Goal: Task Accomplishment & Management: Manage account settings

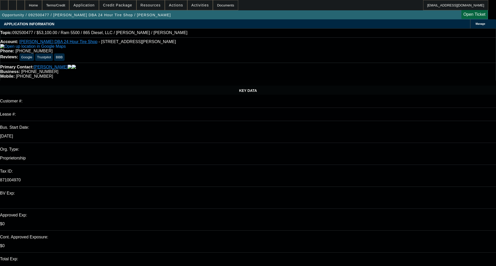
select select "0.1"
select select "0"
select select "2"
select select "0"
select select "6"
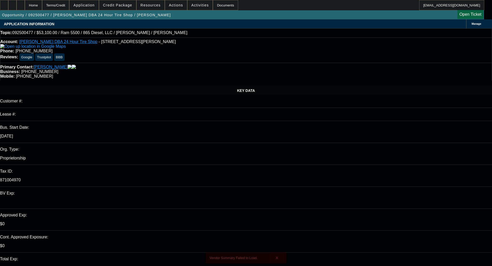
click at [280, 256] on span "X" at bounding box center [280, 258] width 3 height 4
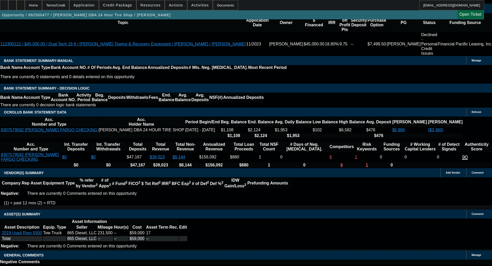
scroll to position [852, 0]
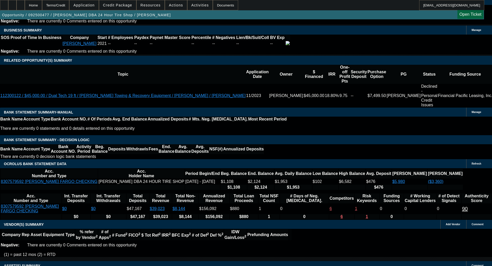
type input "2"
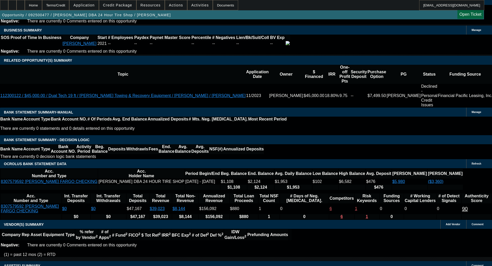
type input "UNKNOWN"
type input "24"
type input "$2,801.89"
type input "24"
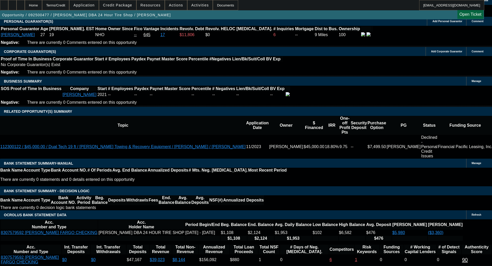
scroll to position [800, 0]
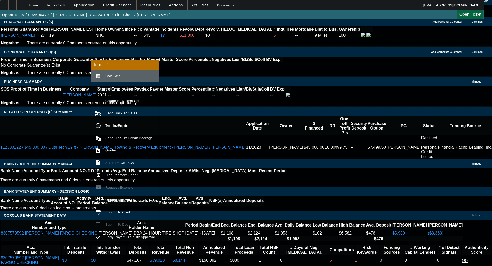
click at [107, 74] on span "Calculate" at bounding box center [112, 76] width 15 height 4
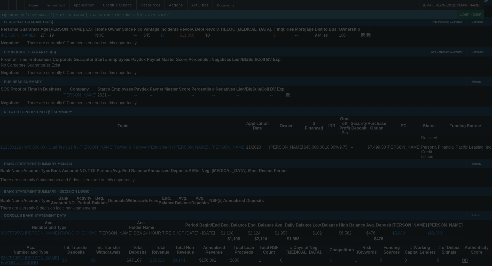
select select "0.1"
select select "0"
select select "2"
select select "0"
select select "6"
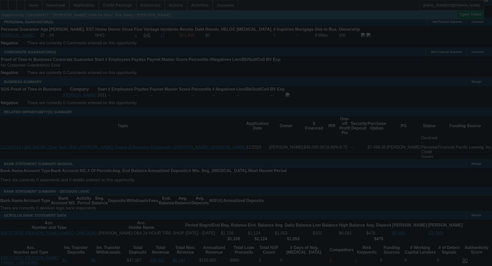
scroll to position [794, 0]
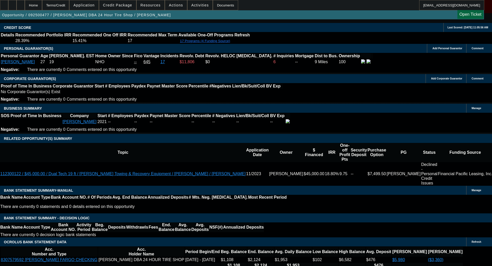
scroll to position [743, 0]
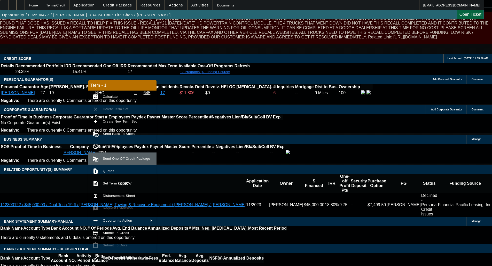
click at [117, 155] on button "send_and_archive Send One-Off Credit Package" at bounding box center [122, 159] width 68 height 12
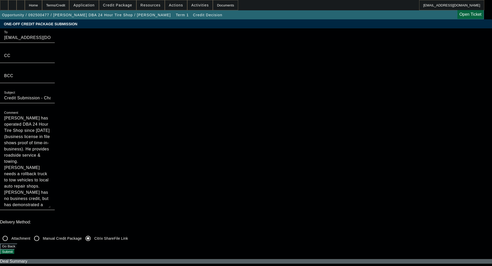
click at [15, 249] on button "Submit" at bounding box center [7, 251] width 15 height 5
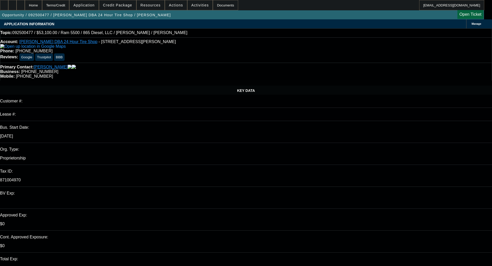
select select "0.1"
select select "0"
select select "2"
select select "0"
select select "6"
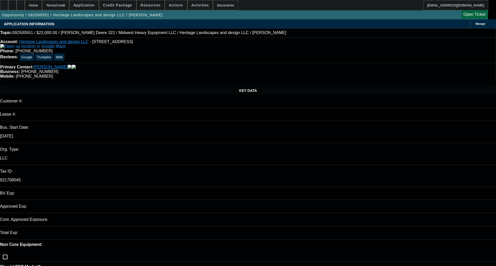
select select "0"
select select "0.1"
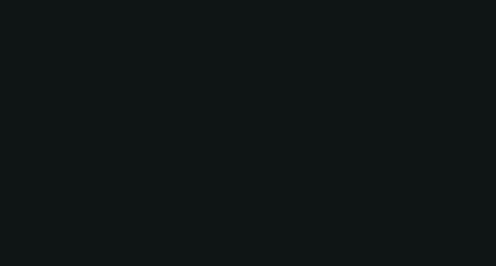
select select "1"
select select "2"
select select "4"
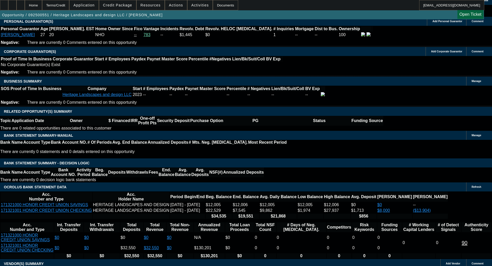
scroll to position [897, 0]
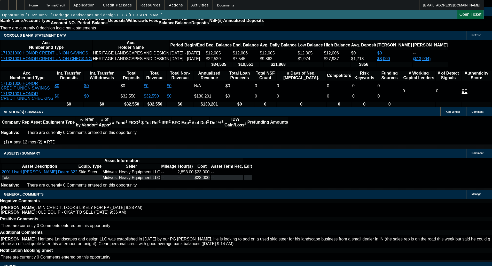
select select "4"
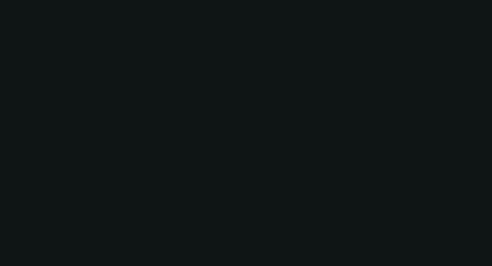
scroll to position [0, 0]
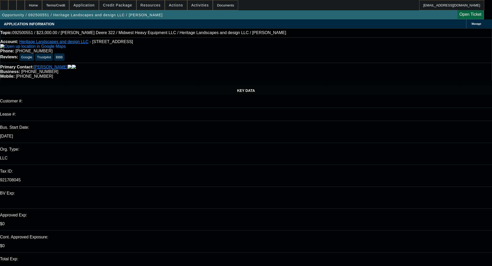
type input "09:42"
type input "11:49"
click at [389, 222] on span "25" at bounding box center [388, 221] width 9 height 9
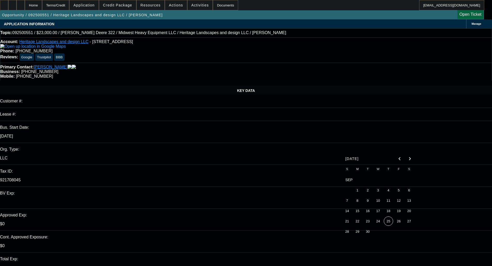
type input "9/25/2025"
paste textarea "Unfortunately, this application for Heritage Landscapes and Designs L.L.C is no…"
type textarea "DECLINED BY CPEF - "Unfortunately, this application for Heritage Landscapes and…"
click at [114, 7] on span "Credit Package" at bounding box center [117, 5] width 29 height 4
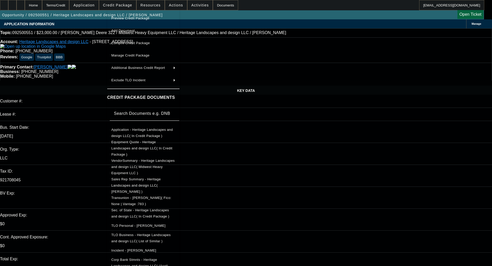
click at [140, 208] on span "Sec. of State - Heritage Landscapes and design LLC( In Credit Package )" at bounding box center [140, 213] width 58 height 10
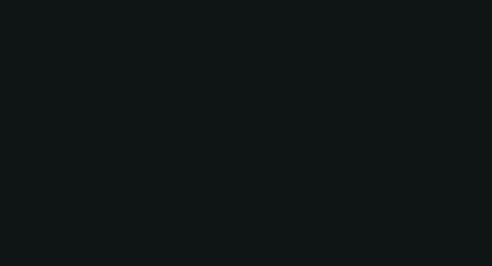
select select "0"
select select "2"
select select "0.1"
select select "4"
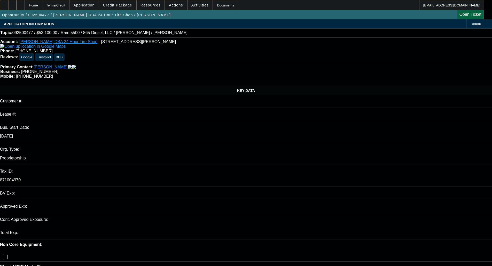
select select "0.1"
select select "0"
select select "1"
select select "2"
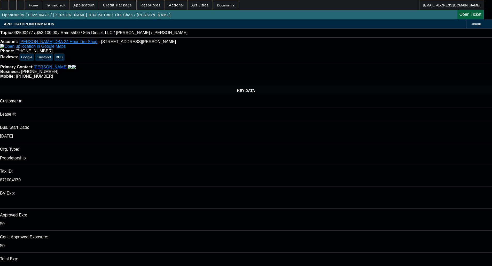
select select "6"
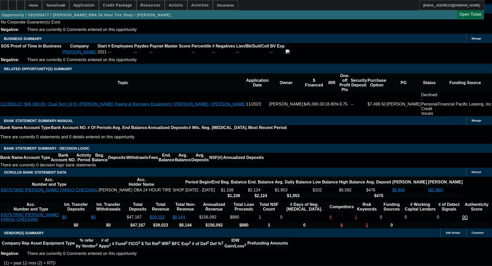
scroll to position [952, 0]
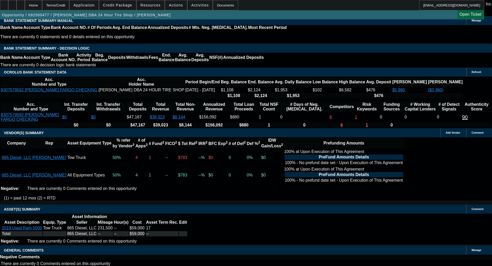
select select "4"
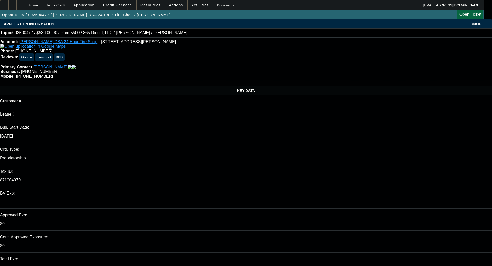
type input "11:44"
type input "11:52"
click at [389, 222] on span "25" at bounding box center [388, 221] width 9 height 9
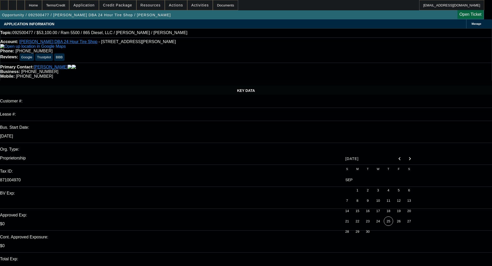
type input "9/25/2025"
paste textarea "Unfortunately, this application for Calvin Robinson, Individual is not eligible…"
type textarea "DECLINED BY CPEF - "Unfortunately, this application for Calvin Robinson, Indivi…"
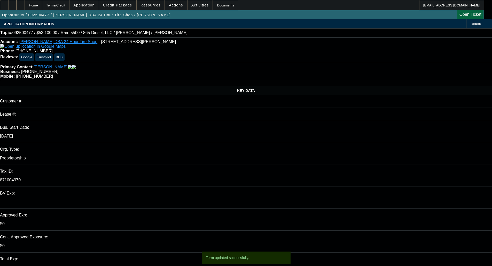
select select "0.1"
select select "0"
select select "2"
select select "0"
select select "6"
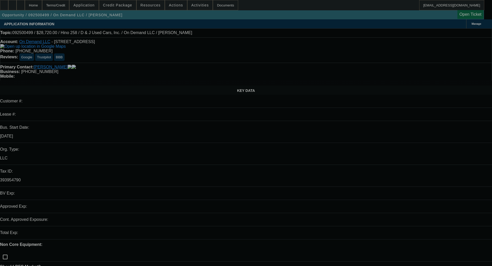
select select "0.2"
select select "2"
select select "0.1"
select select "4"
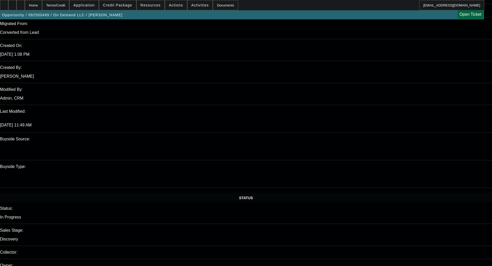
scroll to position [413, 0]
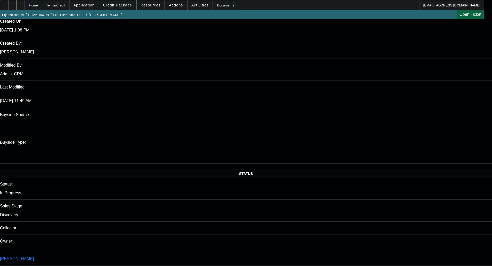
click at [122, 6] on span "Credit Package" at bounding box center [117, 5] width 29 height 4
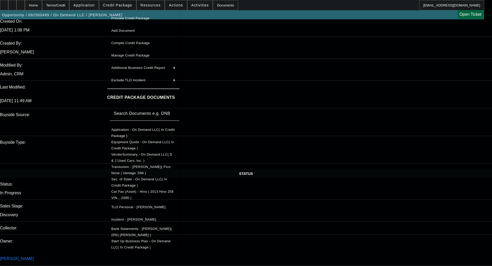
click at [145, 234] on button "Bank Statements - [PERSON_NAME]( (PG) [PERSON_NAME] )" at bounding box center [143, 232] width 72 height 12
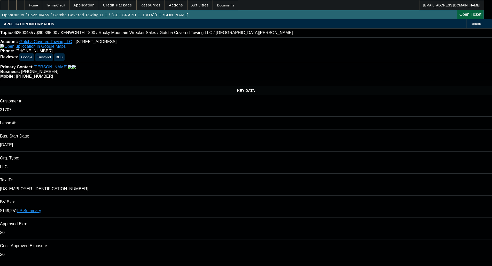
select select "0"
select select "3"
select select "0.1"
select select "4"
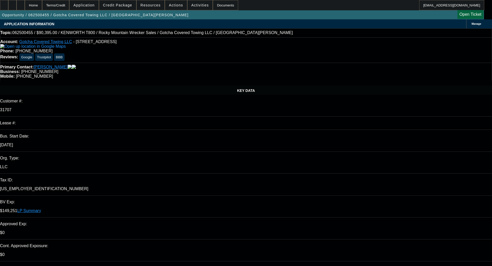
select select "0"
select select "3"
select select "0.1"
select select "4"
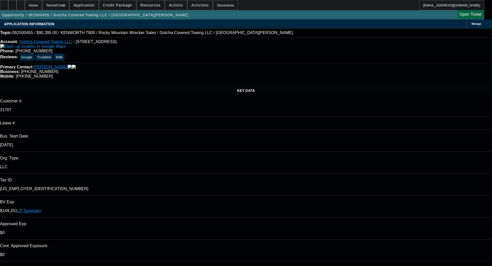
select select "0"
select select "2"
select select "0.1"
select select "4"
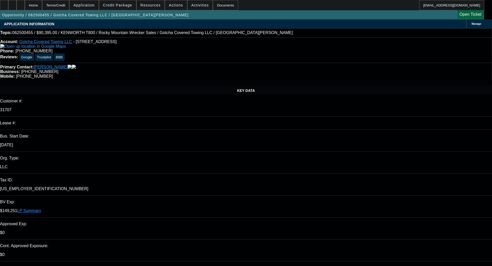
select select "0"
select select "3"
select select "0.1"
select select "4"
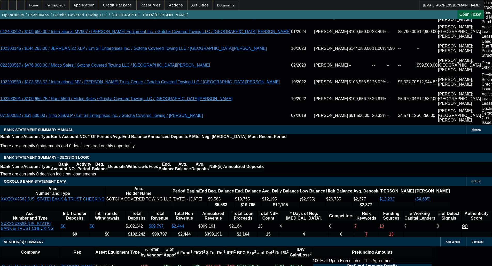
scroll to position [993, 0]
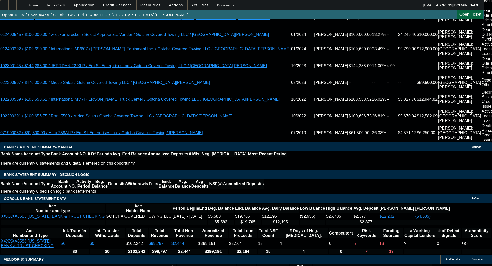
click at [135, 7] on span at bounding box center [117, 5] width 37 height 12
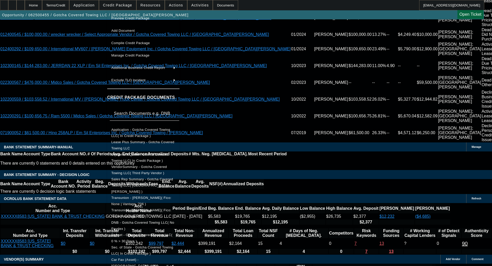
click at [130, 158] on span "Equipment Quote - Gotcha Covered Towing LLC( In Credit Package )" at bounding box center [143, 158] width 64 height 12
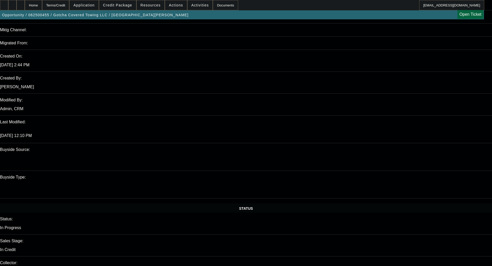
scroll to position [373, 0]
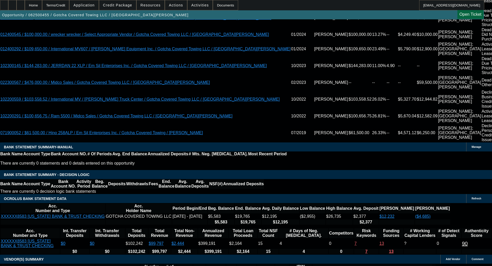
scroll to position [967, 0]
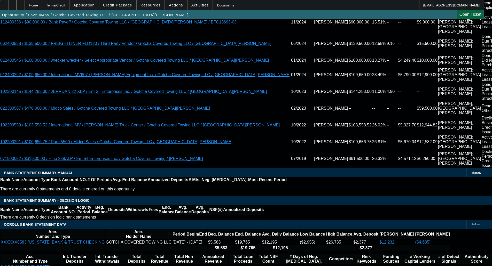
click at [121, 5] on span "Credit Package" at bounding box center [117, 5] width 29 height 4
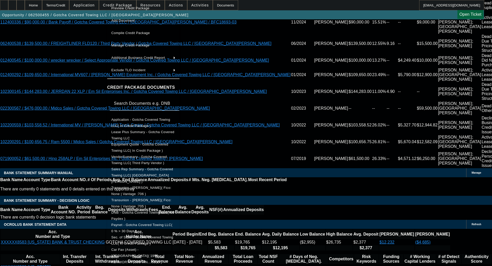
click at [135, 248] on span "Car Fax (Asset) - KENWORTH( 1999 KENWORTH T800 VIN....6510 )" at bounding box center [136, 256] width 51 height 16
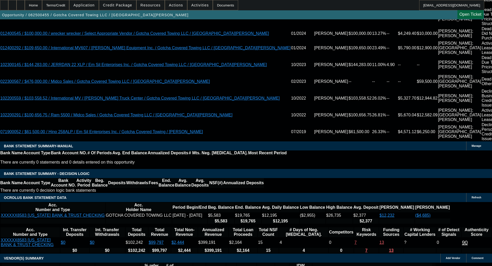
scroll to position [993, 0]
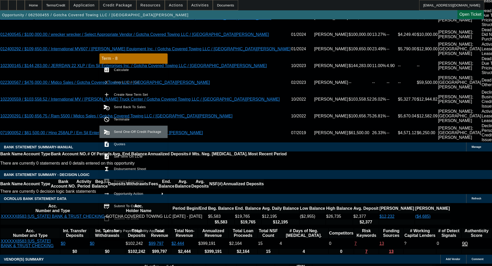
click at [132, 129] on span "Send One-Off Credit Package" at bounding box center [139, 132] width 50 height 6
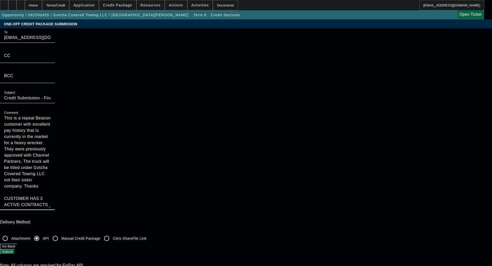
drag, startPoint x: 266, startPoint y: 63, endPoint x: 278, endPoint y: 171, distance: 108.1
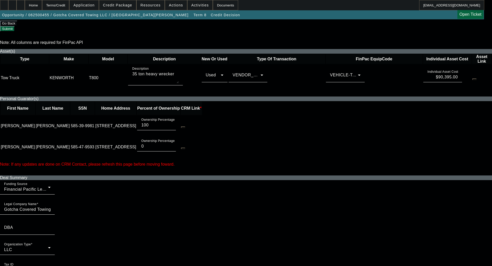
scroll to position [232, 0]
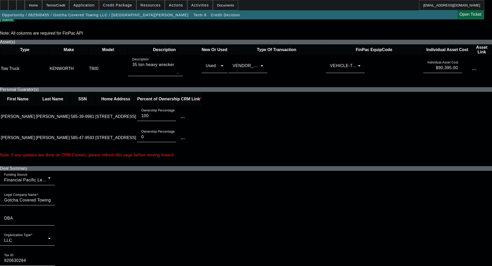
type textarea "This is a repeat Beacon customer with excellent pay history that is currently i…"
checkbox input "true"
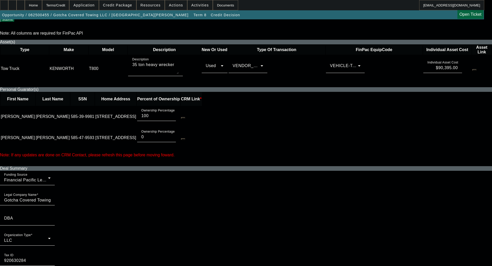
checkbox input "true"
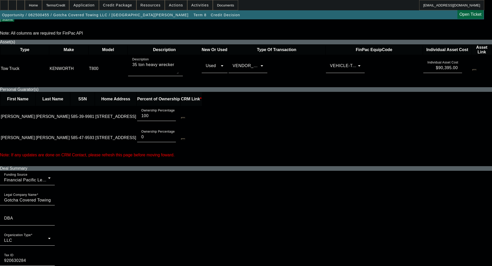
checkbox input "false"
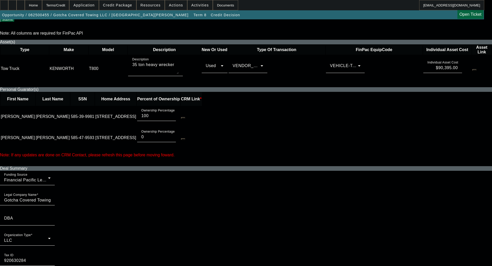
checkbox input "false"
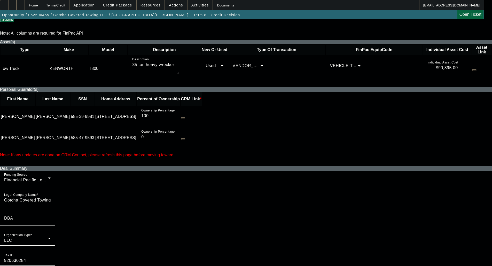
checkbox input "false"
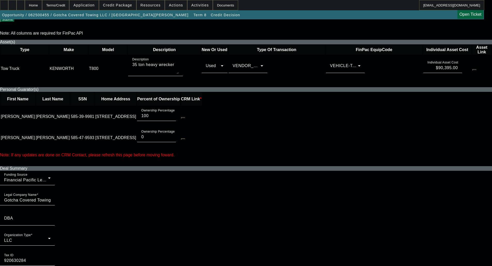
checkbox input "false"
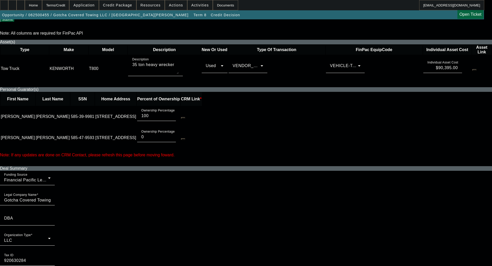
checkbox input "true"
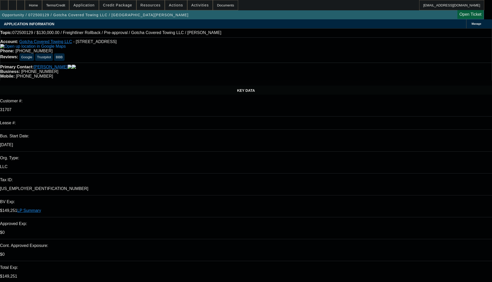
select select "0"
select select "3"
select select "0.1"
select select "4"
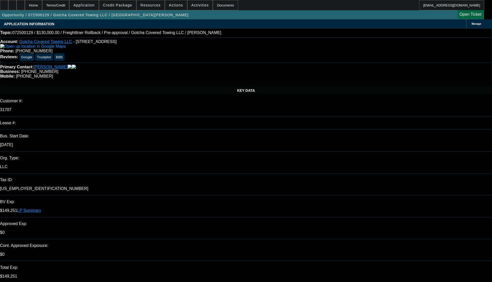
select select "0"
select select "3"
select select "0.1"
select select "4"
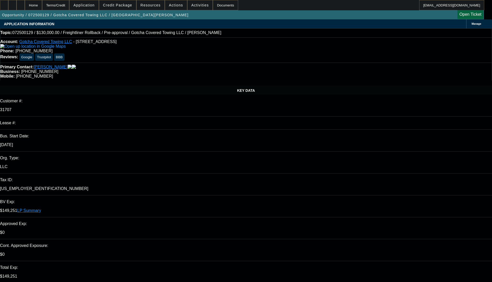
select select "0"
select select "3"
select select "0.1"
select select "4"
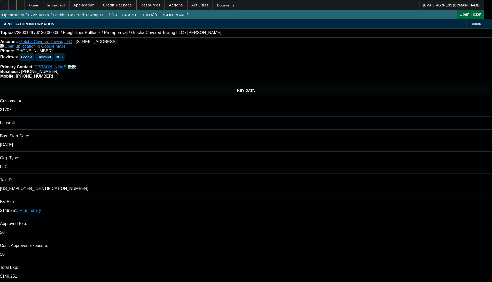
select select "1"
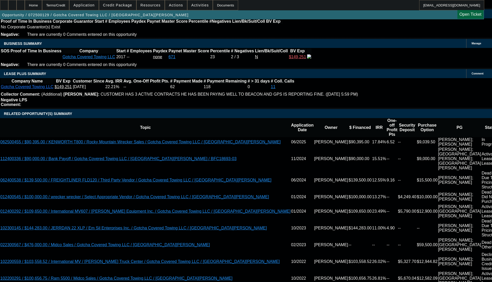
scroll to position [851, 0]
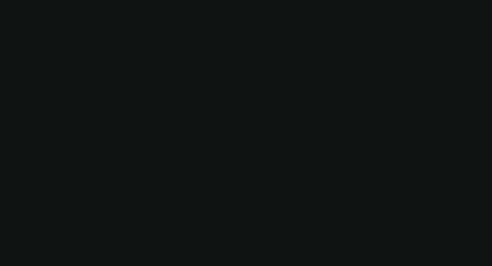
select select "0"
select select "6"
select select "0"
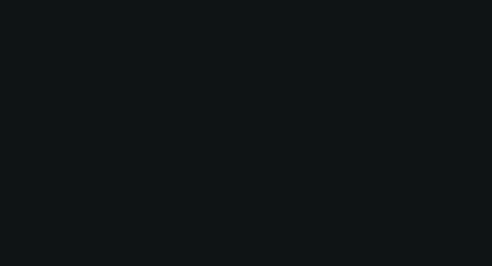
select select "0"
select select "6"
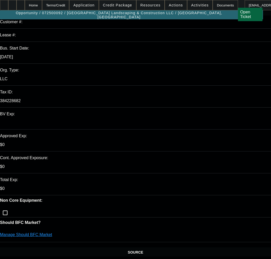
scroll to position [77, 0]
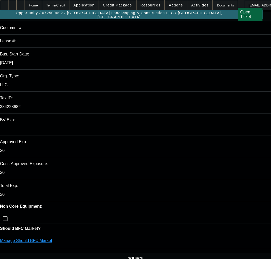
click at [52, 239] on link "Manage Should BFC Market" at bounding box center [26, 241] width 52 height 4
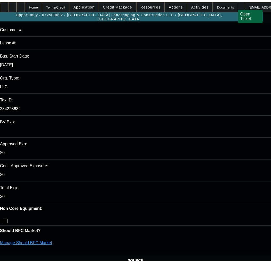
scroll to position [0, 0]
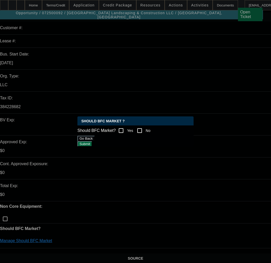
click at [126, 125] on input "Yes" at bounding box center [121, 130] width 10 height 10
checkbox input "true"
click at [92, 147] on button "Submit" at bounding box center [84, 143] width 15 height 5
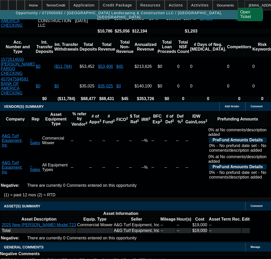
scroll to position [1059, 0]
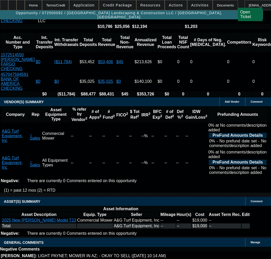
select select "5"
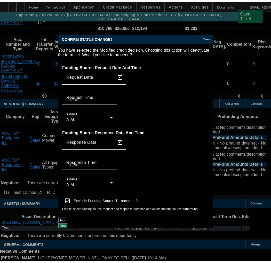
scroll to position [0, 0]
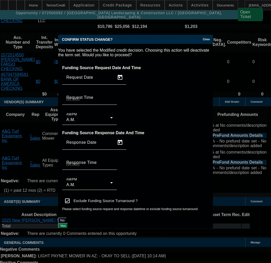
click at [68, 223] on button "Yes" at bounding box center [63, 225] width 10 height 5
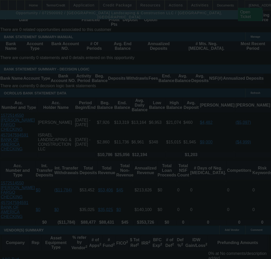
scroll to position [929, 0]
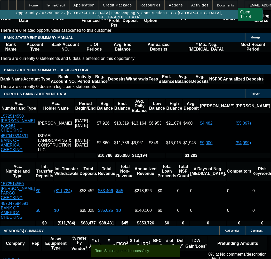
select select "0"
select select "6"
select select "0"
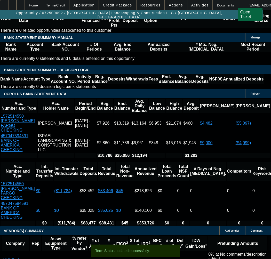
select select "0"
select select "6"
select select "0"
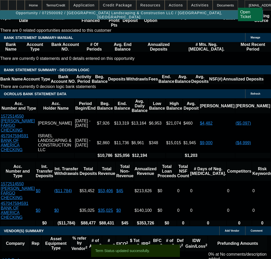
select select "0"
select select "6"
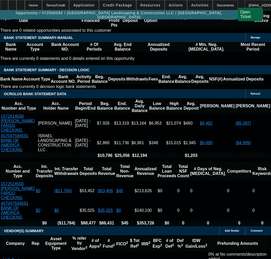
scroll to position [917, 0]
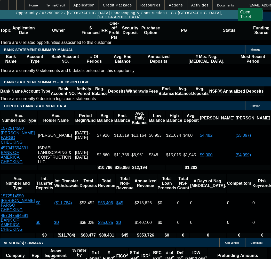
drag, startPoint x: 102, startPoint y: 39, endPoint x: 76, endPoint y: 38, distance: 25.6
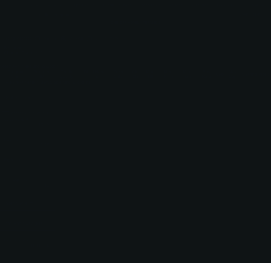
radio input "true"
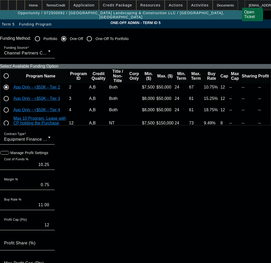
scroll to position [26, 0]
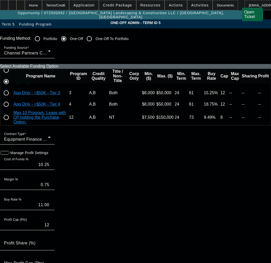
click at [11, 109] on input "radio" at bounding box center [6, 104] width 10 height 10
radio input "true"
type input "18.00"
type input "18.75"
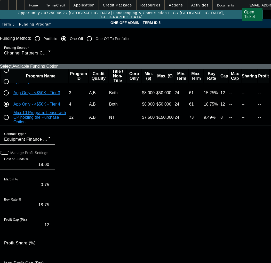
paste input "550701"
type input "550701"
paste input "550701"
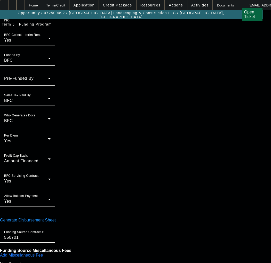
scroll to position [472, 0]
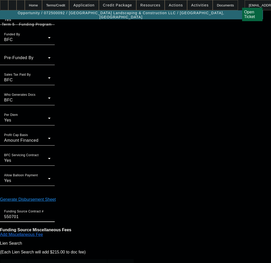
type input "550701"
type input "12:16"
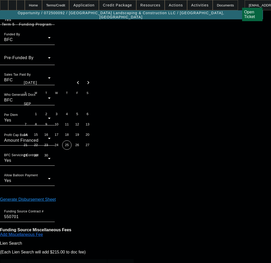
click at [62, 145] on button "25" at bounding box center [67, 145] width 10 height 10
type input "[DATE]"
type input "10:18"
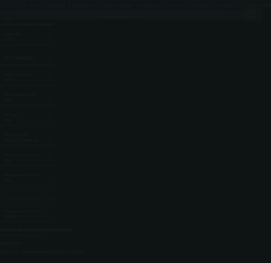
type input "10.25"
type input "11.00"
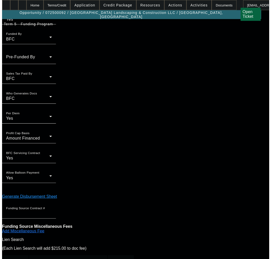
scroll to position [0, 0]
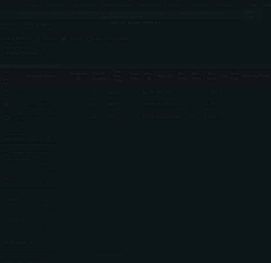
radio input "true"
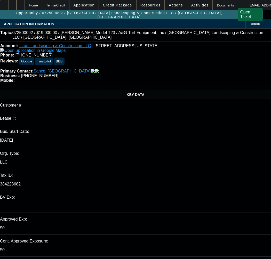
select select "0"
select select "6"
select select "0"
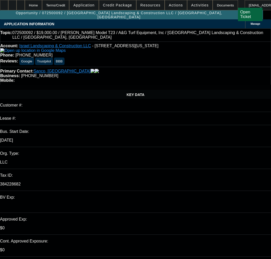
select select "0"
select select "6"
select select "0"
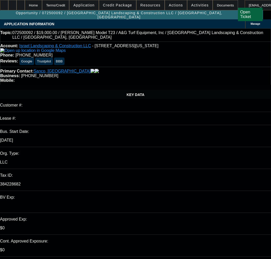
select select "0"
select select "6"
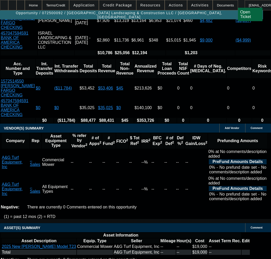
scroll to position [1033, 0]
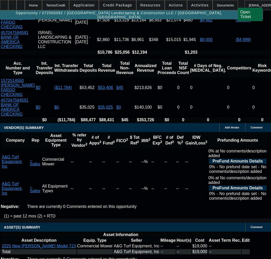
select select "3"
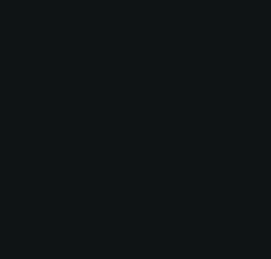
radio input "true"
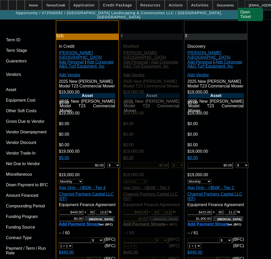
scroll to position [1357, 0]
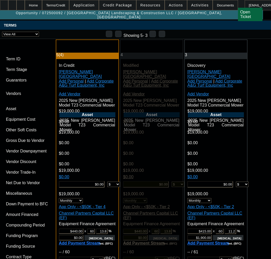
type input "12/24/2025"
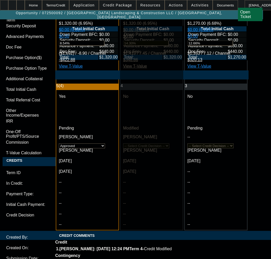
scroll to position [1667, 0]
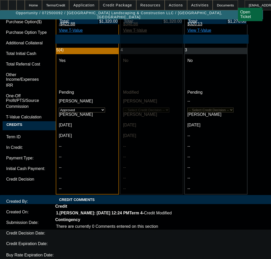
type textarea "APPROVED BY"
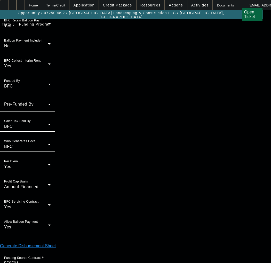
scroll to position [472, 0]
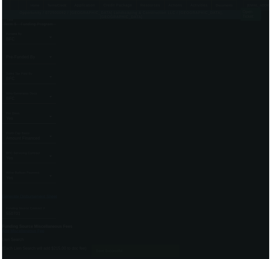
scroll to position [0, 0]
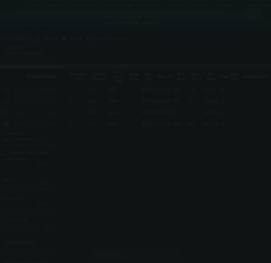
radio input "true"
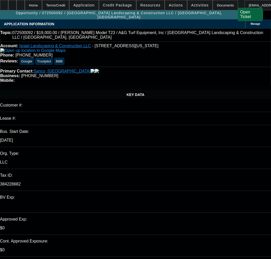
select select "0"
select select "6"
select select "0"
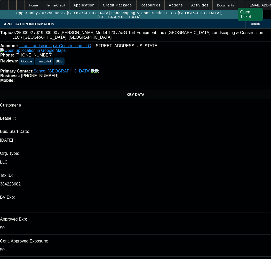
select select "0"
select select "6"
select select "0"
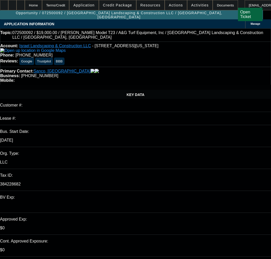
select select "0"
select select "6"
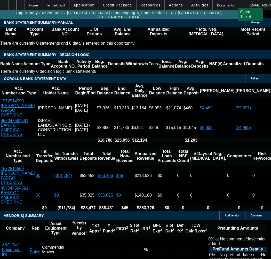
scroll to position [1066, 0]
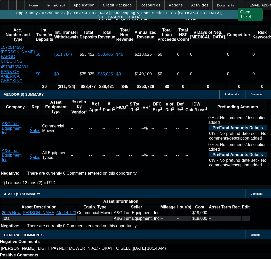
select select "9"
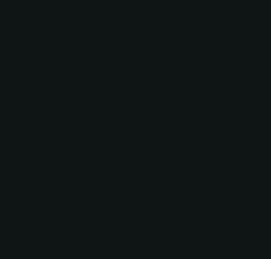
scroll to position [0, 0]
radio input "true"
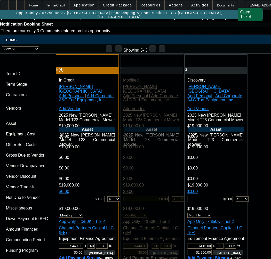
type input "12/24/2025"
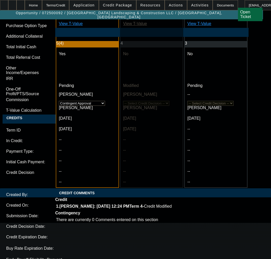
scroll to position [1678, 0]
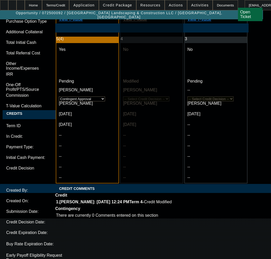
paste textarea "Approval Amount (10% Variance Allowed) $19,000.00 Advance Payments 2 Advance"
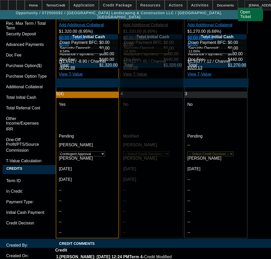
scroll to position [1730, 0]
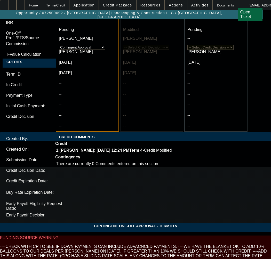
paste textarea "Equipment Description 2025 Walker T23 Commercial Mower"
type textarea "APPROVED BY CPEF - Approval Amount (10% Variance Allowed) $19,000.00; Advance P…"
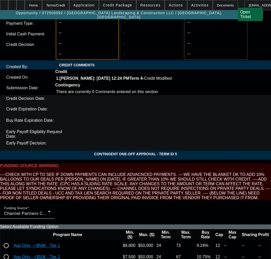
scroll to position [1833, 0]
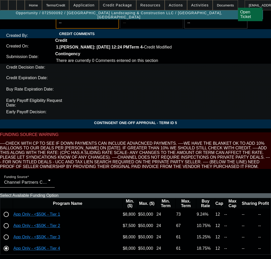
type textarea "CONTINGENT ON ITEMS FOR NEW VENDOR REVIEW;"
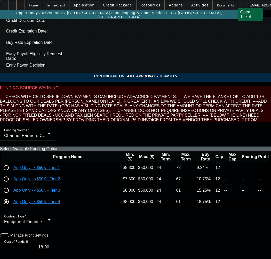
scroll to position [1892, 0]
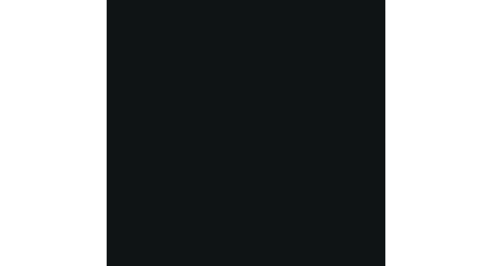
scroll to position [961, 0]
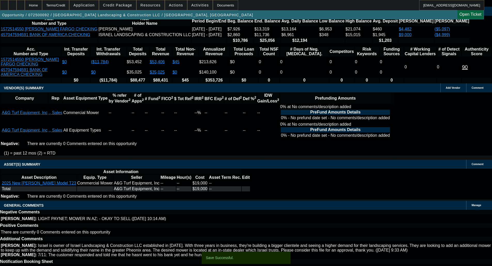
select select "0"
select select "6"
select select "0"
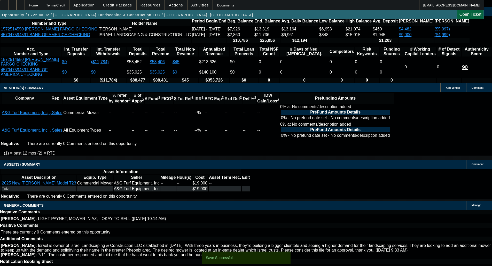
select select "0"
select select "6"
select select "0"
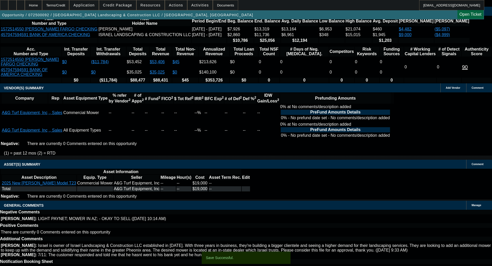
select select "0"
select select "6"
select select "0"
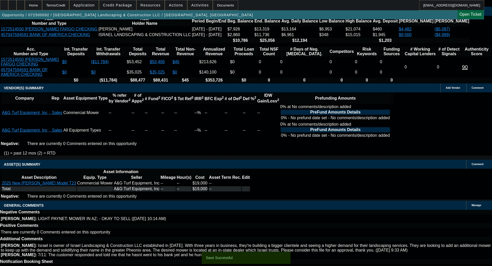
select select "6"
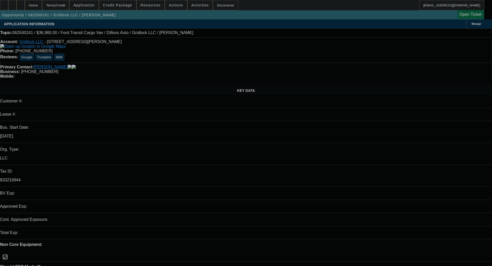
select select "0"
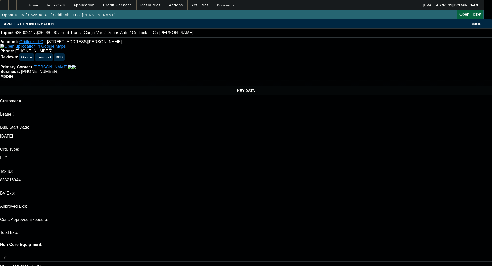
select select "2"
select select "0"
select select "1"
select select "0"
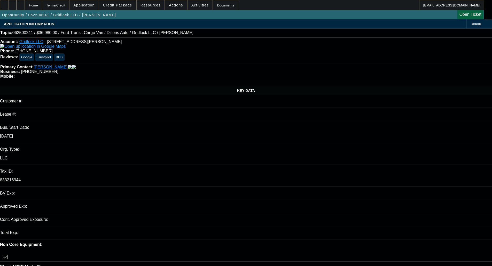
select select "2"
select select "0"
select select "6"
select select "0"
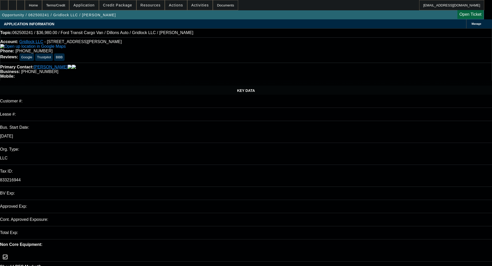
select select "2"
select select "0"
select select "1"
select select "0"
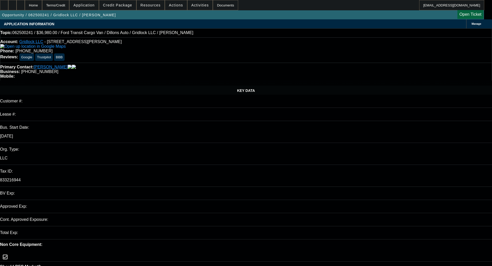
select select "2"
select select "0"
select select "1"
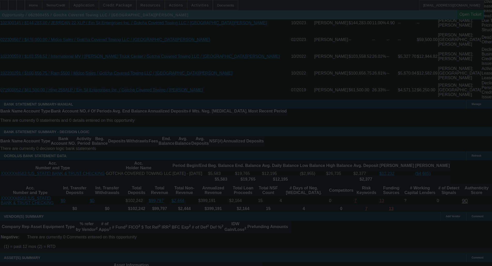
scroll to position [1114, 0]
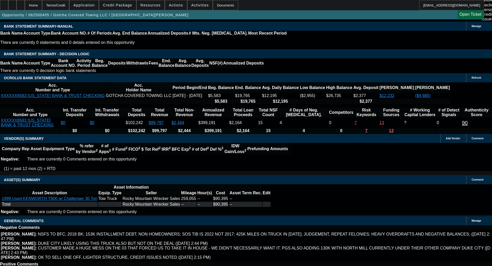
select select "0"
select select "3"
select select "0.1"
select select "4"
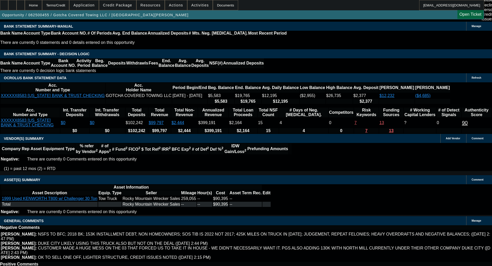
select select "0"
select select "3"
select select "0.1"
select select "4"
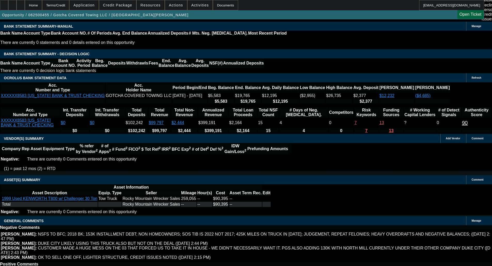
select select "0"
select select "2"
select select "0.1"
select select "4"
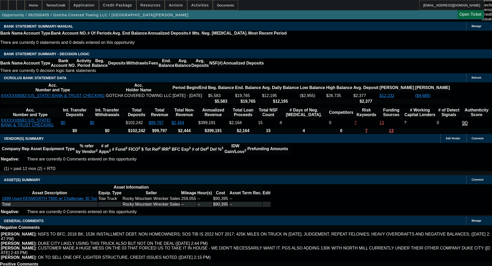
select select "0"
select select "3"
select select "0.1"
select select "4"
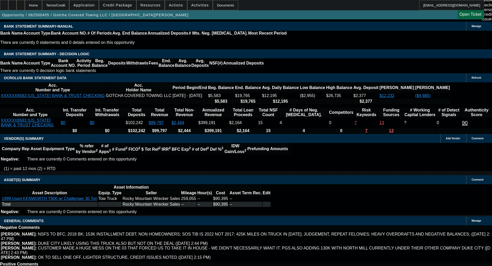
scroll to position [1129, 0]
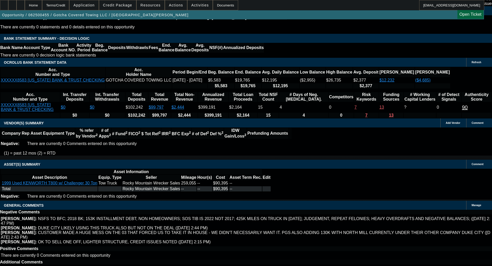
select select "4"
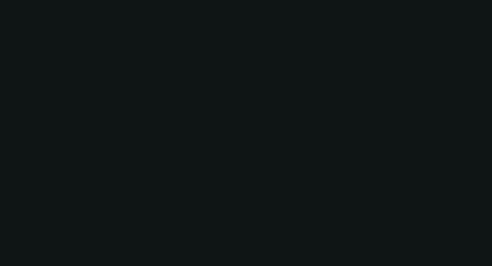
scroll to position [0, 0]
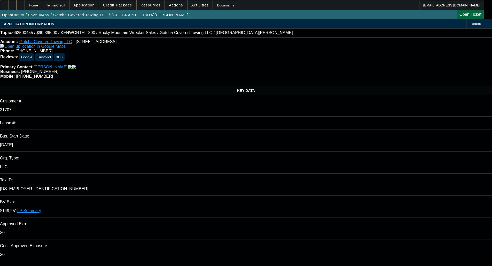
type input "12:20"
type input "12:25"
click at [390, 222] on span "25" at bounding box center [388, 221] width 9 height 9
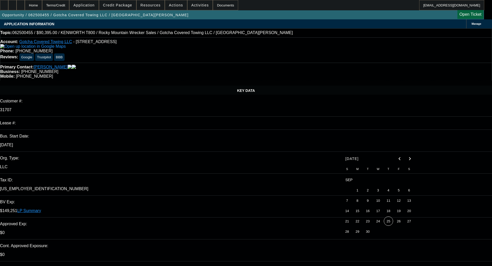
type input "[DATE]"
paste textarea "We have reviewed the change request. We must still pass as this takes us over o…"
type textarea "DECLINED BY FINPAC - "We have reviewed the change request. We must still pass a…"
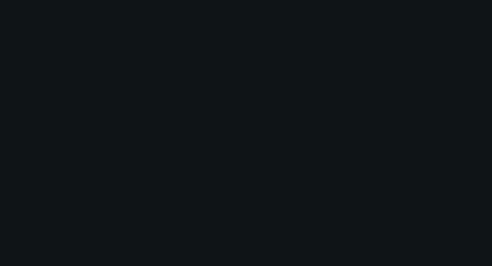
select select "0"
select select "3"
select select "0.1"
select select "4"
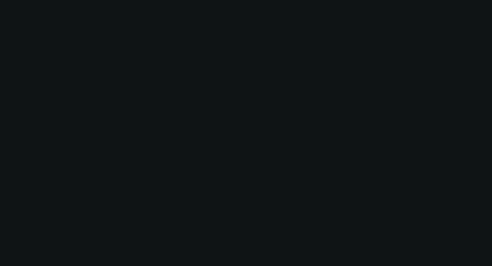
select select "0"
select select "3"
select select "0.1"
select select "4"
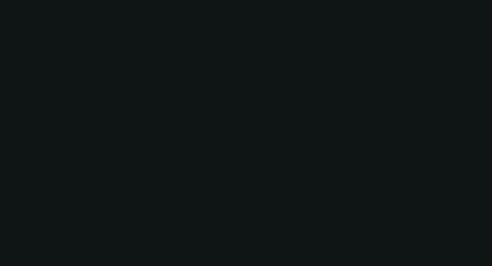
select select "0"
select select "2"
select select "0.1"
select select "4"
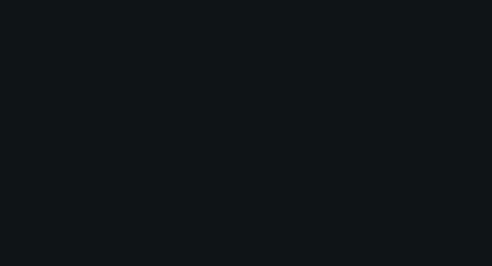
select select "0"
select select "3"
select select "0.1"
select select "4"
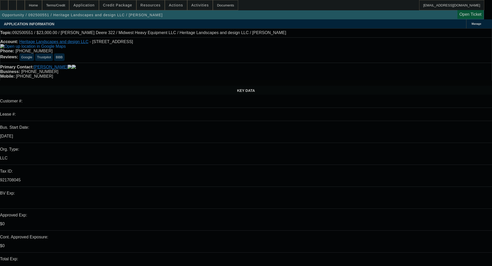
select select "0"
select select "2"
select select "0.1"
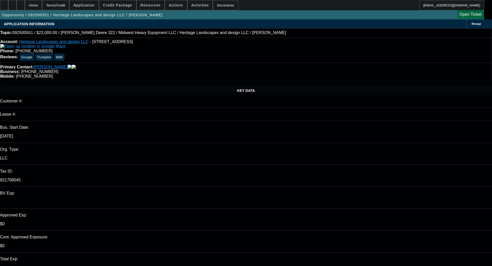
select select "4"
select select "0"
select select "2"
select select "0.1"
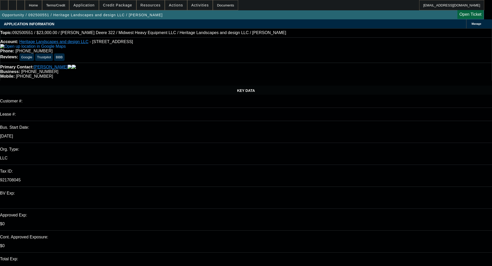
select select "4"
click at [127, 5] on span "Credit Package" at bounding box center [117, 5] width 29 height 4
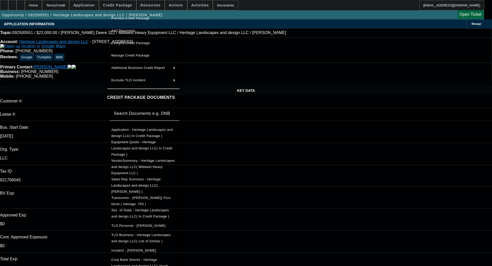
click at [119, 18] on span "Preview Credit Package" at bounding box center [130, 18] width 38 height 4
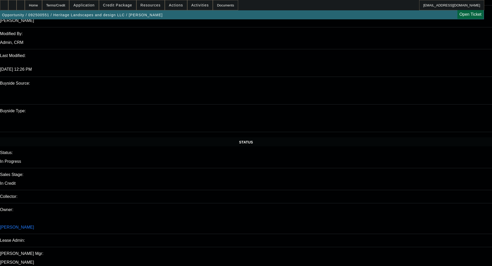
scroll to position [465, 0]
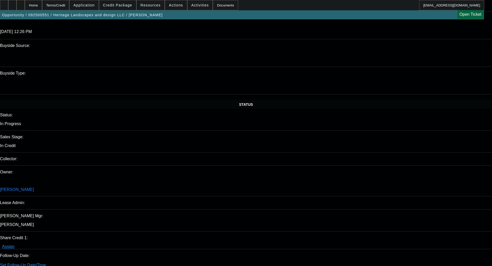
click at [124, 5] on span "Credit Package" at bounding box center [117, 5] width 29 height 4
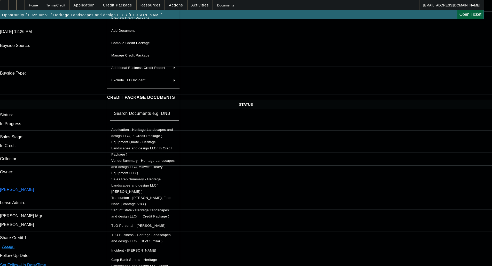
click at [145, 143] on span "Equipment Quote - Heritage Landscapes and design LLC( In Credit Package )" at bounding box center [141, 148] width 61 height 16
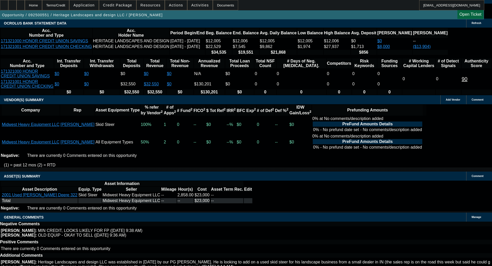
scroll to position [910, 0]
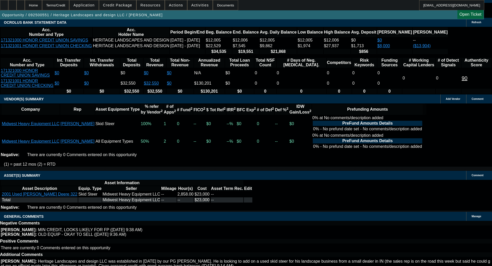
drag, startPoint x: 110, startPoint y: 177, endPoint x: 112, endPoint y: 179, distance: 2.7
select select "5"
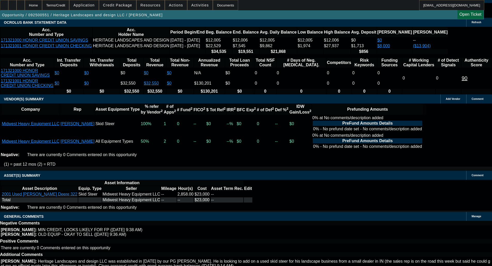
scroll to position [0, 0]
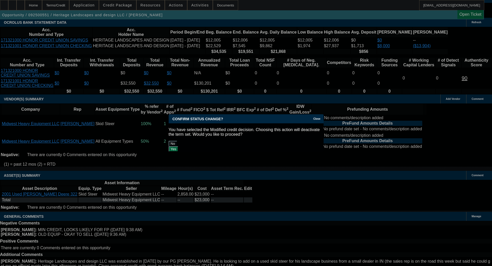
click at [178, 146] on button "Yes" at bounding box center [174, 148] width 10 height 5
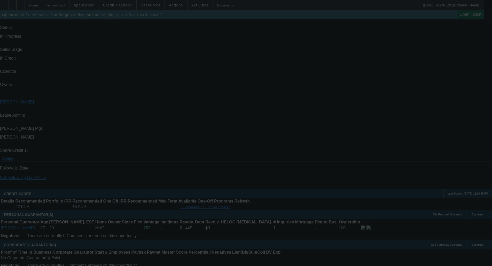
scroll to position [549, 0]
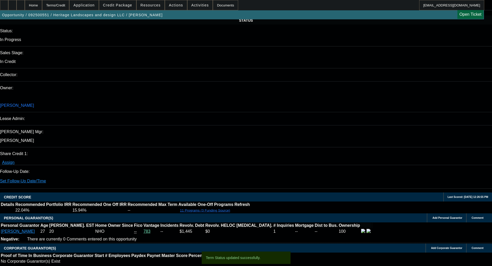
select select "0"
select select "2"
select select "0.1"
select select "4"
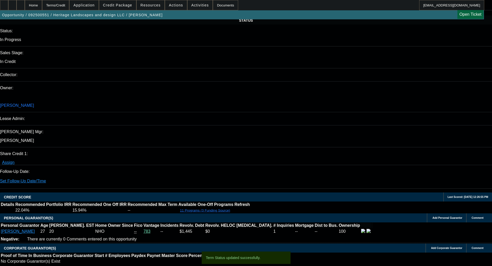
select select "0"
select select "2"
select select "0.1"
select select "4"
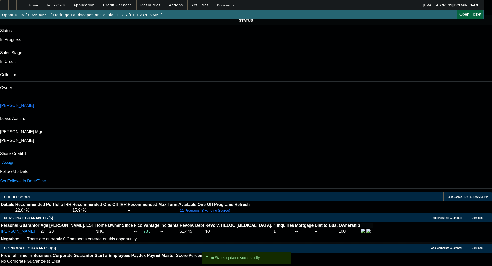
select select "0"
select select "2"
select select "0.1"
select select "4"
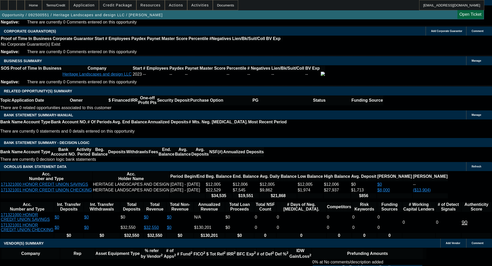
scroll to position [775, 0]
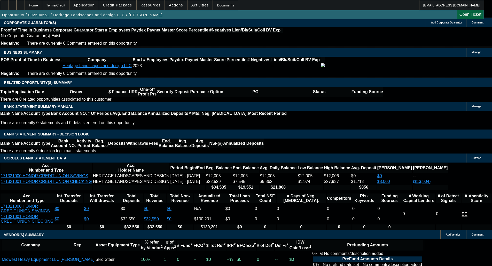
type input "3"
type input "UNKNOWN"
type input "$7,857.84"
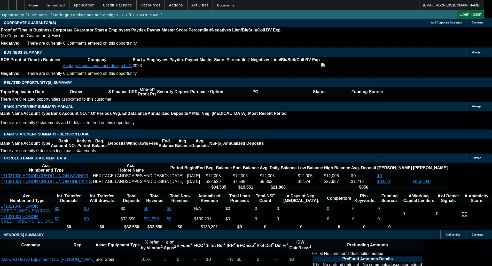
type input "$15,715.68"
type input "36"
type input "$796.18"
type input "$1,592.36"
type input "36"
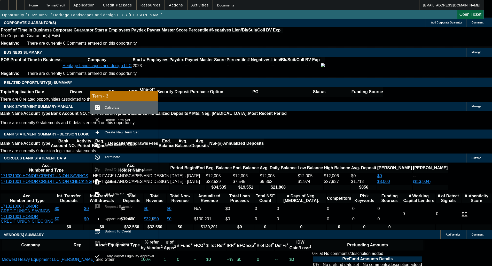
click at [112, 102] on button "calculate Calculate" at bounding box center [124, 107] width 68 height 12
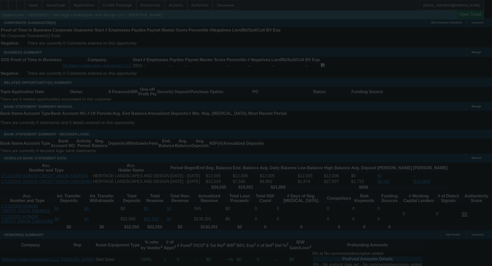
select select "0"
select select "2"
select select "0.1"
select select "4"
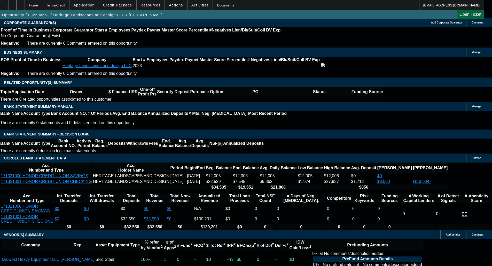
type input "$0.00"
select select "0.1"
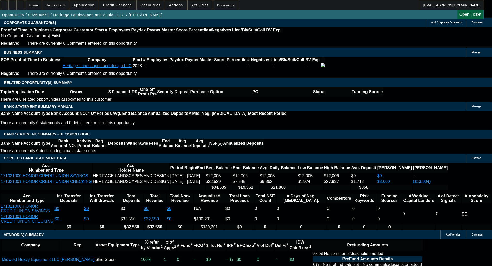
type input "$2,300.00"
type input "UNKNOWN"
type input "$1,433.12"
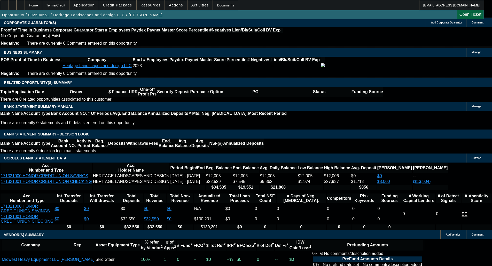
type input "$716.56"
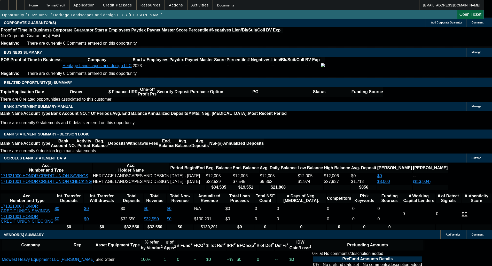
click at [89, 103] on body "Home Terms/Credit Application Credit Package Resources Actions Activities Docum…" at bounding box center [246, 211] width 492 height 1972
type input "$3,000.00"
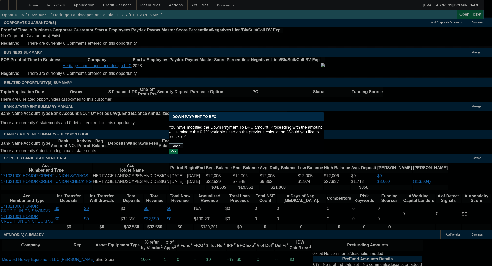
scroll to position [0, 0]
drag, startPoint x: 91, startPoint y: 97, endPoint x: 286, endPoint y: 141, distance: 199.7
click at [178, 149] on button "Yes" at bounding box center [174, 151] width 10 height 5
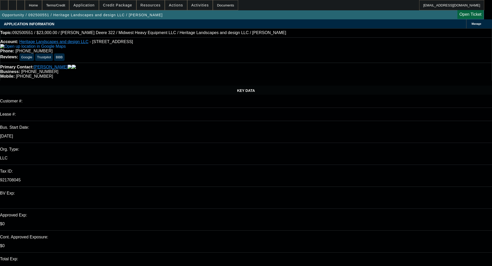
select select "0"
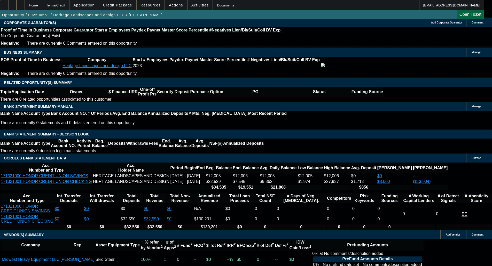
type input "$1,384.66"
type input "$692.33"
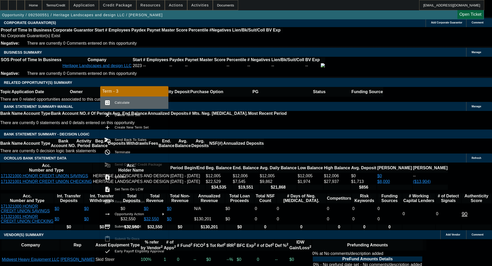
click at [135, 104] on span "Calculate" at bounding box center [140, 103] width 50 height 6
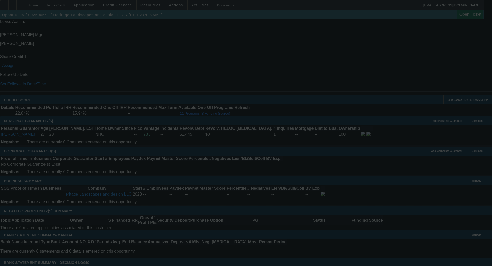
scroll to position [26, 0]
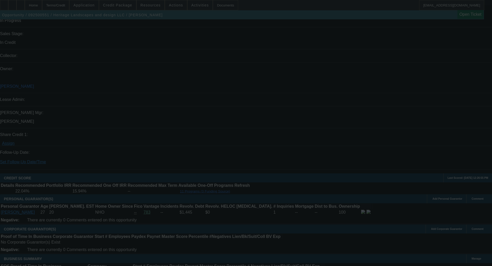
select select "0"
select select "2"
select select "0.1"
select select "4"
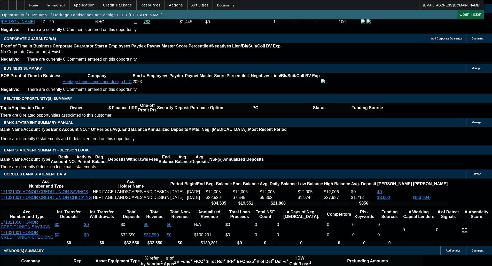
scroll to position [800, 0]
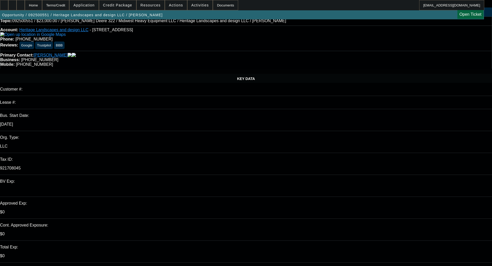
scroll to position [0, 0]
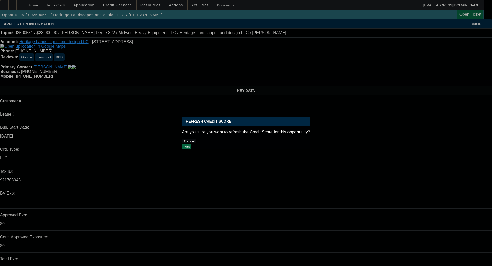
click at [192, 144] on button "Yes" at bounding box center [187, 146] width 10 height 5
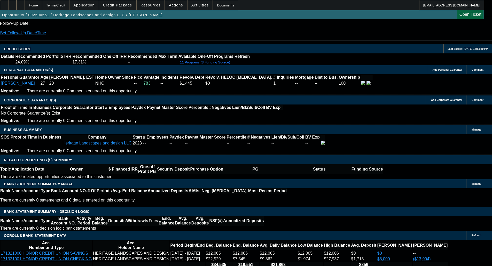
scroll to position [826, 0]
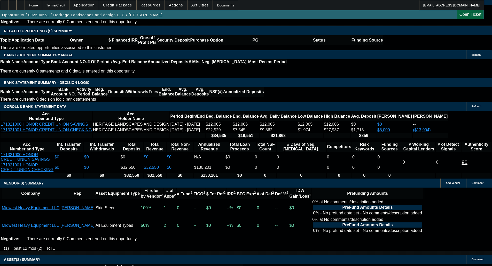
type input "UNKNOWN"
type input "1"
type input "$1,128.32"
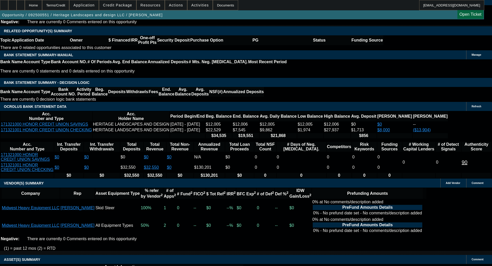
type input "$564.16"
type input "18"
type input "$1,446.10"
type input "$723.05"
type input "18"
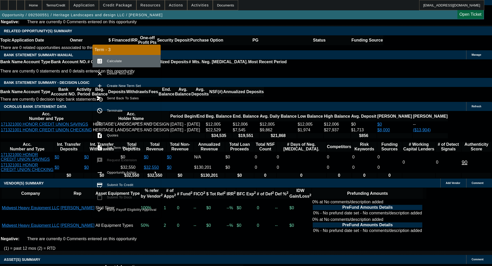
click at [111, 60] on span "Calculate" at bounding box center [114, 61] width 15 height 4
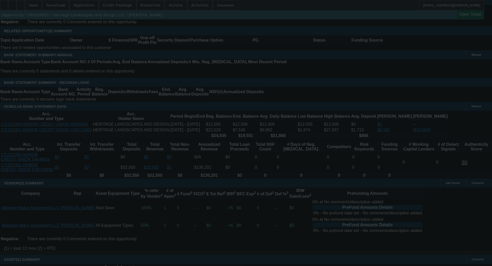
select select "0"
select select "2"
select select "0.1"
select select "4"
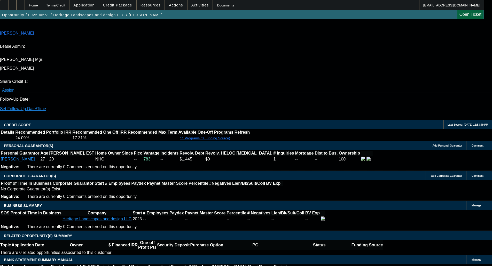
scroll to position [800, 0]
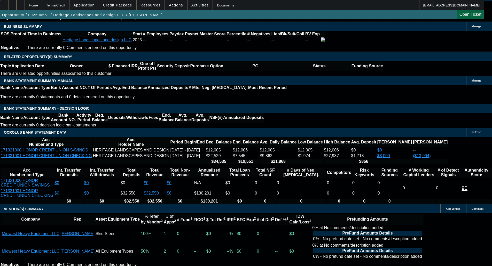
type input "1"
type input "UNKNOWN"
type input "17"
type input "$564.16"
type input "$1,128.32"
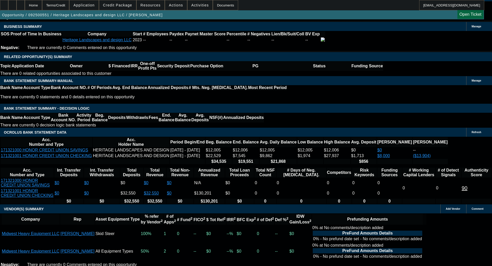
type input "17."
type input "$713.05"
type input "$1,426.10"
type input "17.5"
type input "$718.04"
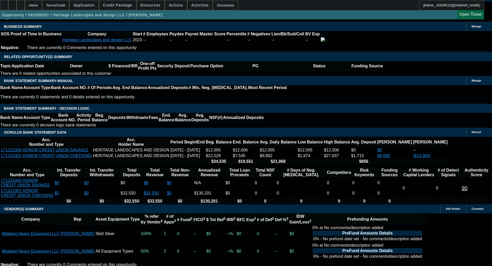
type input "$1,436.08"
type input "17.5"
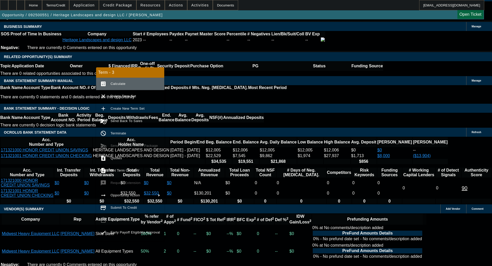
click at [123, 81] on span "Calculate" at bounding box center [135, 84] width 50 height 6
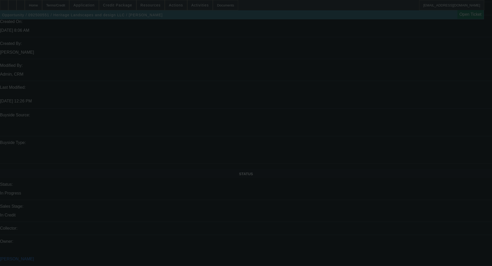
scroll to position [336, 0]
select select "0"
select select "2"
select select "0.1"
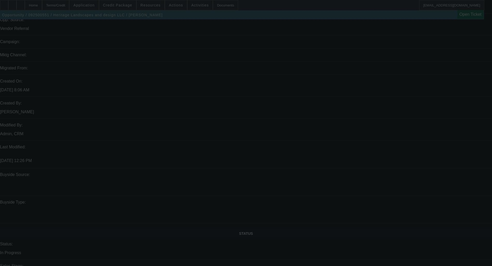
select select "4"
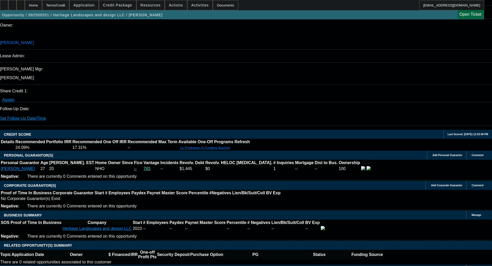
scroll to position [936, 0]
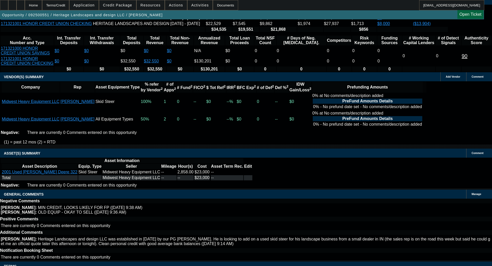
select select "9"
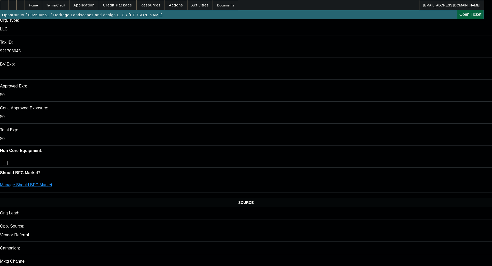
scroll to position [0, 0]
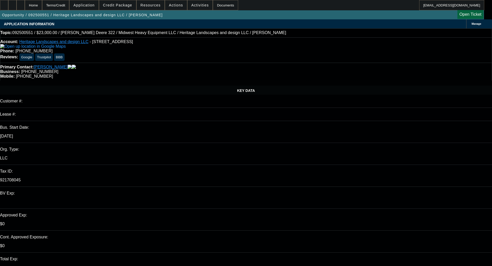
click at [90, 42] on span "- 61915 66th Ave, Hartford, MI 49057" at bounding box center [111, 42] width 43 height 4
drag, startPoint x: 85, startPoint y: 42, endPoint x: 144, endPoint y: 42, distance: 58.9
click at [144, 42] on div "Account: Heritage Landscapes and design LLC - 61915 66th Ave, Hartford, MI 49057" at bounding box center [245, 44] width 491 height 9
drag, startPoint x: 26, startPoint y: 41, endPoint x: 79, endPoint y: 41, distance: 52.7
click at [79, 41] on div "Account: Heritage Landscapes and design LLC - 61915 66th Ave, Hartford, MI 4905…" at bounding box center [246, 49] width 492 height 25
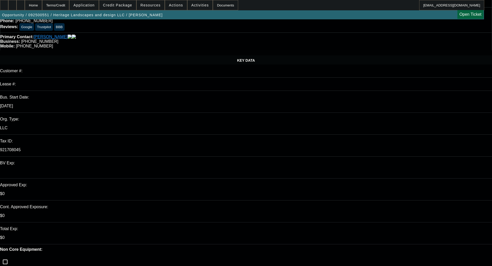
scroll to position [129, 0]
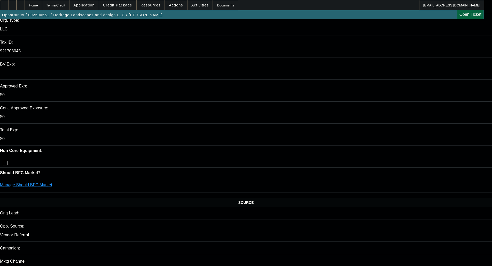
drag, startPoint x: 426, startPoint y: 153, endPoint x: 455, endPoint y: 140, distance: 31.8
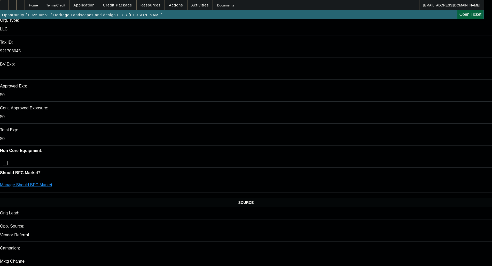
type textarea "APPROVED CONTINGENT ON INVOICE, VENDOR INFO FOR NEW VENDOR REVIEW."
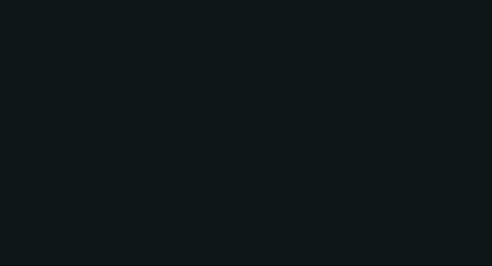
scroll to position [931, 0]
select select "0"
select select "2"
select select "0.1"
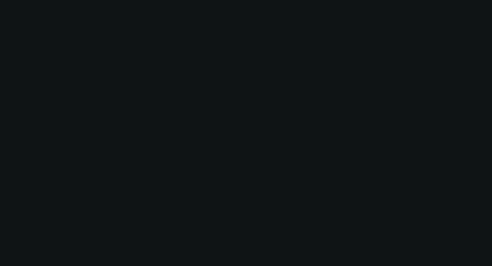
select select "4"
select select "0"
select select "2"
select select "0.1"
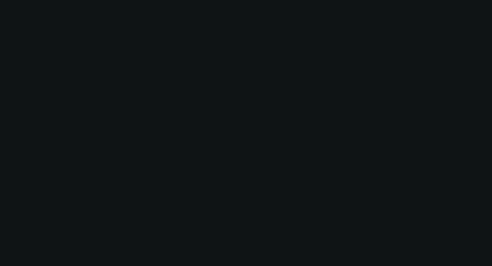
select select "4"
select select "0"
select select "2"
select select "0.1"
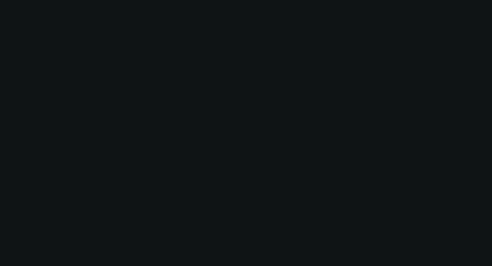
select select "4"
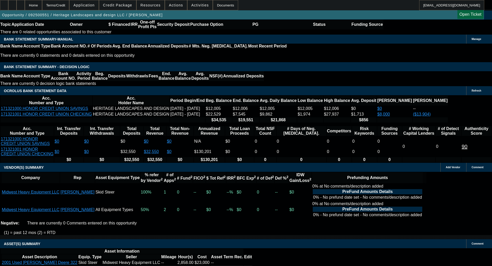
scroll to position [802, 0]
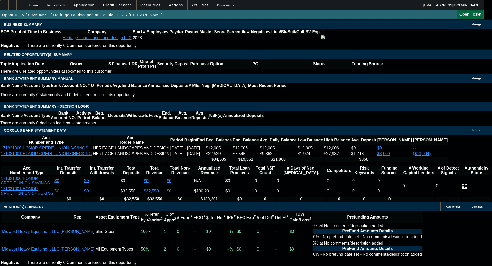
type input "$3,800.00"
type input "UNKNOWN"
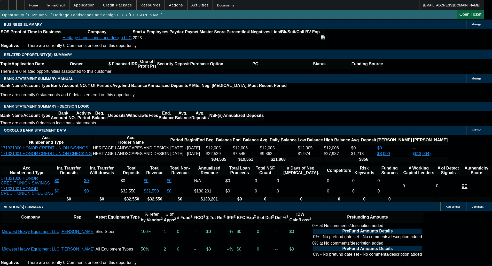
type input "$689.32"
type input "$1,378.64"
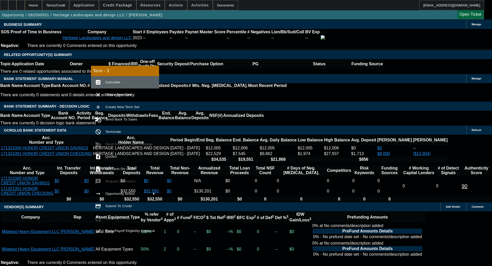
click at [118, 81] on span "Calculate" at bounding box center [112, 82] width 15 height 4
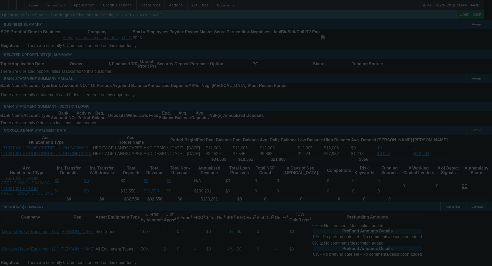
select select "0"
select select "2"
select select "0.1"
select select "4"
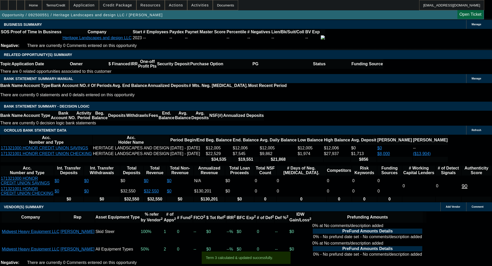
type input "$4,000.00"
type input "UNKNOWN"
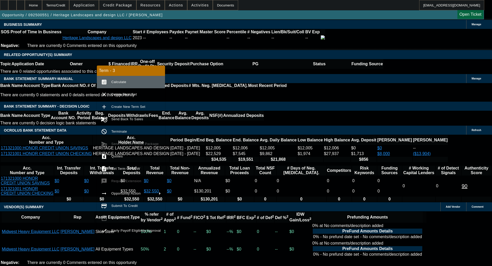
type input "$682.14"
type input "$1,364.28"
click at [126, 79] on button "calculate Calculate" at bounding box center [131, 82] width 68 height 12
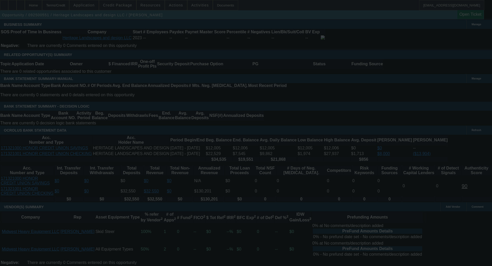
select select "0"
select select "2"
select select "0.1"
select select "4"
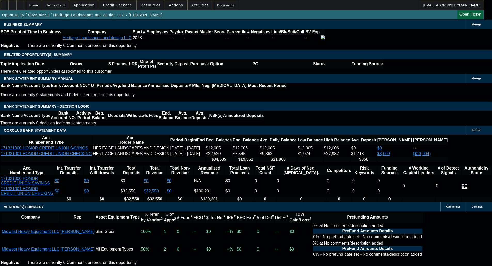
drag, startPoint x: 75, startPoint y: 37, endPoint x: 115, endPoint y: 37, distance: 40.5
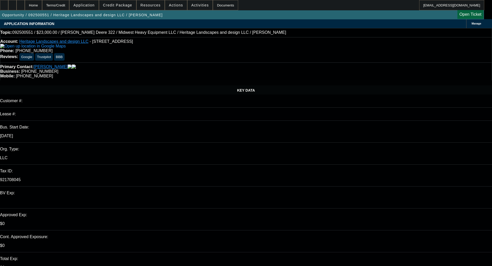
scroll to position [0, 0]
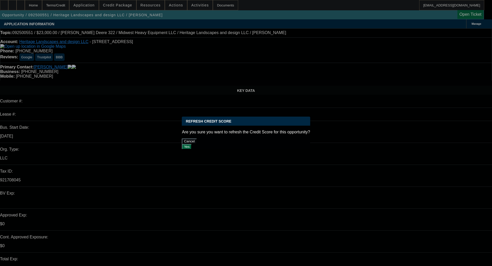
click at [192, 144] on button "Yes" at bounding box center [187, 146] width 10 height 5
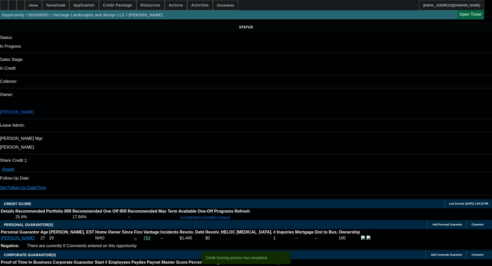
scroll to position [540, 0]
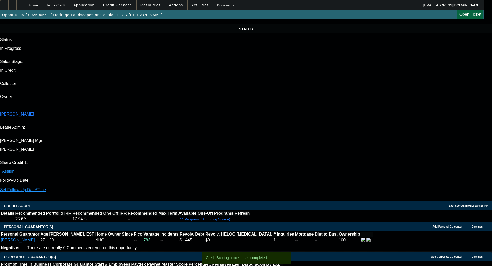
drag, startPoint x: 15, startPoint y: 52, endPoint x: 42, endPoint y: 62, distance: 28.6
drag, startPoint x: 18, startPoint y: 53, endPoint x: 42, endPoint y: 57, distance: 24.9
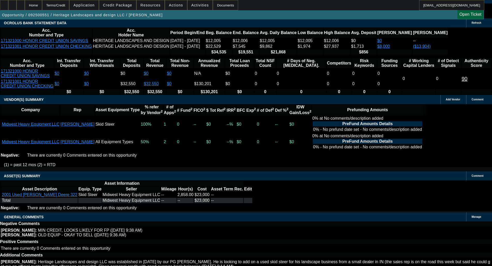
scroll to position [936, 0]
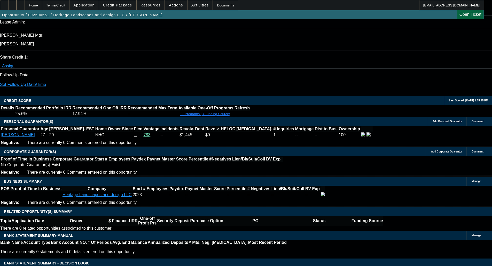
scroll to position [800, 0]
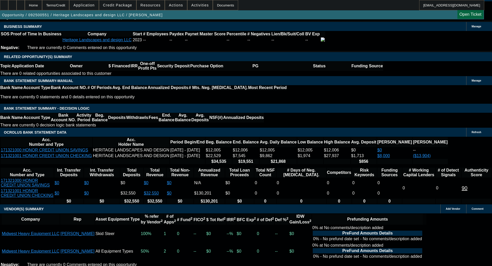
type input "UNKNOWN"
type input "18"
type input "$1,071.90"
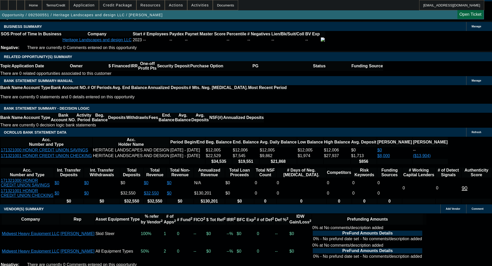
type input "$535.95"
type input "$1,373.80"
type input "$686.90"
type input "18.5"
type input "$1,383.34"
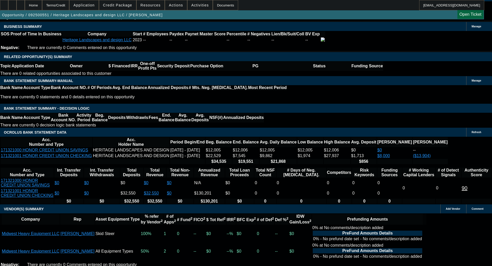
type input "$691.67"
type input "18.5"
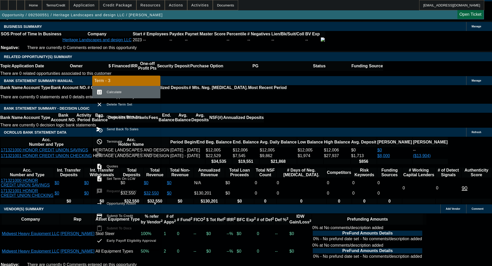
click at [112, 87] on button "calculate Calculate" at bounding box center [126, 92] width 68 height 12
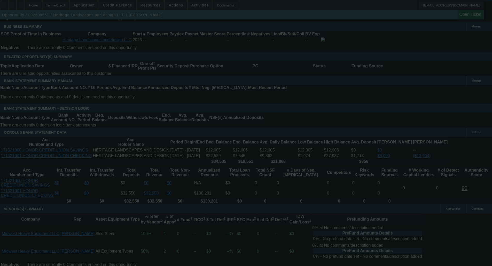
select select "0"
select select "2"
select select "0.1"
select select "4"
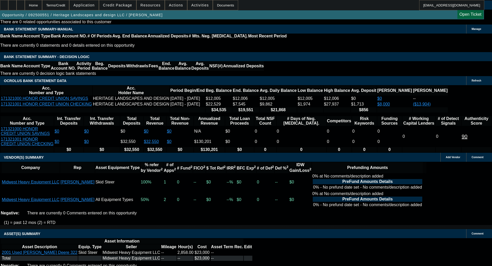
scroll to position [878, 0]
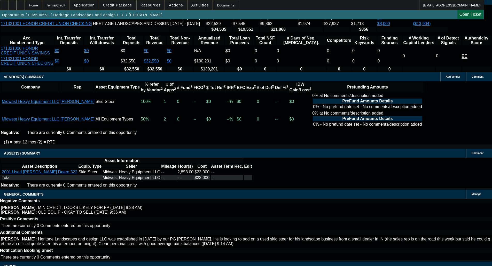
select select "9"
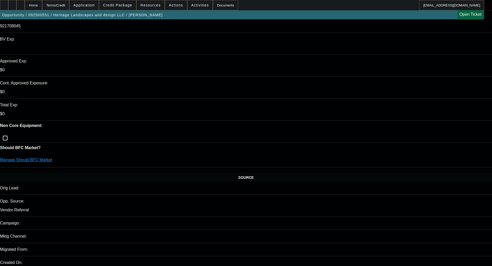
scroll to position [155, 0]
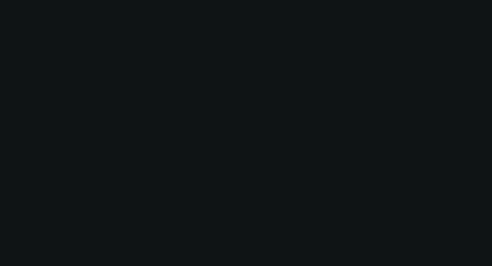
select select "0"
select select "2"
select select "0.1"
select select "4"
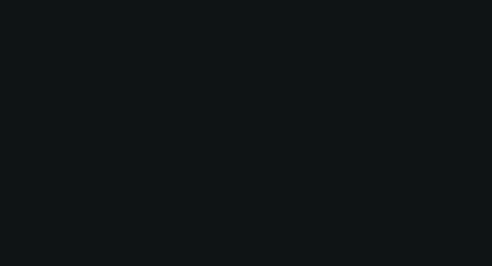
select select "0"
select select "2"
select select "0.1"
select select "4"
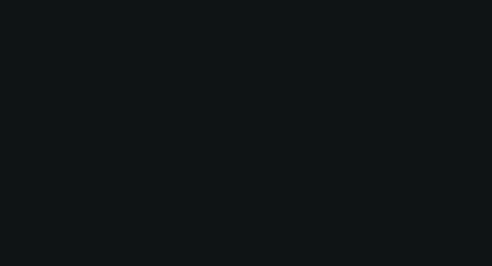
select select "0"
select select "2"
select select "0.1"
select select "4"
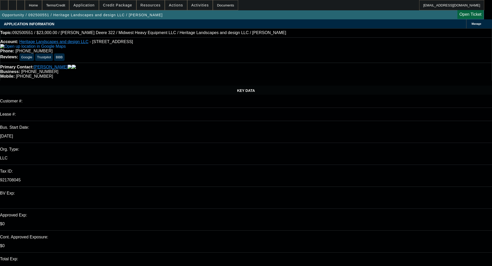
paste textarea "GUSTAVO = NHO; LIMITED CREDIT; TINY AUTO FROM A FEW YEARS AGO IS ONLY INSTALLME…"
type textarea "GUSTAVO = NHO; LIMITED CREDIT; TINY AUTO FROM A FEW YEARS AGO IS ONLY INSTALLME…"
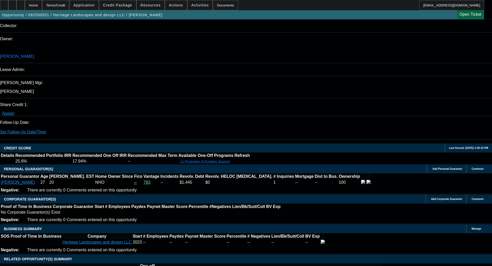
scroll to position [936, 0]
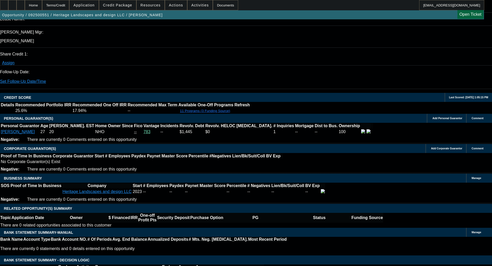
scroll to position [571, 0]
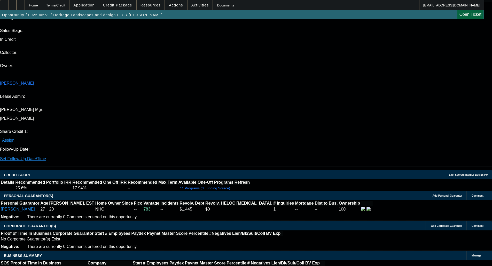
drag, startPoint x: 23, startPoint y: 93, endPoint x: 82, endPoint y: 93, distance: 58.9
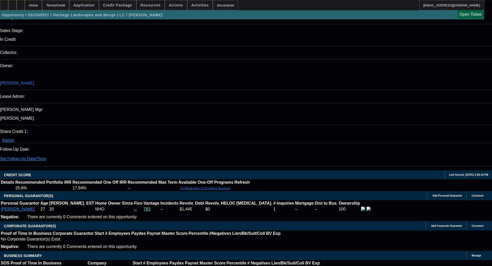
type textarea "f"
type textarea "FINDING LISTINGS ONLINE FOR NEWER UNITS WITH LESS HOURS FOR"
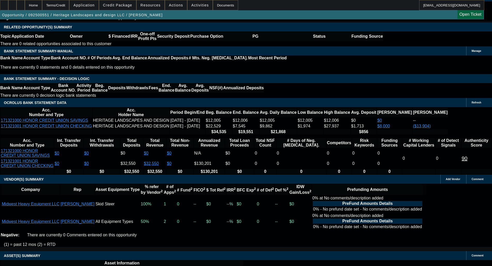
scroll to position [936, 0]
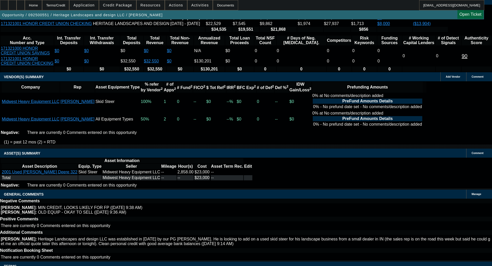
select select "4"
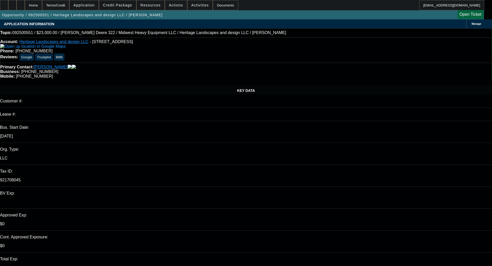
type textarea "STARTED TO STRUCTURE, BUT SUPER LIGHT"
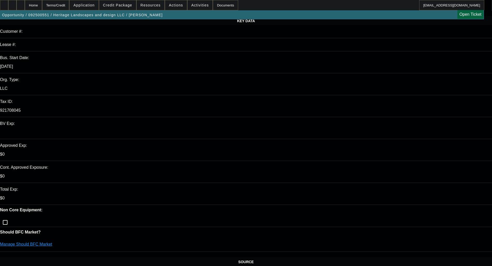
scroll to position [103, 0]
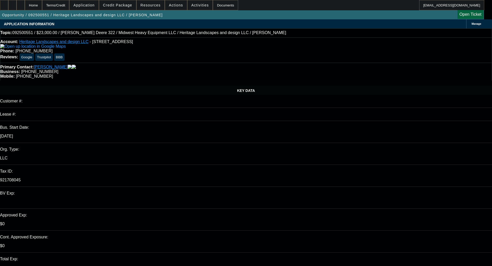
drag, startPoint x: 428, startPoint y: 96, endPoint x: 324, endPoint y: 94, distance: 103.8
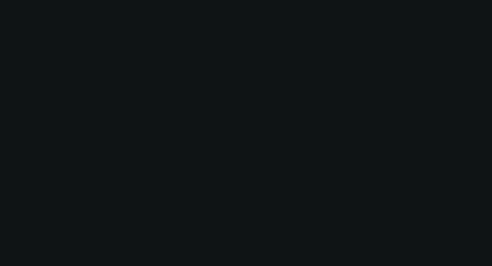
select select "0"
select select "2"
select select "0.1"
select select "4"
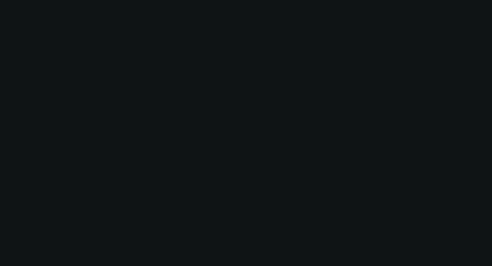
select select "0"
select select "2"
select select "0.1"
select select "4"
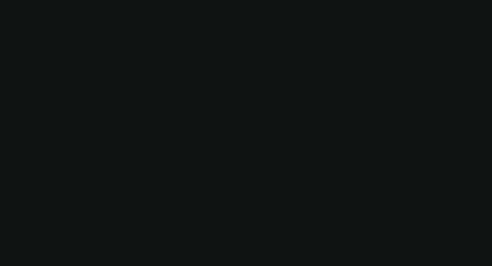
select select "0"
select select "2"
select select "0.1"
select select "4"
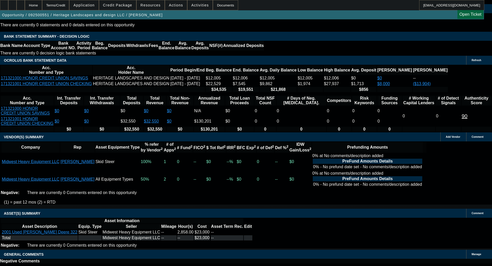
scroll to position [807, 0]
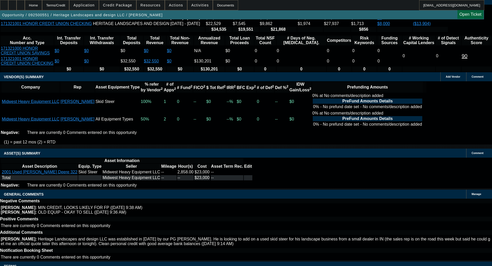
select select "9"
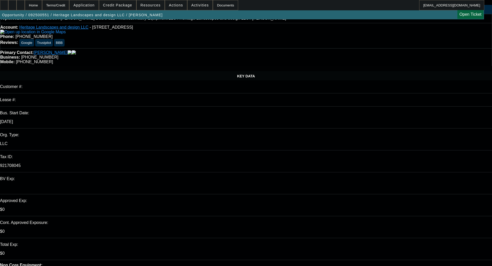
scroll to position [52, 0]
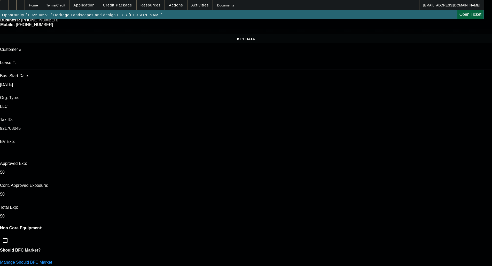
checkbox input "true"
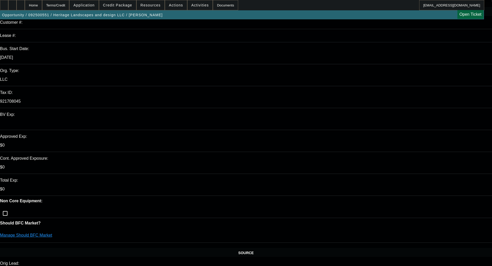
scroll to position [103, 0]
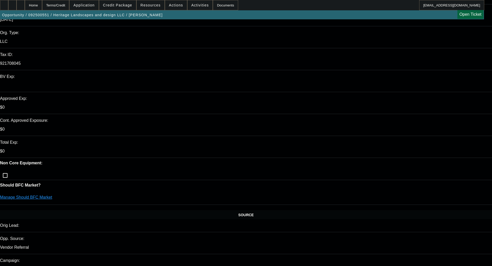
scroll to position [181, 0]
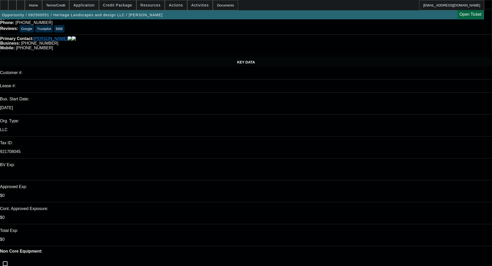
scroll to position [155, 0]
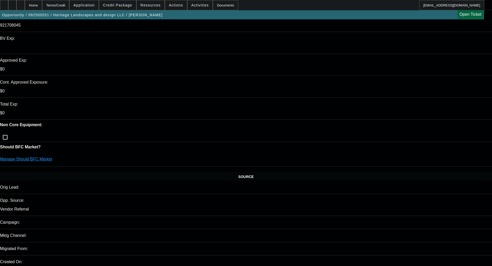
drag, startPoint x: 385, startPoint y: 133, endPoint x: 325, endPoint y: 112, distance: 63.9
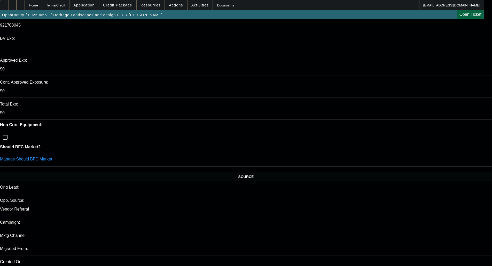
type textarea "APPROVED, SITE INSPECTION REQUIRED GIVEN EQUIP AGE AND NEW VENDOR, CONTINGENT O…"
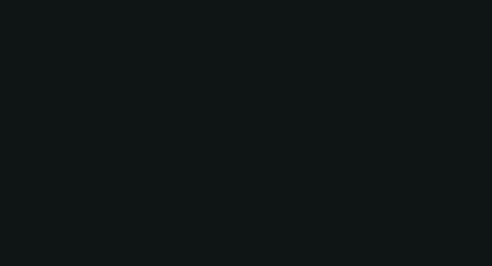
select select "0"
select select "2"
select select "0.1"
select select "4"
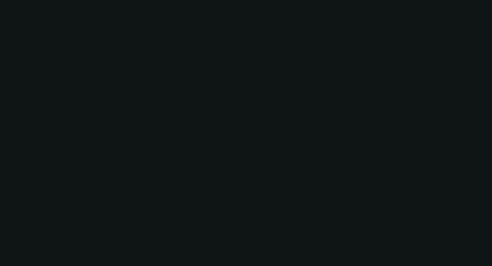
select select "0"
select select "2"
select select "0.1"
select select "4"
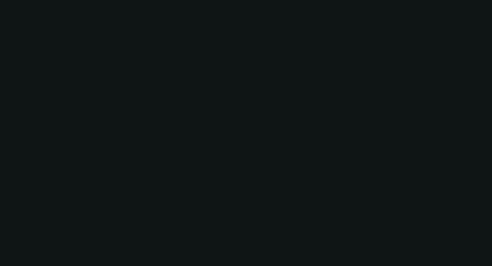
select select "0"
select select "2"
select select "0.1"
select select "4"
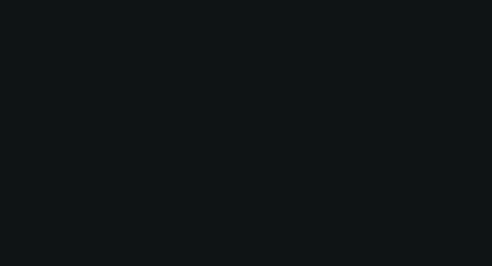
select select "0"
select select "2"
select select "0.1"
select select "4"
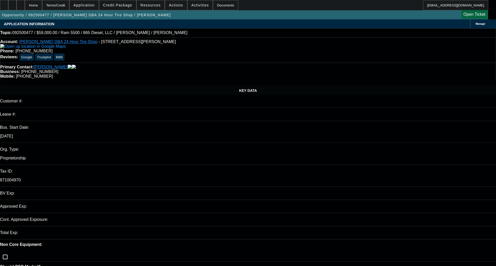
select select "0"
select select "3"
select select "0"
select select "6"
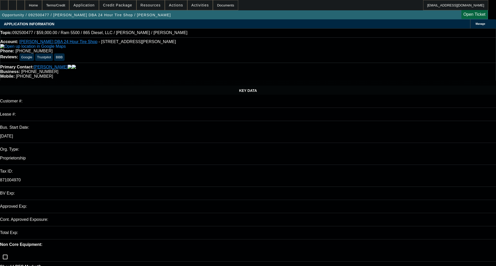
select select "0.1"
select select "0"
select select "2"
select select "0"
select select "6"
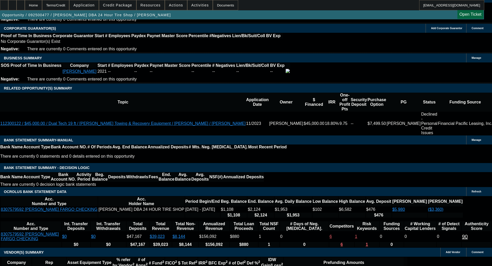
scroll to position [800, 0]
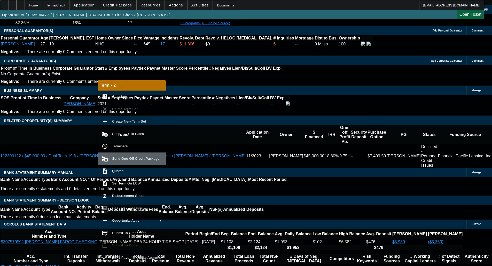
click at [120, 155] on button "send_and_archive Send One-Off Credit Package" at bounding box center [132, 159] width 68 height 12
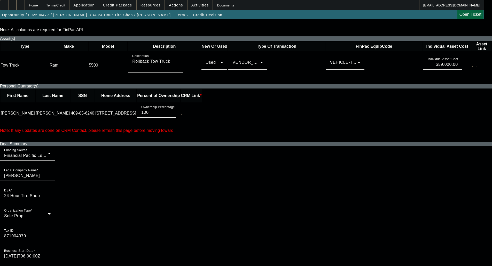
scroll to position [232, 0]
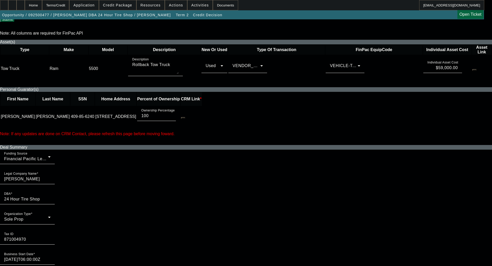
checkbox input "true"
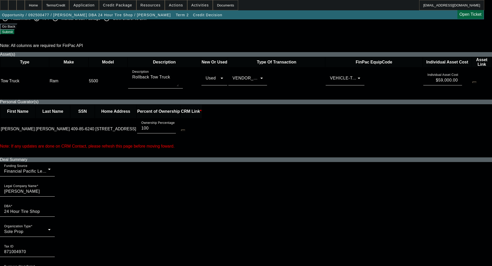
scroll to position [258, 0]
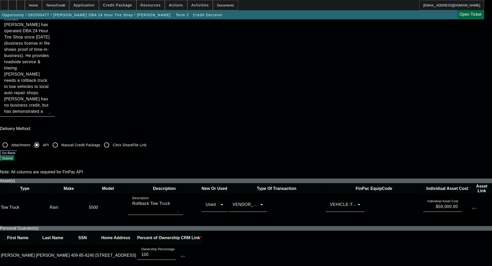
scroll to position [26, 0]
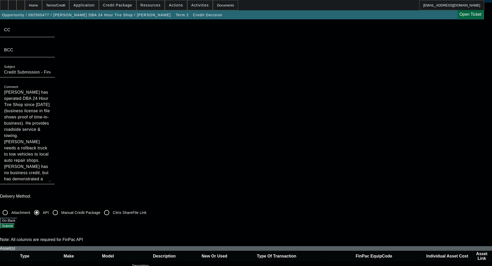
click at [15, 223] on button "Submit" at bounding box center [7, 225] width 15 height 5
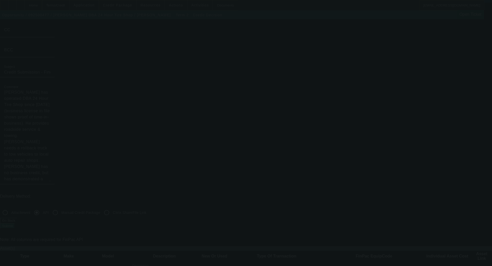
scroll to position [0, 0]
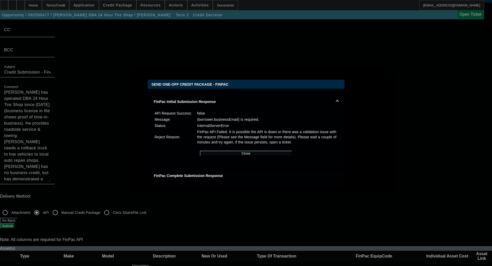
click at [234, 156] on button "Close" at bounding box center [246, 153] width 92 height 5
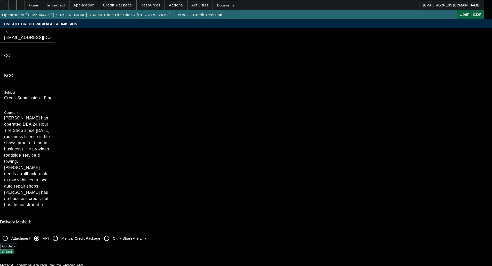
scroll to position [26, 0]
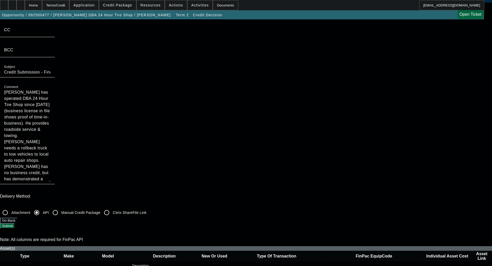
click at [42, 6] on div "Home" at bounding box center [33, 5] width 17 height 10
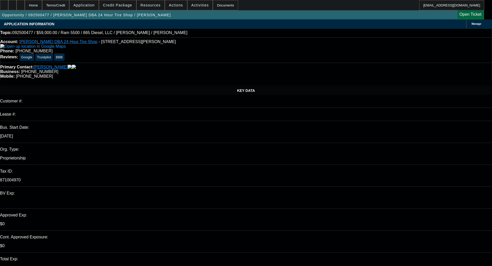
select select "0"
select select "3"
select select "0"
select select "6"
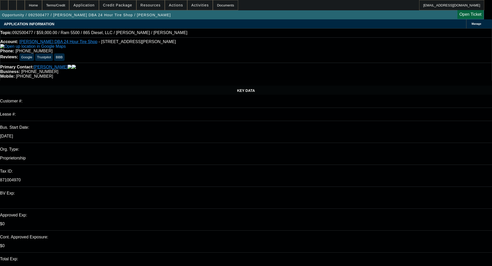
select select "0.1"
select select "0"
select select "2"
select select "0"
select select "6"
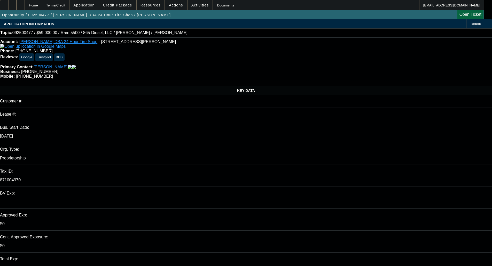
click at [56, 43] on link "Calvin Robinson DBA 24 Hour Tire Shop" at bounding box center [58, 42] width 78 height 4
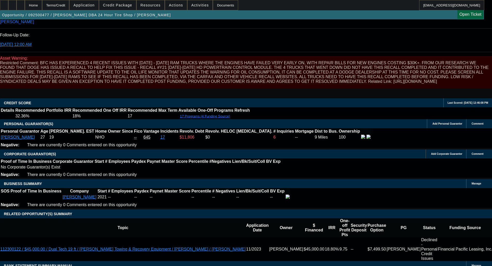
scroll to position [723, 0]
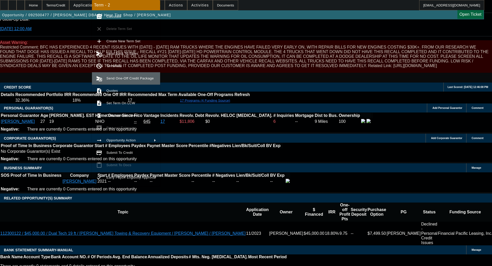
click at [120, 80] on span "Send One-Off Credit Package" at bounding box center [131, 78] width 50 height 6
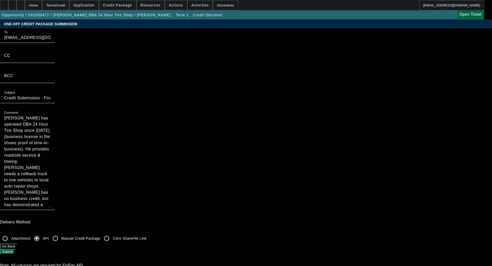
click at [15, 249] on button "Submit" at bounding box center [7, 251] width 15 height 5
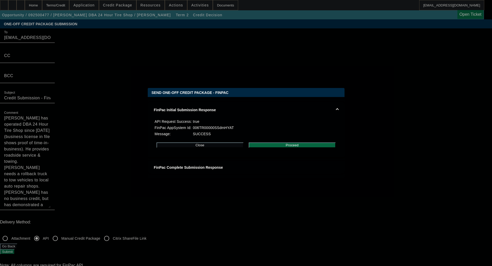
click at [290, 142] on div "Close Proceed" at bounding box center [246, 145] width 184 height 16
click at [288, 145] on button "Proceed" at bounding box center [292, 145] width 87 height 5
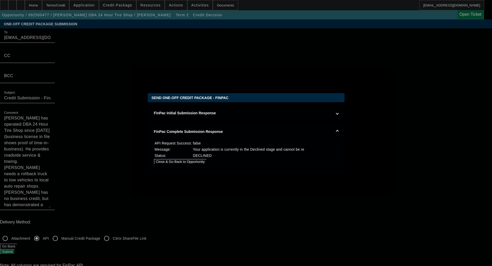
click at [207, 159] on button "Close & Go Back to Opportunity" at bounding box center [180, 161] width 53 height 5
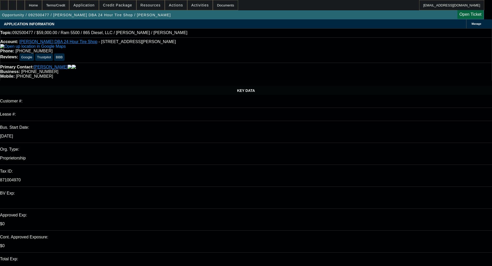
select select "0"
select select "3"
select select "0"
select select "6"
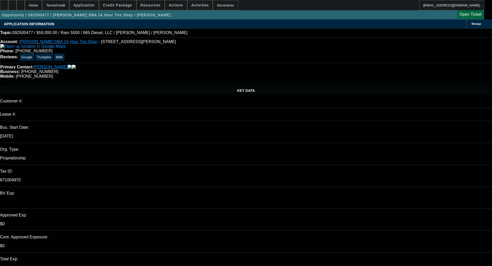
select select "0.1"
select select "0"
select select "2"
select select "0"
select select "6"
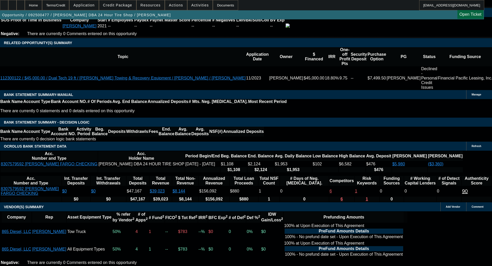
scroll to position [957, 0]
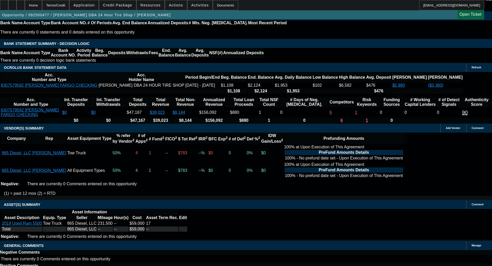
drag, startPoint x: 103, startPoint y: 155, endPoint x: 107, endPoint y: 161, distance: 7.2
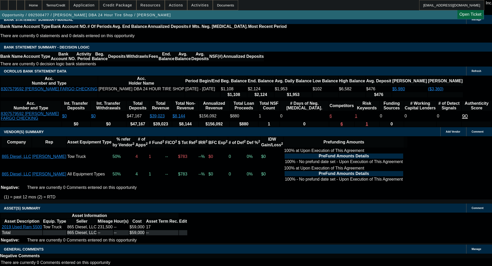
select select "4"
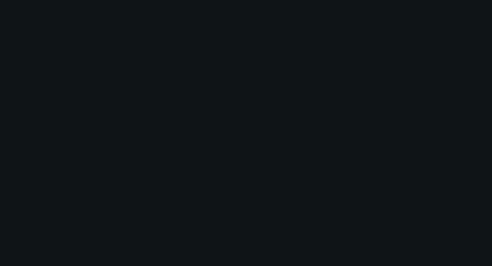
scroll to position [0, 0]
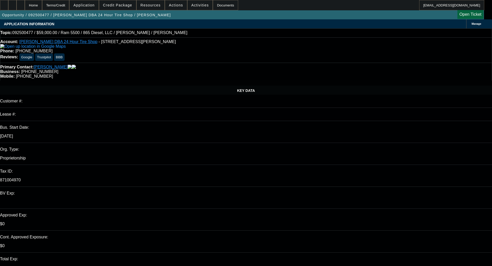
type input "01:13"
click at [389, 223] on span "25" at bounding box center [388, 221] width 9 height 9
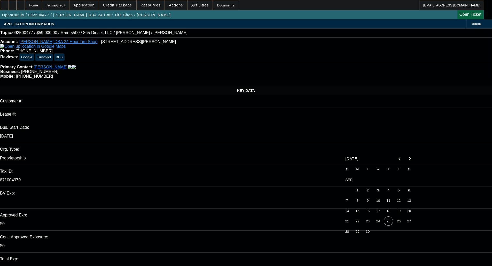
type input "[DATE]"
paste textarea "FINPAC - Your application is not eligible for approval at Financial Pacific Lea…"
type textarea "DECLINED BY FINPAC - Your application is not eligible for approval at Financial…"
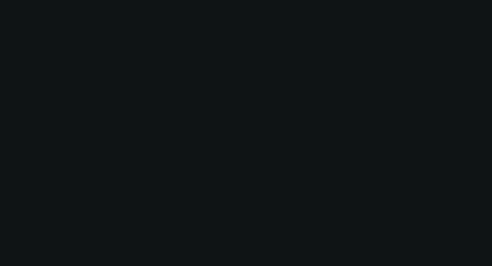
select select "0"
select select "3"
select select "0"
select select "6"
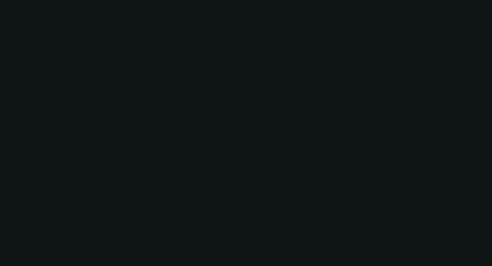
select select "0.1"
select select "0"
select select "2"
select select "0"
select select "6"
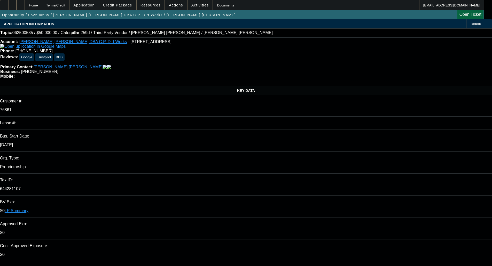
select select "0"
select select "6"
select select "0"
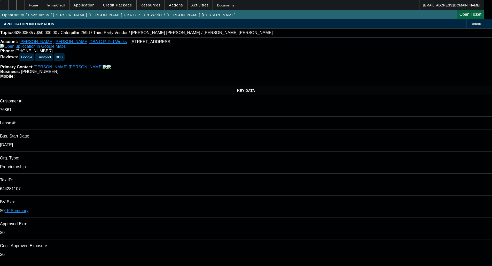
select select "0"
select select "6"
select select "0"
select select "2"
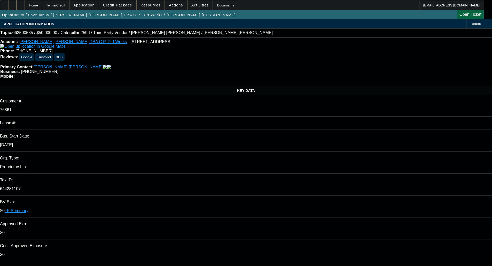
select select "2"
select select "0"
select select "6"
select select "0.1"
select select "2"
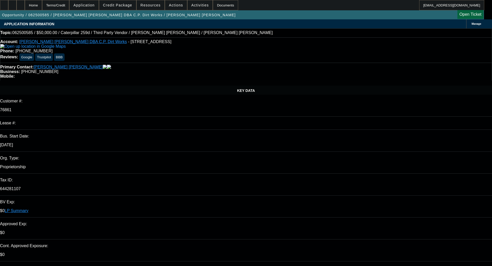
select select "2"
select select "0"
select select "6"
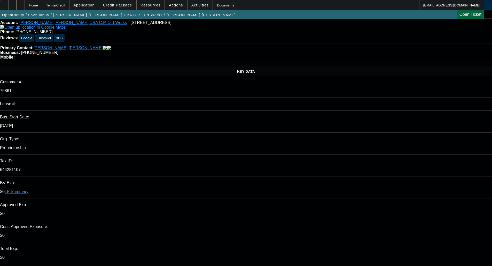
scroll to position [103, 0]
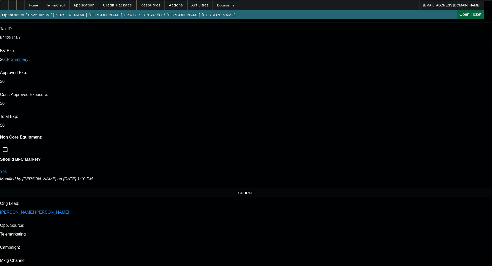
scroll to position [151, 0]
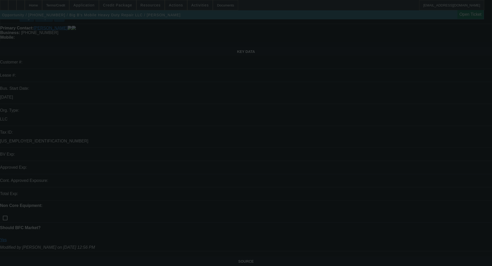
scroll to position [52, 0]
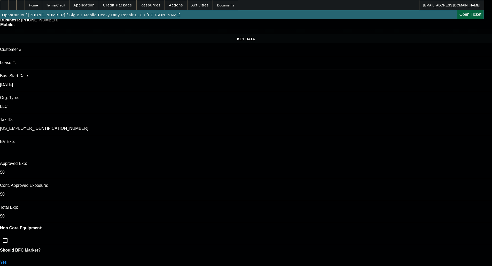
select select "0"
select select "0.1"
select select "4"
select select "0"
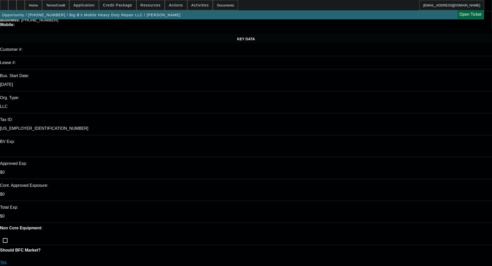
select select "0"
select select "0.1"
select select "4"
select select "0"
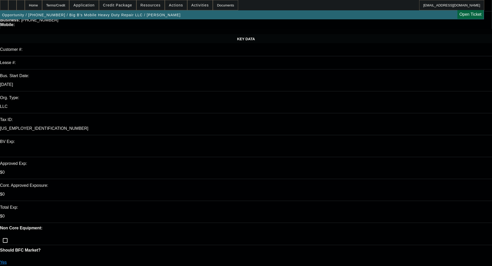
select select "0.1"
select select "4"
select select "0.2"
select select "0"
select select "0.1"
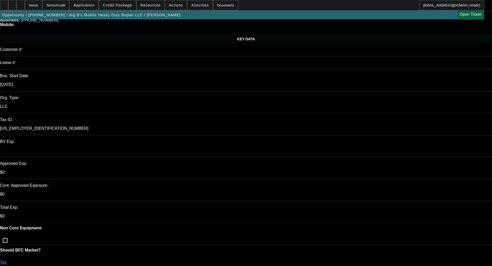
select select "4"
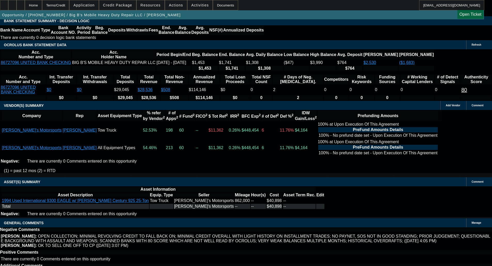
scroll to position [1004, 0]
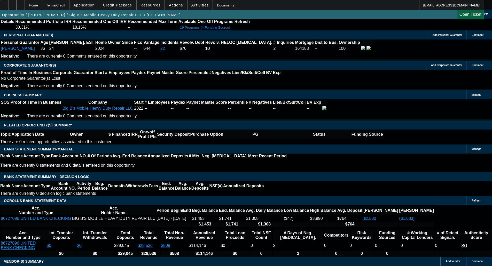
scroll to position [772, 0]
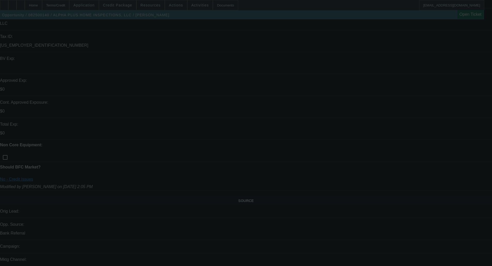
scroll to position [155, 0]
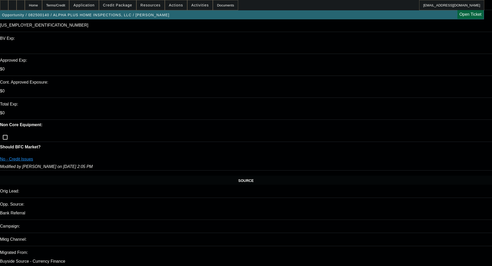
select select "0"
select select "2"
select select "0"
select select "6"
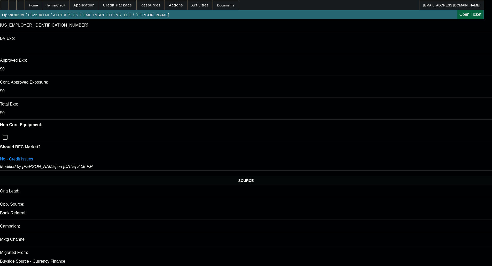
select select "0"
select select "2"
select select "0"
select select "6"
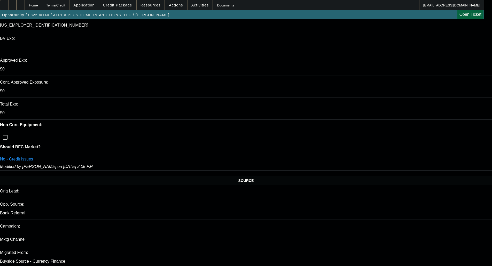
select select "0"
select select "2"
select select "0"
select select "6"
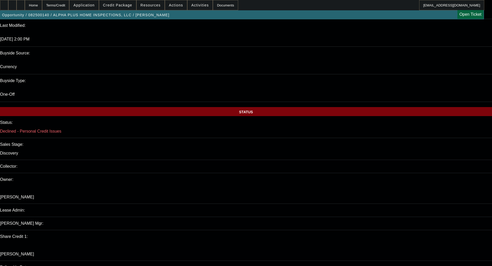
scroll to position [439, 0]
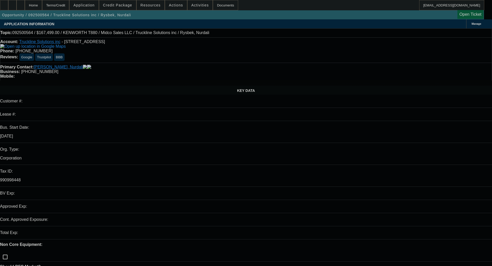
select select "0"
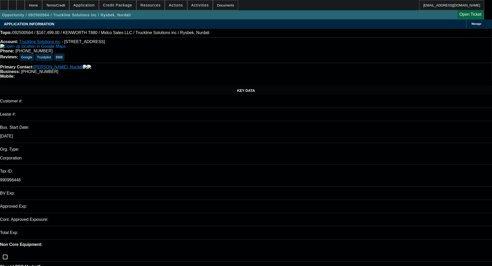
select select "3"
select select "0.1"
select select "4"
click at [116, 9] on span at bounding box center [117, 5] width 37 height 12
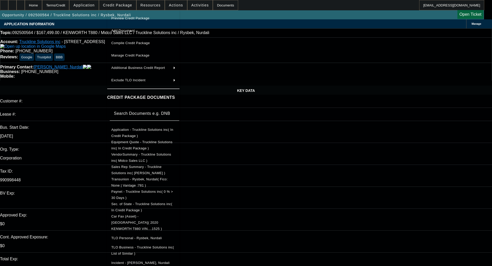
click at [127, 18] on span "Preview Credit Package" at bounding box center [130, 18] width 38 height 4
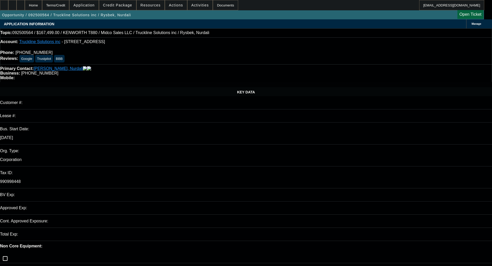
select select "0"
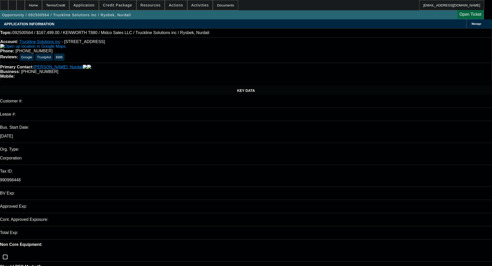
select select "0"
select select "3"
select select "0.1"
select select "4"
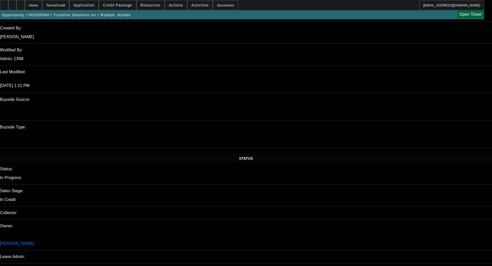
scroll to position [361, 0]
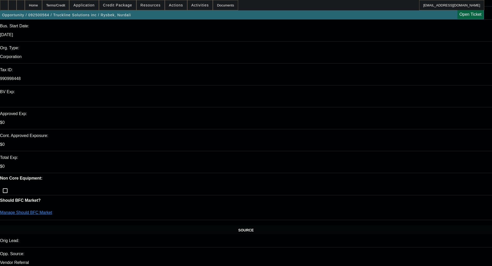
scroll to position [0, 0]
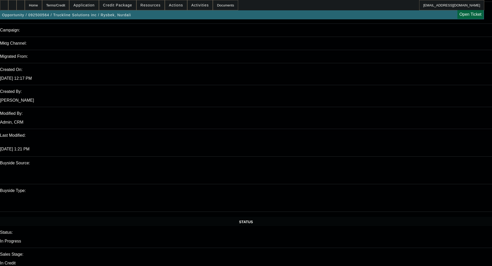
scroll to position [387, 0]
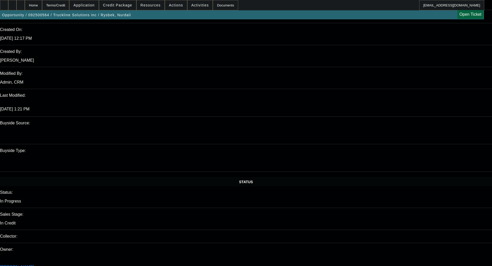
type textarea "TRUCKING - OKAY TO SELL"
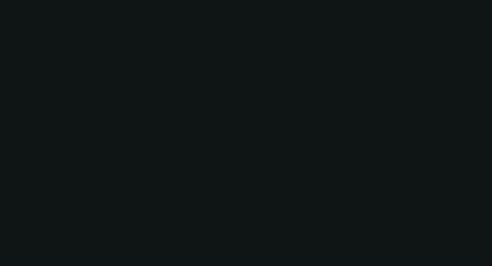
scroll to position [0, 0]
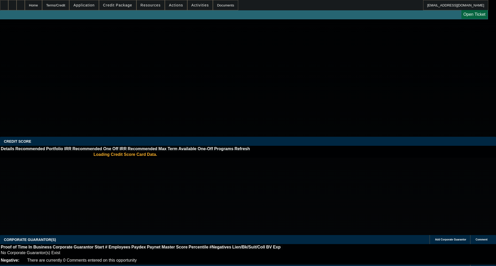
select select "0"
select select "6"
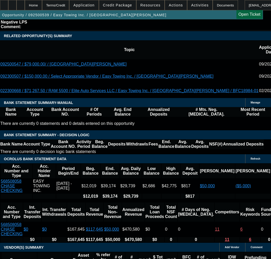
scroll to position [1033, 0]
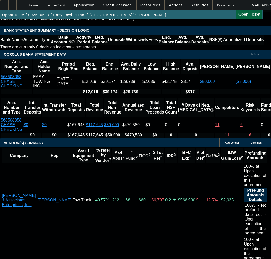
drag, startPoint x: 93, startPoint y: 166, endPoint x: 94, endPoint y: 169, distance: 2.8
select select "5"
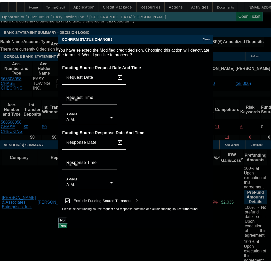
scroll to position [0, 0]
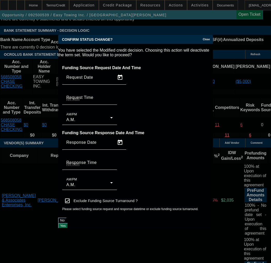
click at [68, 223] on button "Yes" at bounding box center [63, 225] width 10 height 5
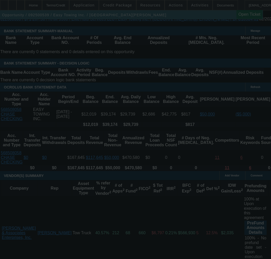
scroll to position [904, 0]
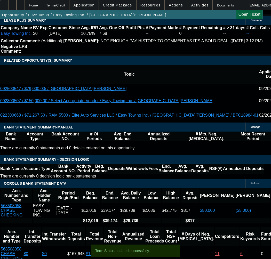
select select "0"
select select "6"
select select "0"
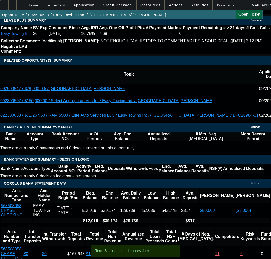
select select "0"
select select "6"
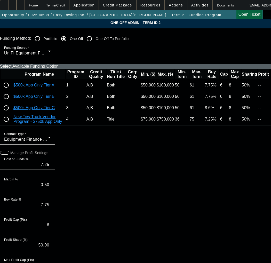
click at [189, 102] on td "61" at bounding box center [196, 96] width 15 height 11
paste input "213152-0001"
type input "213152-0001"
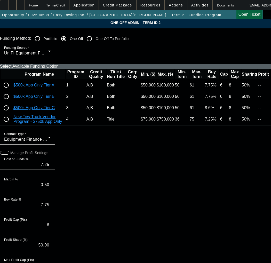
paste input "213152-0001"
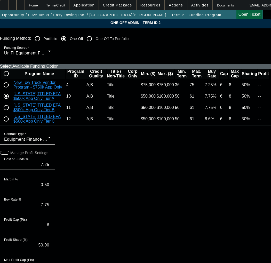
scroll to position [52, 0]
type input "213152-0001"
click at [11, 113] on input "radio" at bounding box center [6, 107] width 10 height 10
radio input "true"
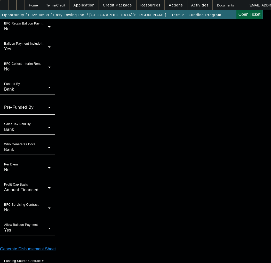
scroll to position [425, 0]
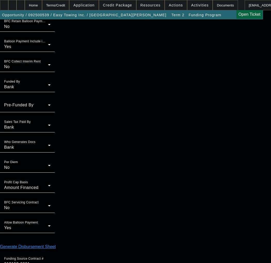
drag, startPoint x: 60, startPoint y: 206, endPoint x: 61, endPoint y: 199, distance: 7.5
type input "12:51"
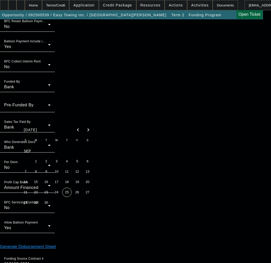
click at [68, 195] on span "25" at bounding box center [66, 192] width 9 height 9
type input "[DATE]"
type input "09:12"
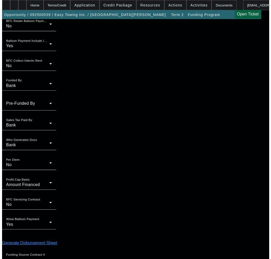
scroll to position [0, 0]
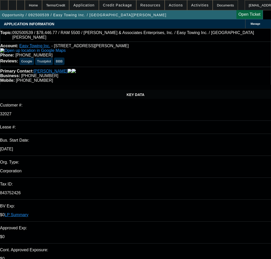
select select "0"
select select "6"
select select "0"
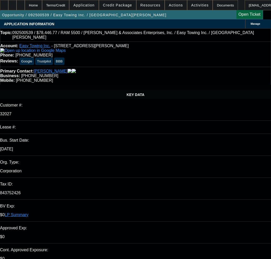
select select "0"
select select "6"
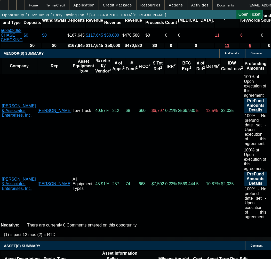
scroll to position [1110, 0]
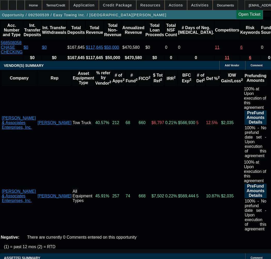
select select "9"
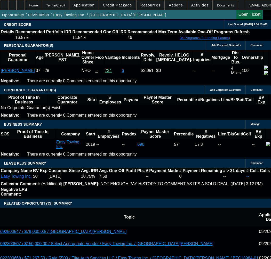
scroll to position [800, 0]
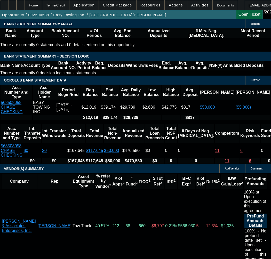
type input "[DATE]"
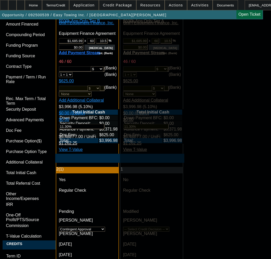
scroll to position [1678, 0]
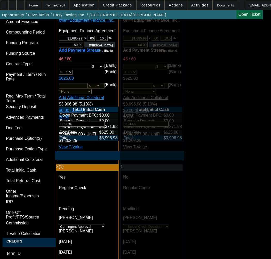
paste textarea "APPROVED COST: $78,446.77"
paste textarea "TERM: 60 Months"
drag, startPoint x: 222, startPoint y: 150, endPoint x: 219, endPoint y: 147, distance: 4.0
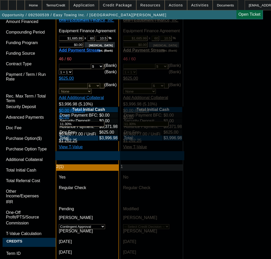
paste textarea "Credit Grade - B"
paste textarea "EQUIPMENT DESCRIPTION: 2023 Used RAM 5500 72,445"
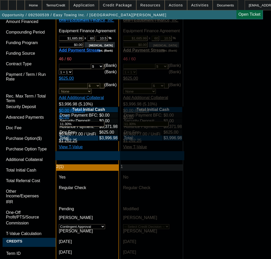
type textarea "APPROVED BY UNIFI - APPROVED COST: $78,446.77; TERM: 60 Months; Credit Grade - …"
paste textarea "Condition Report with Photos Required"
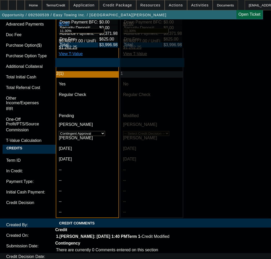
scroll to position [1807, 0]
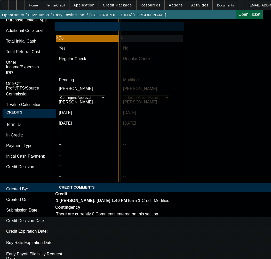
type textarea "CONTINGENT ON Condition Report with Photos Required;"
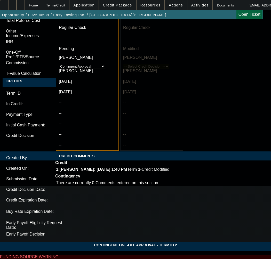
scroll to position [1847, 0]
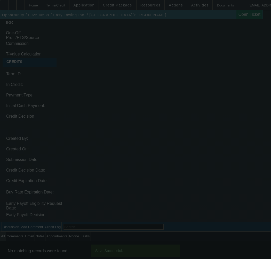
select select "0"
select select "6"
select select "0"
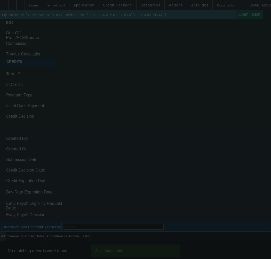
select select "0"
select select "6"
select select "0"
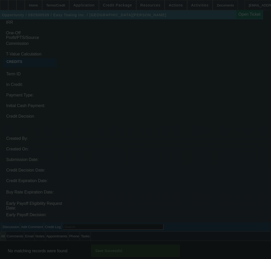
select select "0"
select select "6"
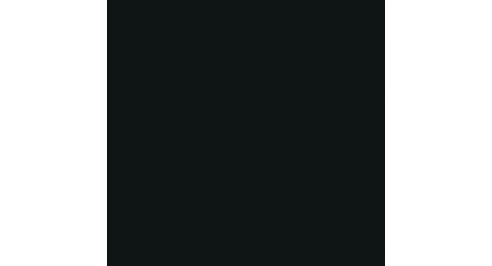
scroll to position [0, 0]
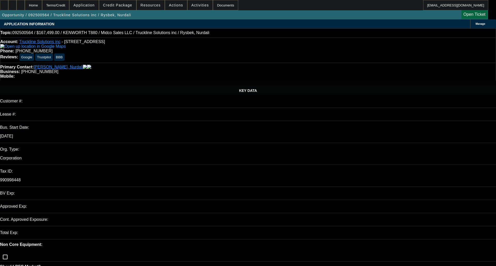
select select "0"
select select "3"
select select "0.1"
select select "4"
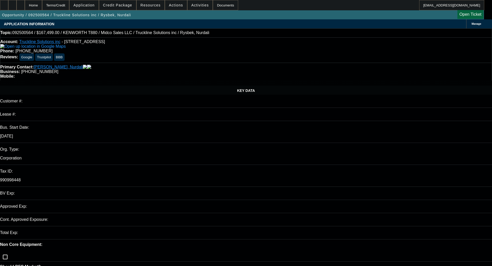
select select "0"
select select "0.1"
select select "4"
select select "3"
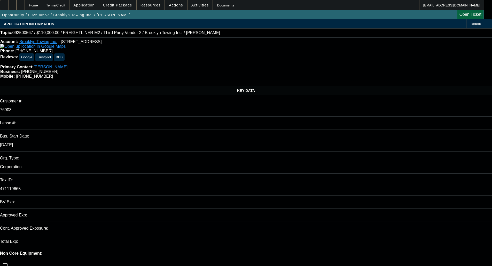
select select "0"
select select "2"
select select "0"
select select "6"
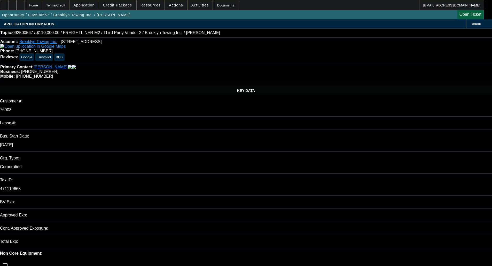
select select "0"
select select "2"
select select "0"
select select "6"
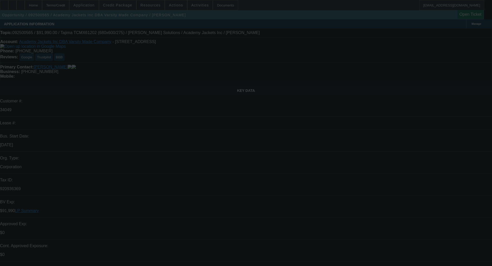
select select "0"
select select "2"
select select "0.1"
select select "4"
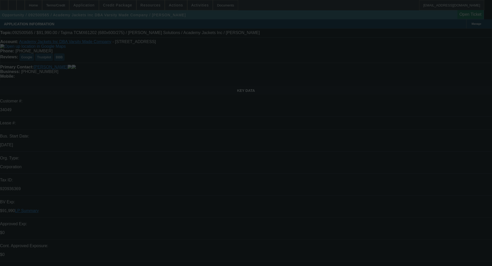
select select "0"
select select "2"
select select "0.1"
select select "4"
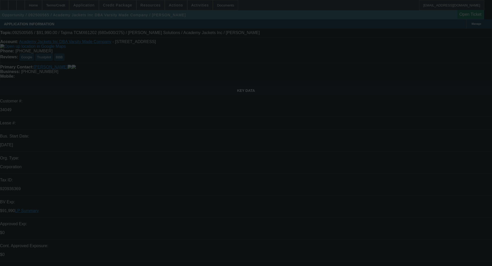
select select "0"
select select "2"
select select "0.1"
select select "4"
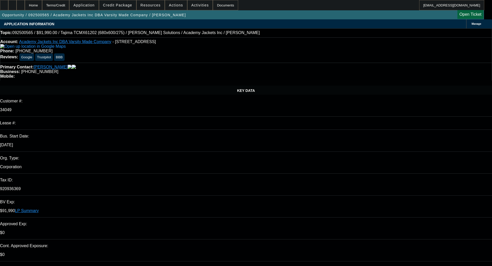
click at [119, 6] on span "Credit Package" at bounding box center [117, 5] width 29 height 4
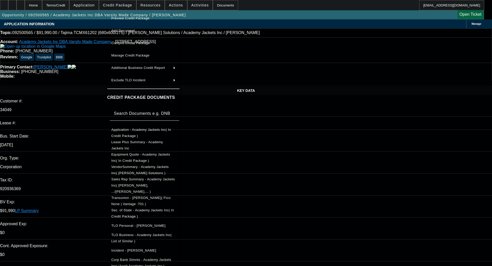
click at [144, 208] on span "Sec. of State - Academy Jackets Inc( In Credit Package )" at bounding box center [143, 213] width 64 height 12
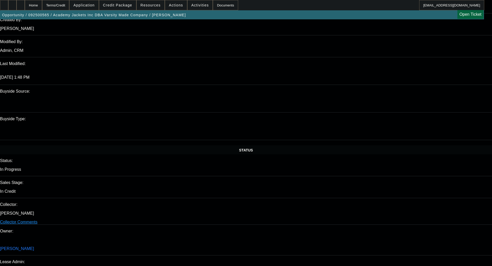
scroll to position [240, 0]
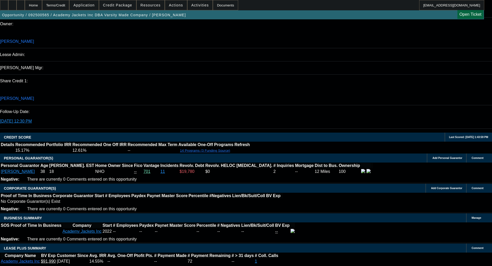
scroll to position [653, 0]
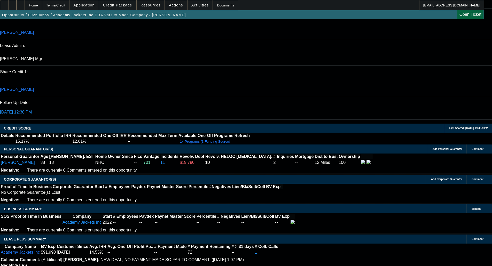
click at [108, 4] on span at bounding box center [117, 5] width 37 height 12
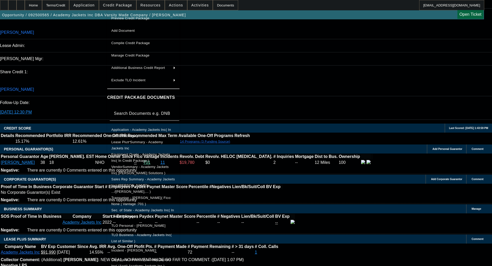
click at [114, 5] on div at bounding box center [246, 133] width 492 height 266
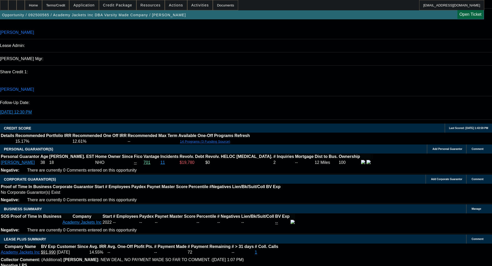
click at [116, 5] on span "Credit Package" at bounding box center [117, 5] width 29 height 4
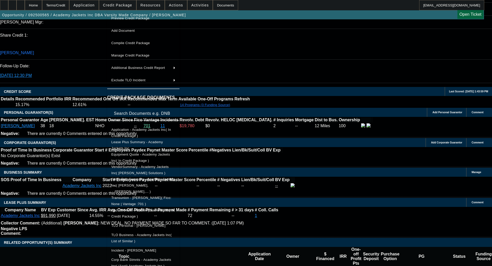
scroll to position [705, 0]
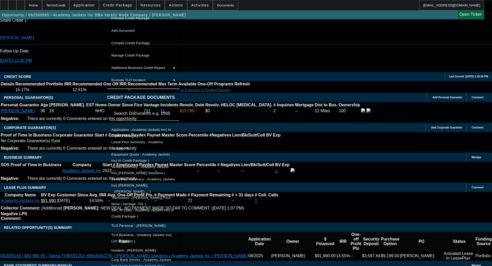
click at [276, 130] on div at bounding box center [246, 133] width 492 height 266
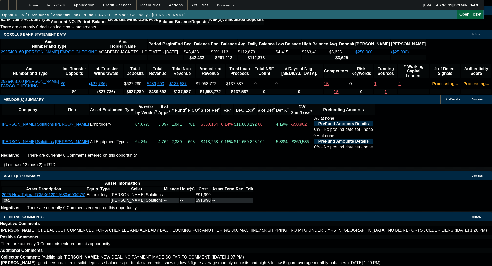
scroll to position [989, 0]
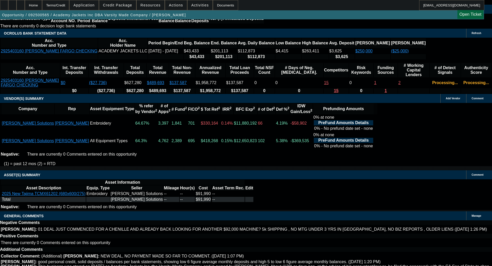
select select "6"
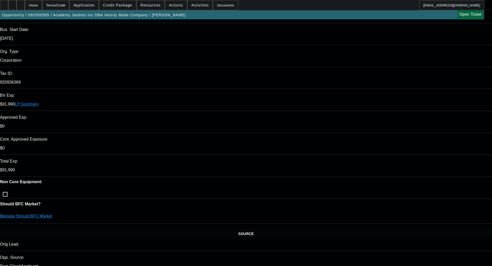
scroll to position [0, 0]
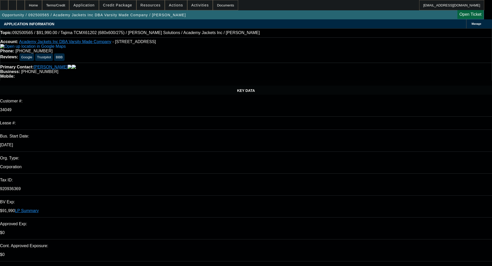
type textarea "With no Paynet and being short of the needed TIB, this won't be a deal for FCEF…"
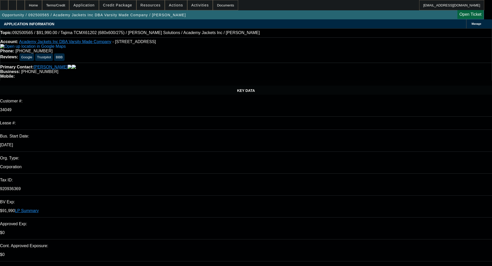
checkbox input "true"
type textarea "With no Paynet and being short of the needed TIB, this won't be a deal for FCEF…"
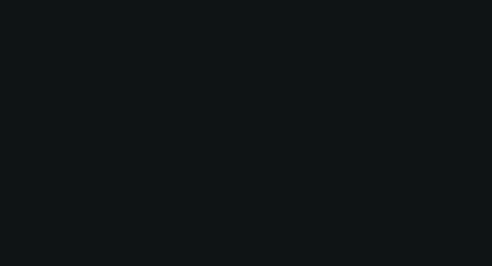
select select "0"
select select "2"
select select "0.1"
select select "4"
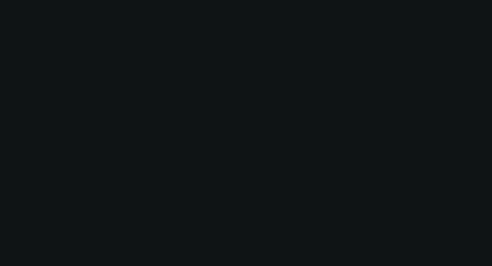
select select "0"
select select "2"
select select "0.1"
select select "4"
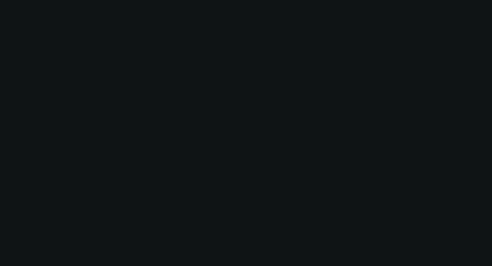
select select "0"
select select "2"
select select "0.1"
select select "4"
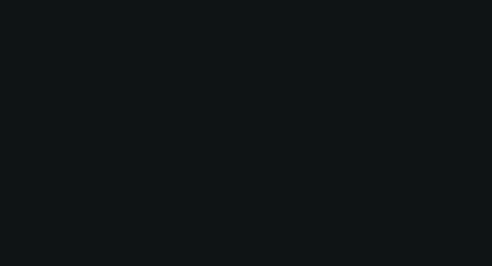
select select "0"
select select "2"
select select "0.1"
select select "4"
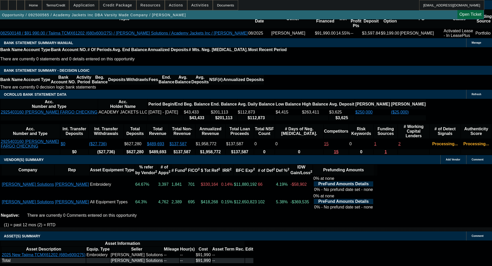
scroll to position [955, 0]
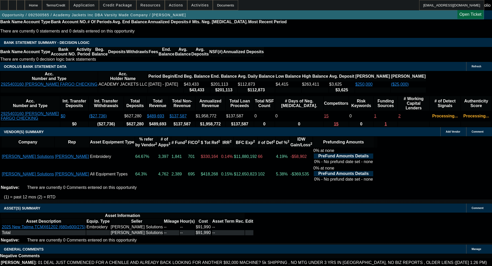
select select "6"
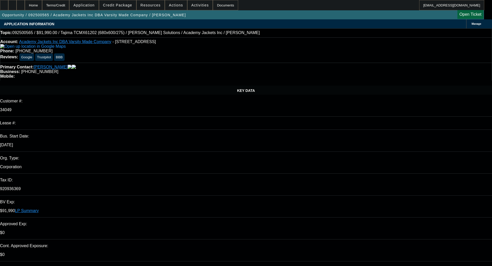
type textarea "ditto"
drag, startPoint x: 386, startPoint y: 167, endPoint x: 375, endPoint y: 161, distance: 11.9
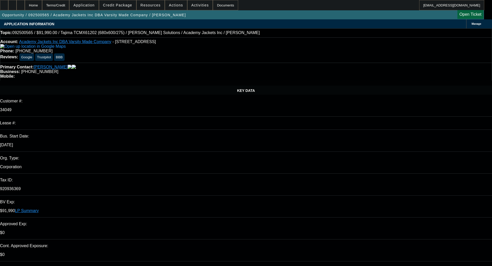
checkbox input "true"
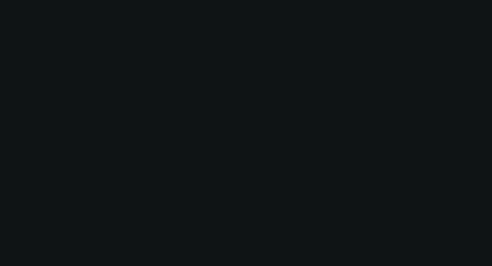
select select "0"
select select "2"
select select "0.1"
select select "4"
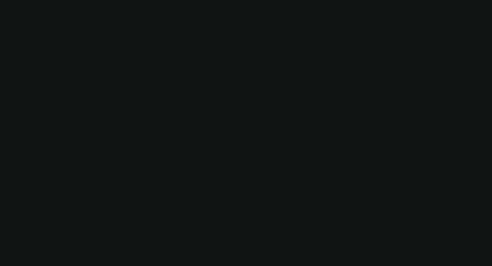
select select "0"
select select "2"
select select "0.1"
select select "4"
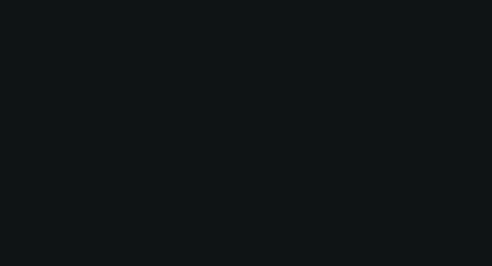
select select "0"
select select "2"
select select "0.1"
select select "4"
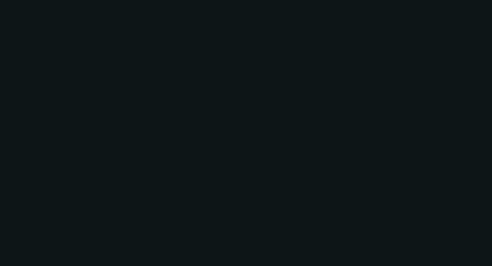
select select "0"
select select "2"
select select "0.1"
select select "4"
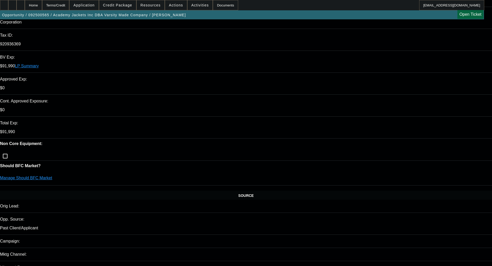
scroll to position [155, 0]
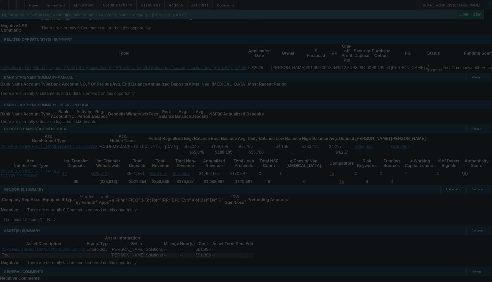
scroll to position [956, 0]
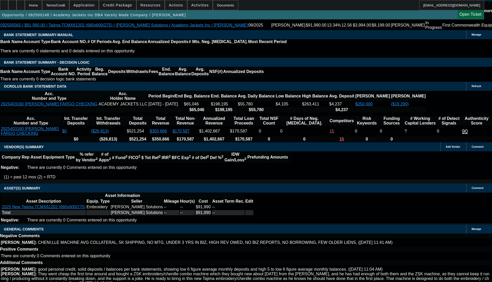
select select "0"
select select "2"
select select "0.1"
select select "4"
select select "0"
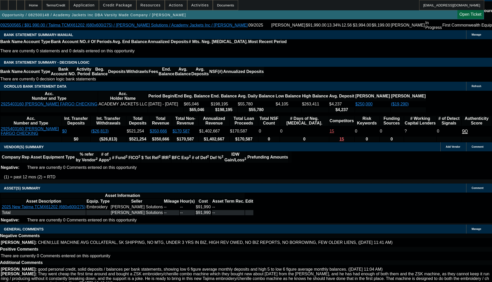
select select "2"
select select "0.1"
select select "4"
select select "0"
select select "2"
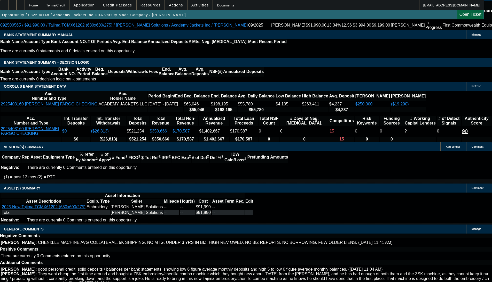
select select "0.1"
select select "4"
select select "0"
select select "2"
select select "0.1"
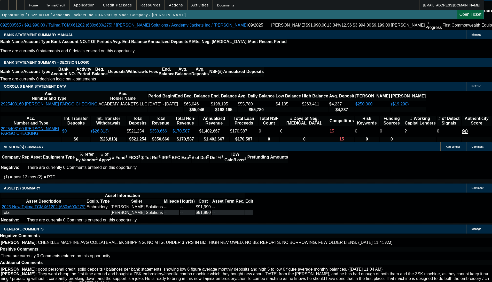
select select "4"
select select "2"
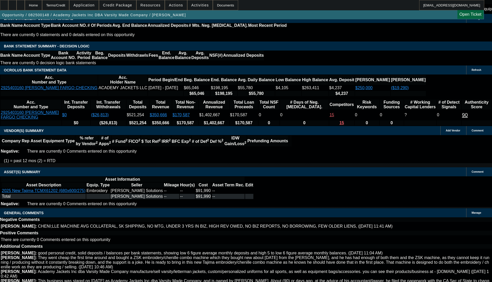
scroll to position [984, 0]
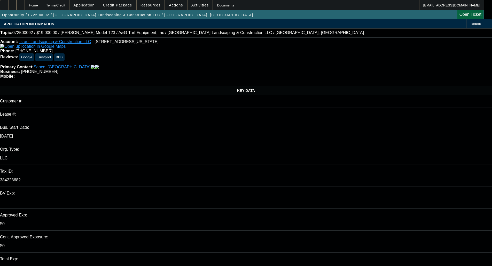
select select "0"
select select "2"
select select "0"
select select "6"
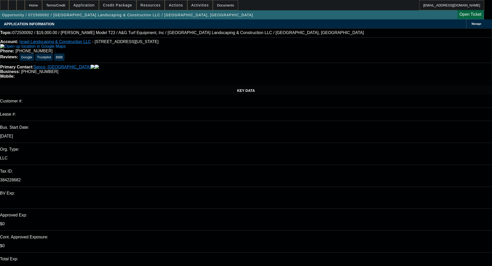
select select "0"
select select "6"
select select "0"
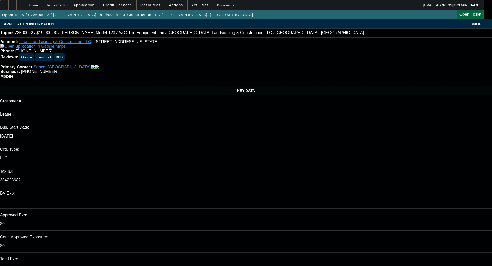
select select "0"
select select "6"
select select "0"
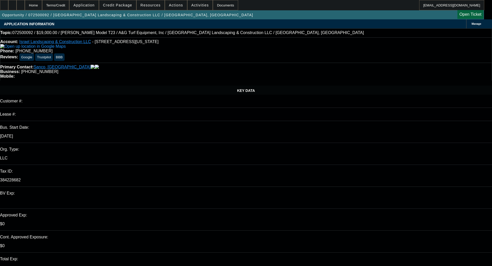
select select "0"
select select "6"
select select "1"
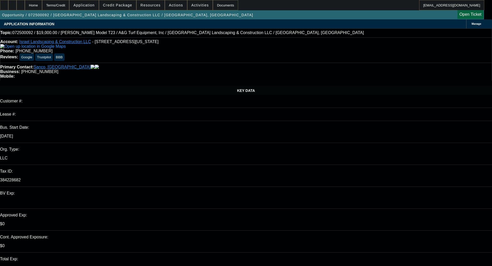
select select "1"
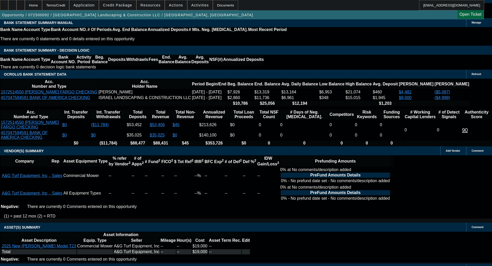
scroll to position [764, 0]
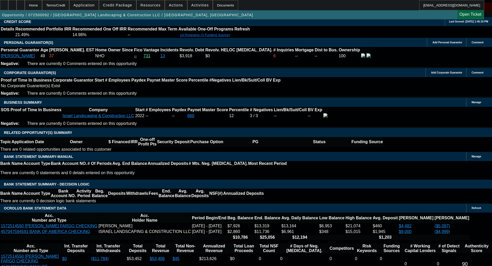
click at [127, 1] on span at bounding box center [117, 5] width 37 height 12
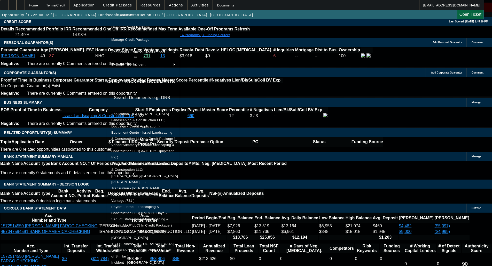
scroll to position [62, 0]
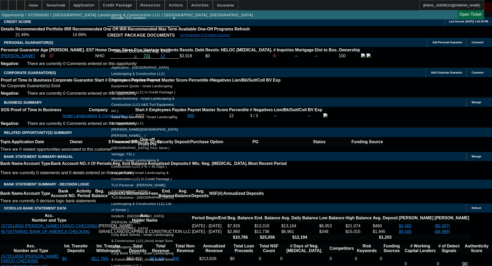
click at [61, 147] on div at bounding box center [246, 133] width 492 height 266
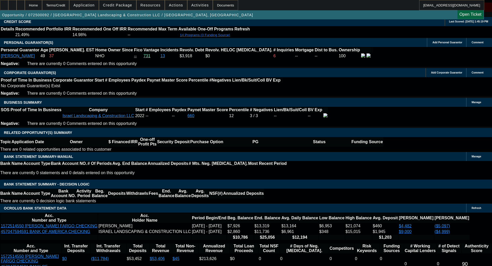
click at [124, 5] on span "Credit Package" at bounding box center [117, 5] width 29 height 4
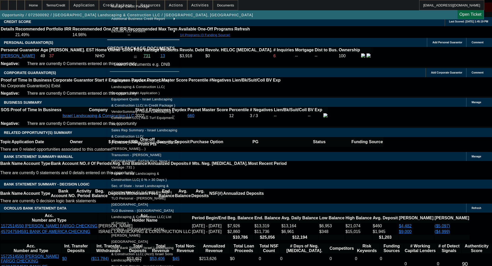
scroll to position [52, 0]
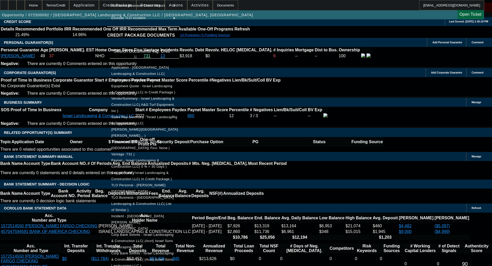
click at [146, 84] on span "Equipment Quote - Israel Landscaping & Construction LLC( In Credit Package )" at bounding box center [143, 89] width 64 height 10
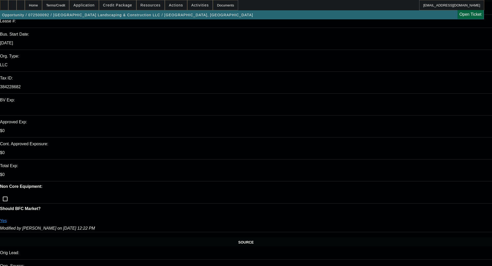
scroll to position [119, 0]
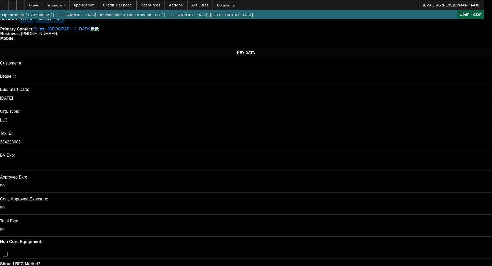
scroll to position [0, 0]
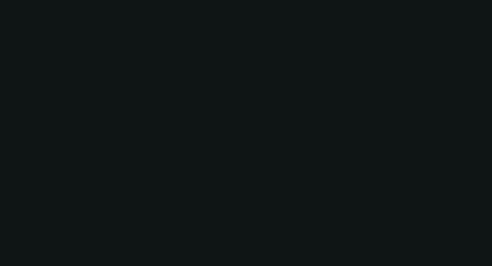
scroll to position [129, 0]
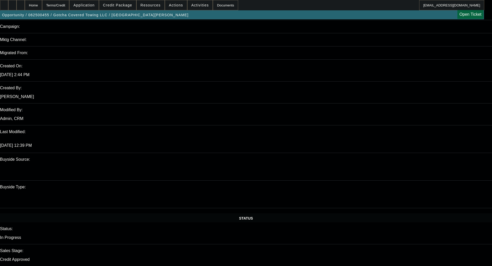
select select "0"
select select "3"
select select "0.1"
select select "4"
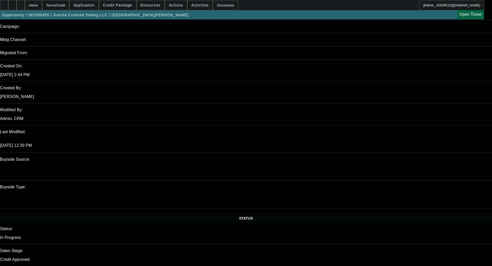
select select "0"
select select "3"
select select "0.1"
select select "4"
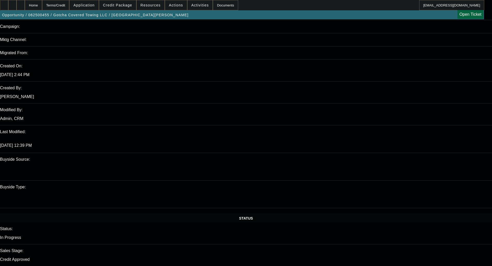
select select "0"
select select "3"
select select "0.1"
select select "4"
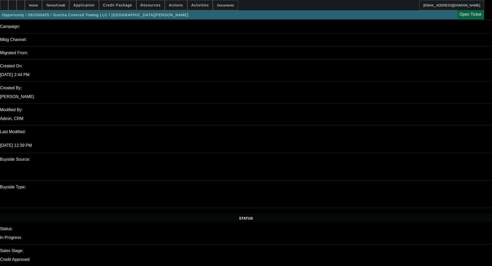
select select "0"
select select "2"
select select "0.1"
select select "4"
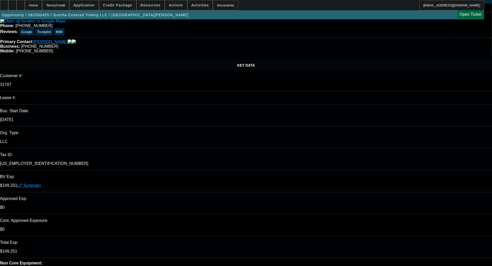
scroll to position [0, 0]
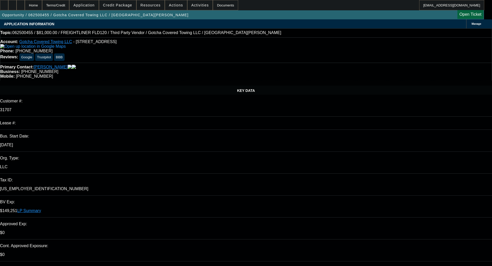
click at [41, 209] on link "LP Summary" at bounding box center [29, 211] width 24 height 4
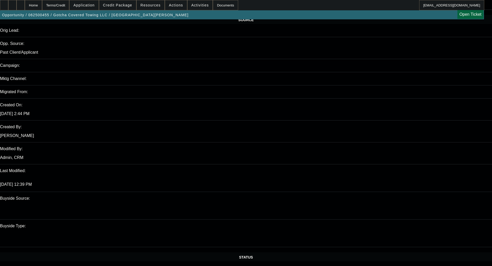
scroll to position [249, 0]
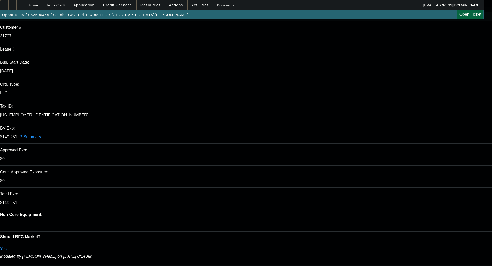
scroll to position [0, 0]
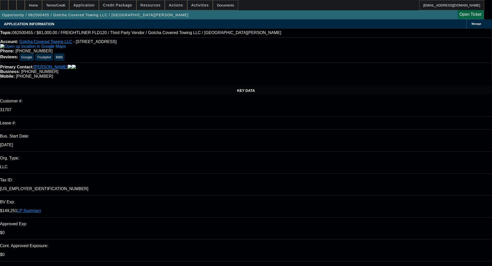
drag, startPoint x: 327, startPoint y: 82, endPoint x: 327, endPoint y: 74, distance: 7.7
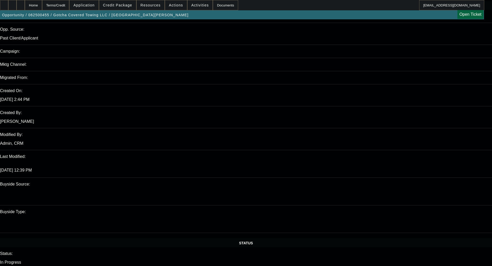
scroll to position [336, 0]
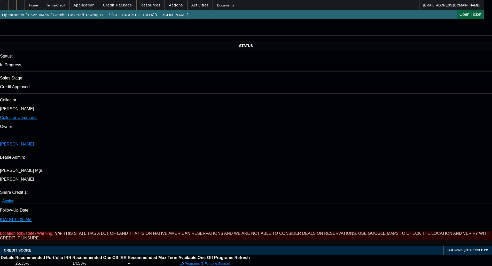
scroll to position [1178, 0]
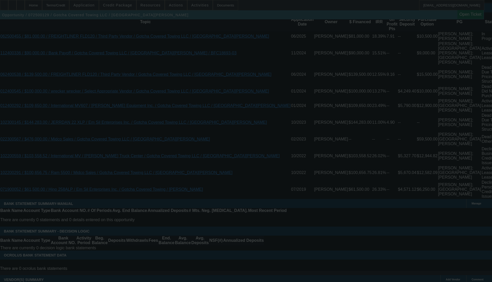
scroll to position [899, 0]
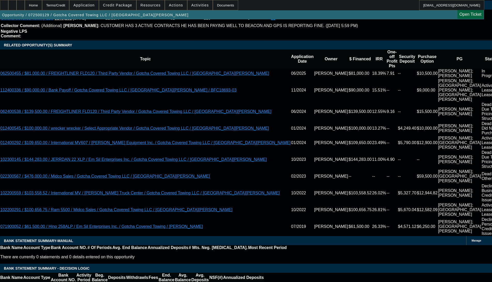
select select "0"
select select "3"
select select "0.1"
select select "4"
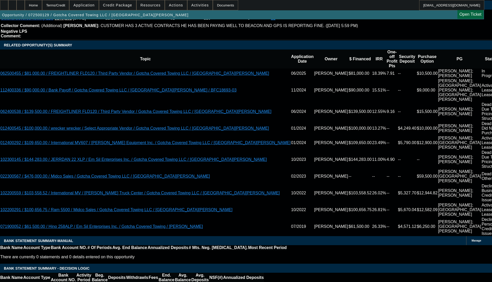
select select "0"
select select "3"
select select "0.1"
select select "4"
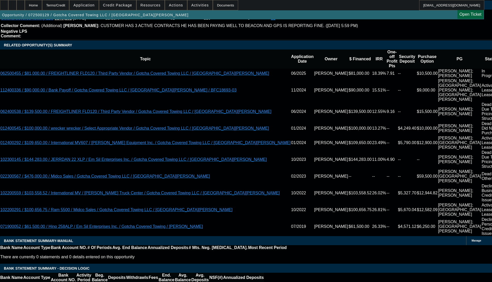
select select "0"
select select "3"
select select "0.1"
select select "4"
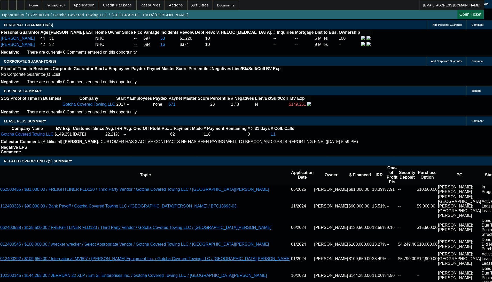
scroll to position [798, 0]
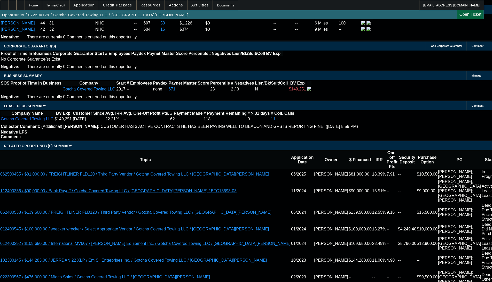
click at [123, 5] on span "Credit Package" at bounding box center [117, 5] width 29 height 4
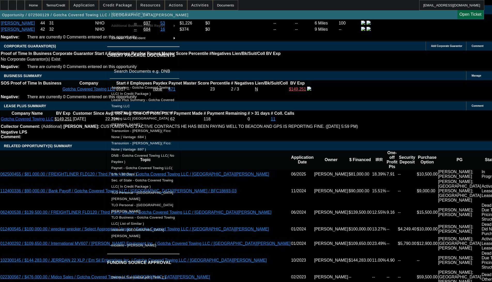
scroll to position [52, 0]
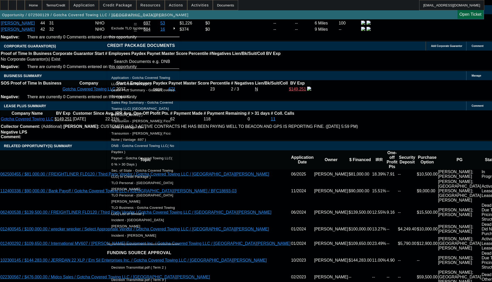
click at [148, 206] on span "Decision Transmittal.pdf ( Term 3 )" at bounding box center [138, 280] width 55 height 4
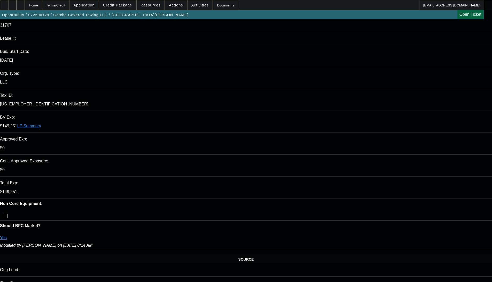
scroll to position [75, 0]
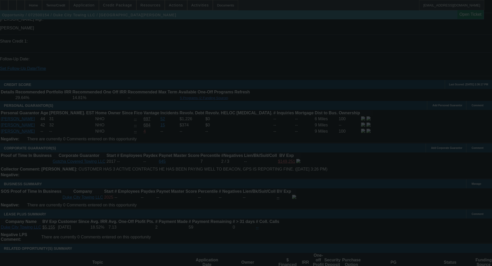
scroll to position [751, 0]
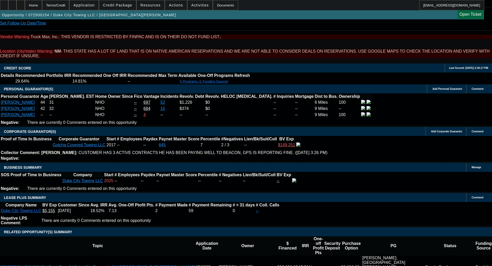
select select "0"
select select "2"
select select "0.1"
select select "4"
select select "0"
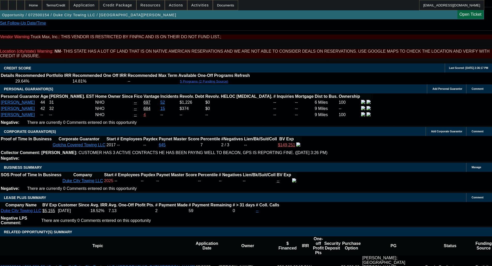
select select "2"
select select "0.1"
select select "4"
select select "0"
select select "2"
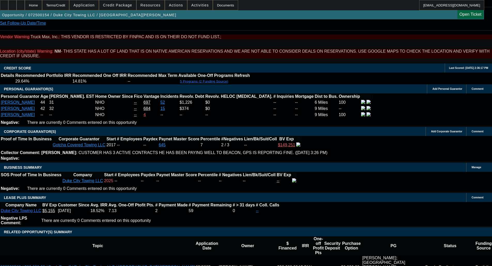
select select "0.1"
select select "4"
select select "0"
select select "2"
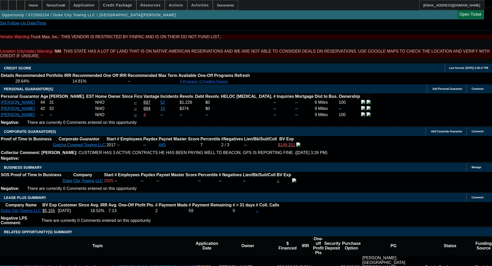
select select "0.1"
select select "4"
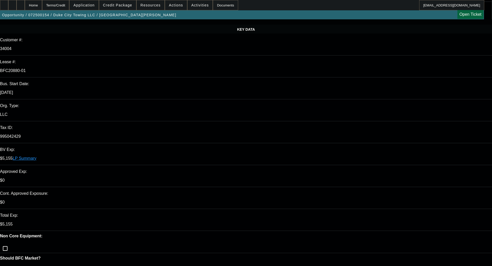
scroll to position [0, 0]
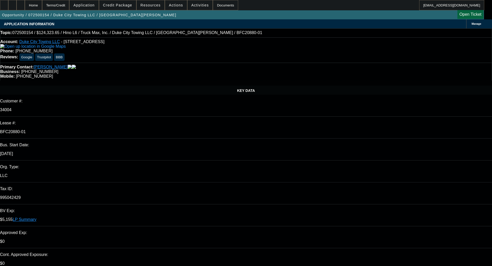
click at [82, 217] on div "$5,155 LP Summary" at bounding box center [246, 219] width 492 height 5
click at [36, 217] on link "LP Summary" at bounding box center [25, 219] width 24 height 4
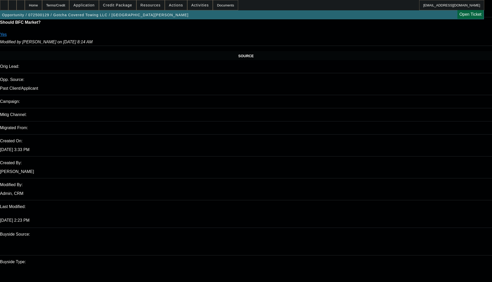
select select "0"
select select "3"
select select "0.1"
select select "4"
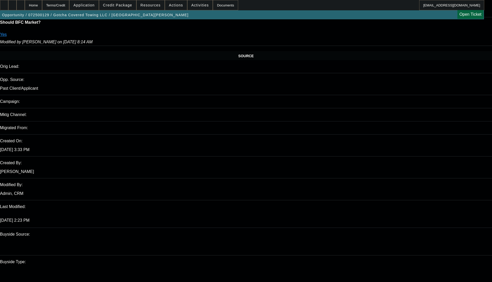
select select "0"
select select "3"
select select "0.1"
select select "4"
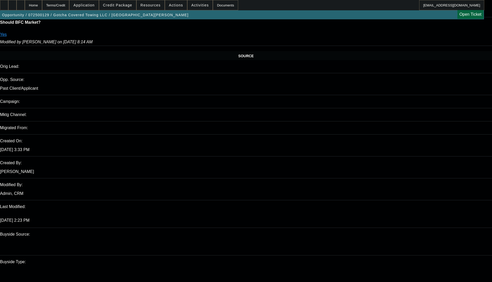
select select "0"
select select "3"
select select "0.1"
select select "4"
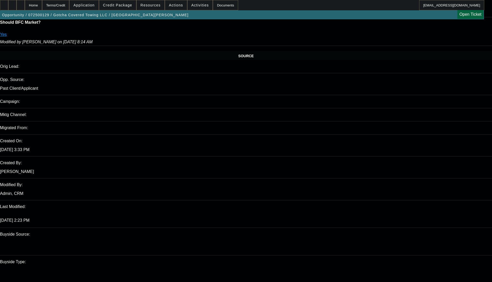
scroll to position [775, 0]
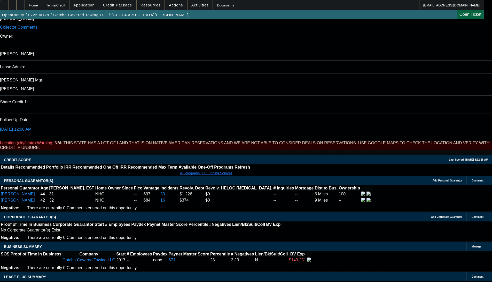
scroll to position [671, 0]
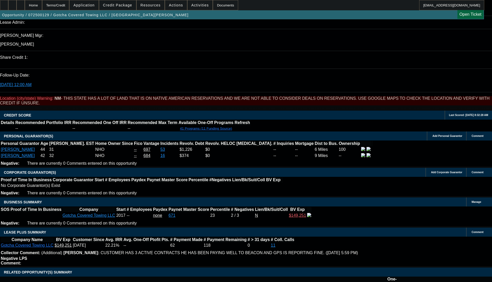
click at [124, 2] on span at bounding box center [117, 5] width 37 height 12
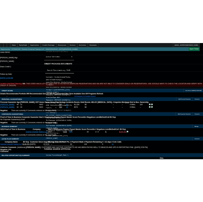
scroll to position [52, 0]
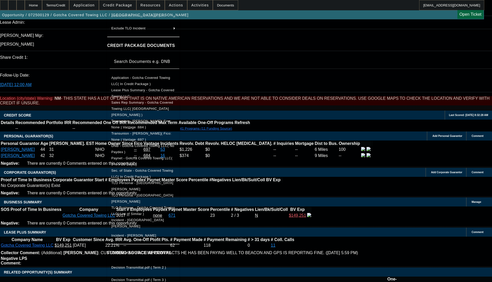
click at [155, 206] on span "Decision Transmittal.pdf ( Term 3 )" at bounding box center [138, 280] width 55 height 4
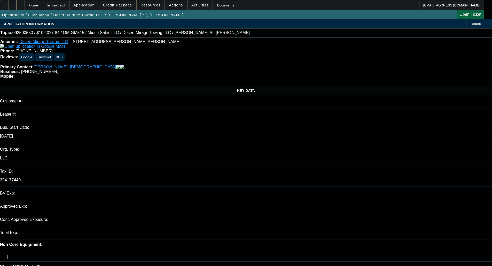
select select "0"
select select "3"
select select "0.1"
select select "4"
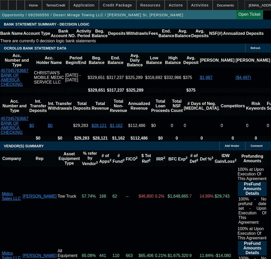
scroll to position [923, 0]
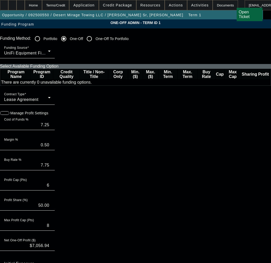
paste input "213156-0001"
type input "213156-0001"
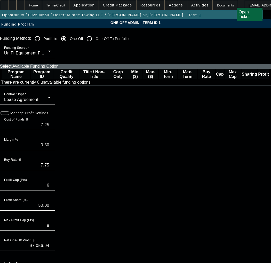
paste input "213156-0001"
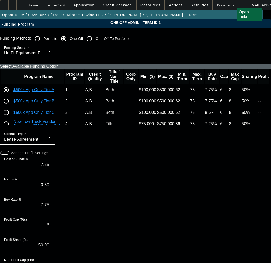
type input "213156-0001"
click at [11, 118] on input "radio" at bounding box center [6, 112] width 10 height 10
radio input "true"
type input "8.00"
type input "0.60"
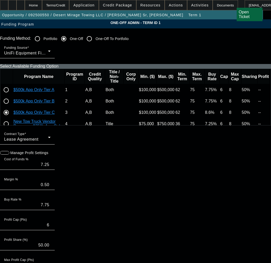
type input "8.60"
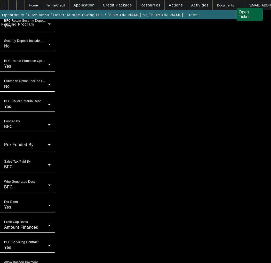
scroll to position [413, 0]
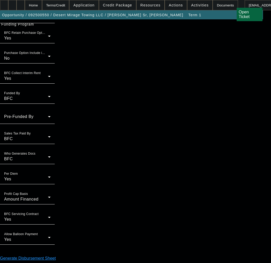
type input "02:10"
click at [64, 207] on span "25" at bounding box center [66, 203] width 9 height 9
type input "[DATE]"
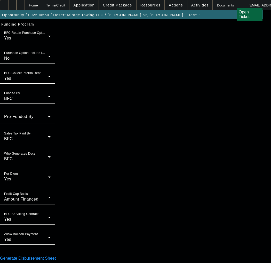
click at [54, 144] on div at bounding box center [135, 131] width 271 height 263
type input "10:37"
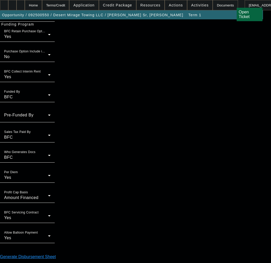
scroll to position [425, 0]
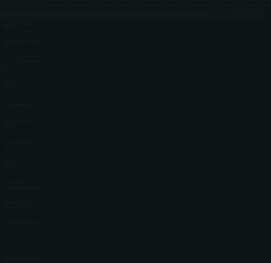
type input "7.25"
type input "0.50"
type input "7.75"
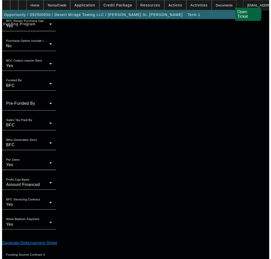
scroll to position [0, 0]
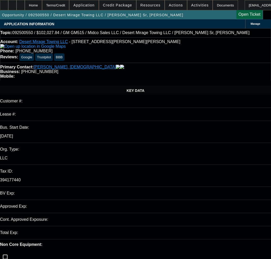
select select "0"
select select "3"
select select "0.1"
select select "4"
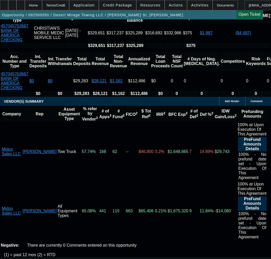
scroll to position [1020, 0]
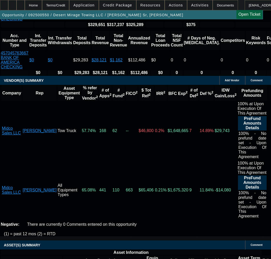
select select "9"
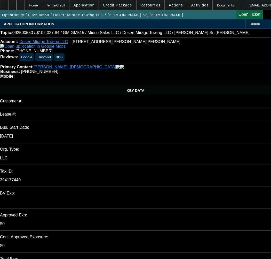
type input "[DATE]"
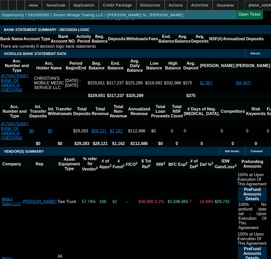
scroll to position [955, 0]
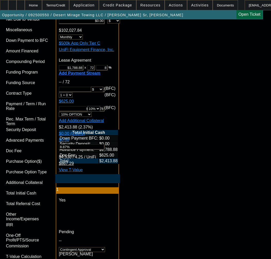
scroll to position [1575, 0]
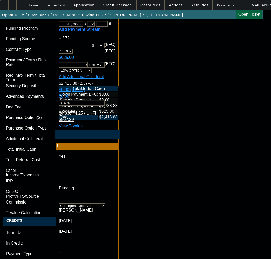
type textarea "a"
paste textarea "APPROVED COST: $102,027.84"
paste textarea "TERM: 72 Months"
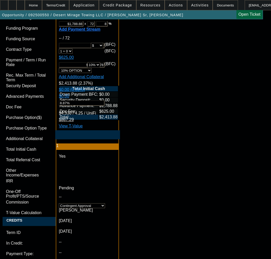
paste textarea "Approval is at limit for dollars and term."
drag, startPoint x: 204, startPoint y: 182, endPoint x: 207, endPoint y: 183, distance: 2.9
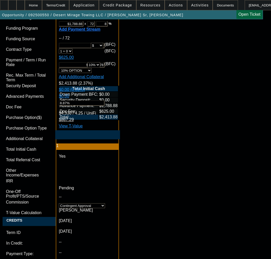
paste textarea "Credit Grade - C"
paste textarea "Corp. Guaranty Required Christian's Mobile Medic Service LLC"
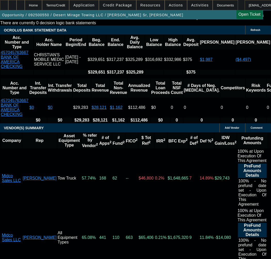
scroll to position [981, 0]
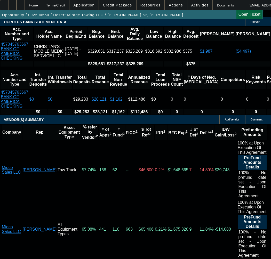
type textarea "APPROVED BY UNIFI - APPROVED COST: $102,027.84 - CAPPED NO VARIANCE; TERM: 72 M…"
select select "3"
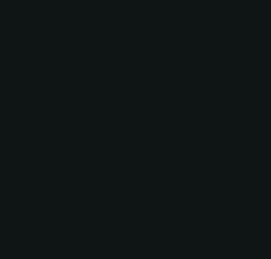
scroll to position [0, 0]
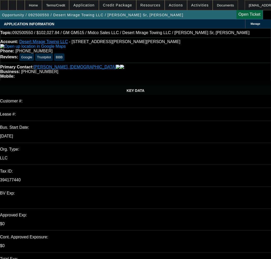
type input "[DATE]"
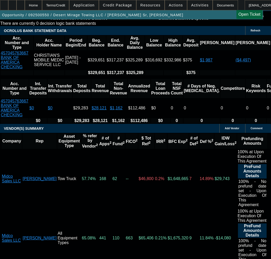
scroll to position [981, 0]
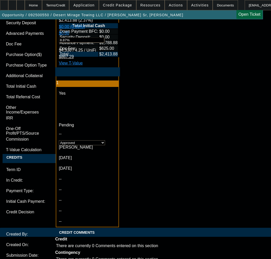
scroll to position [1652, 0]
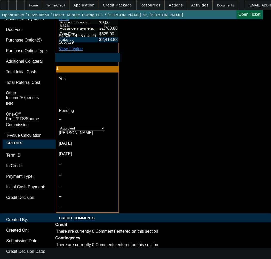
paste textarea "APPROVED BY UNIFI - APPROVED COST: $102,027.84 - CAPPED NO VARIANCE; TERM: 72 M…"
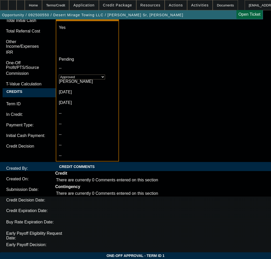
scroll to position [1704, 0]
type textarea "APPROVED BY UNIFI - APPROVED COST: $102,027.84 - CAPPED NO VARIANCE; TERM: 72 M…"
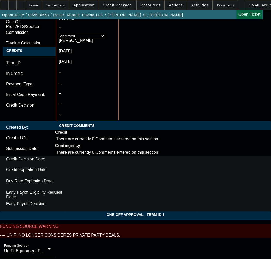
scroll to position [1757, 0]
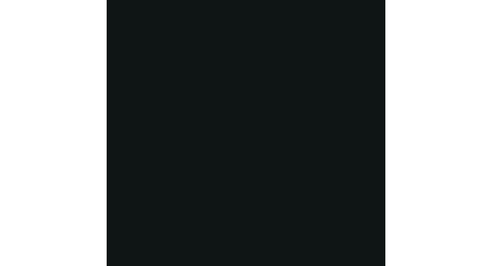
scroll to position [915, 0]
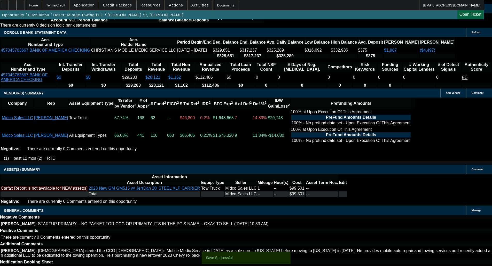
select select "0"
select select "3"
select select "0.1"
select select "4"
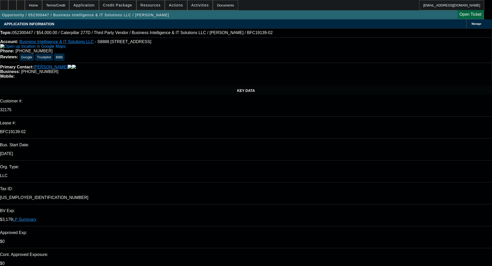
select select "0.1"
select select "0"
select select "2"
select select "0.1"
select select "4"
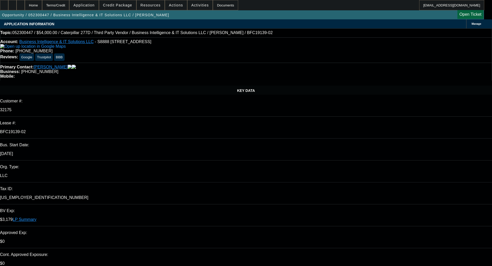
select select "0.1"
select select "0"
select select "3"
select select "0.1"
select select "4"
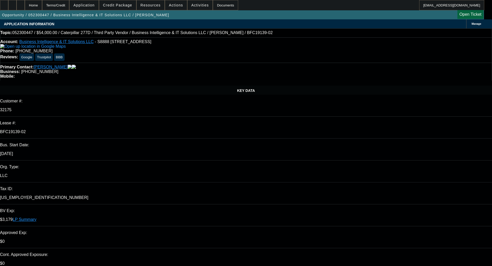
select select "0"
select select "3"
select select "0.1"
select select "4"
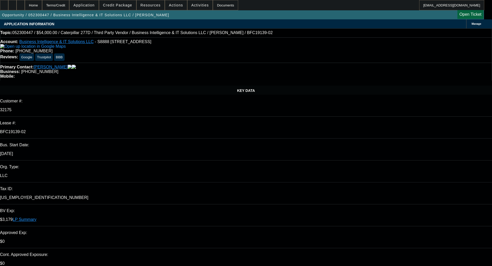
select select "0"
select select "3"
select select "0.1"
select select "4"
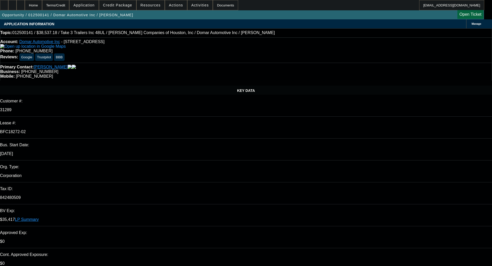
select select "0"
select select "2"
select select "0"
select select "6"
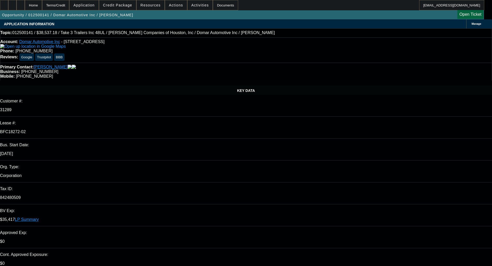
select select "0"
select select "2"
select select "0"
select select "6"
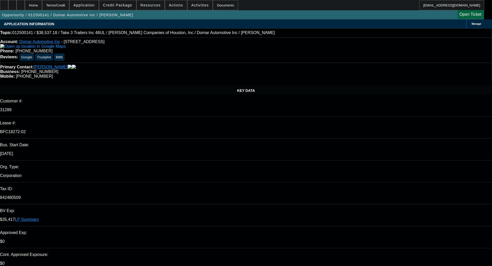
select select "0"
select select "2"
select select "0"
select select "6"
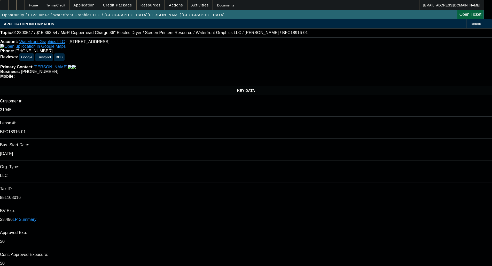
select select "0"
select select "0.1"
select select "4"
select select "0"
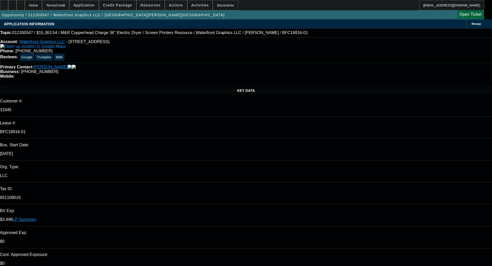
select select "0"
select select "0.1"
select select "4"
select select "0"
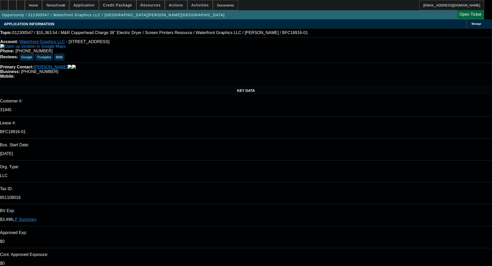
select select "0.1"
select select "4"
select select "0"
select select "0.1"
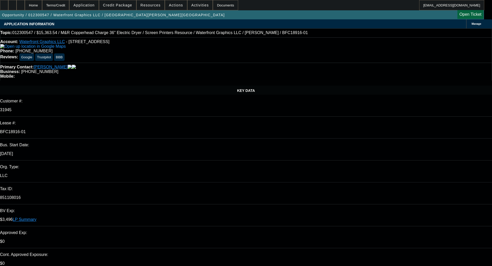
select select "4"
select select "1"
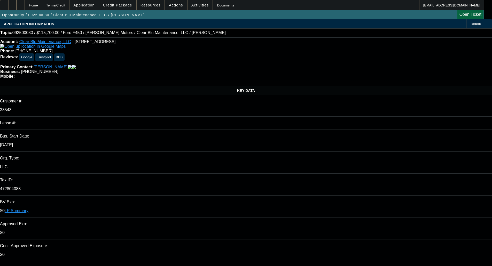
select select "0"
select select "6"
select select "0"
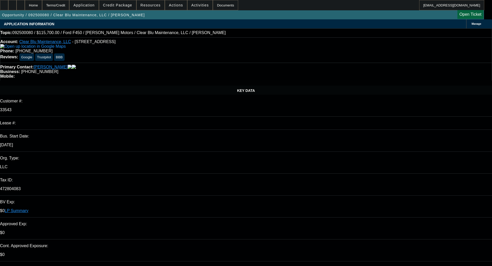
select select "0"
select select "6"
select select "0"
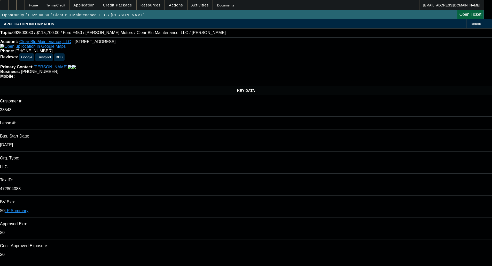
select select "0"
select select "6"
select select "0"
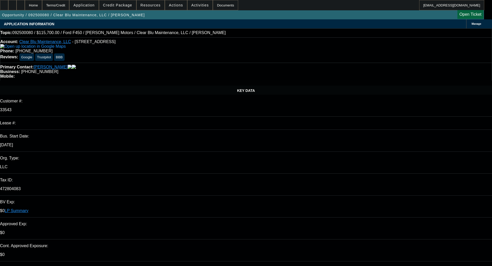
select select "6"
drag, startPoint x: 297, startPoint y: 7, endPoint x: 278, endPoint y: 10, distance: 19.5
click at [278, 10] on div "Home Terms/Credit Application Credit Package Resources Actions Activities Docum…" at bounding box center [242, 5] width 484 height 10
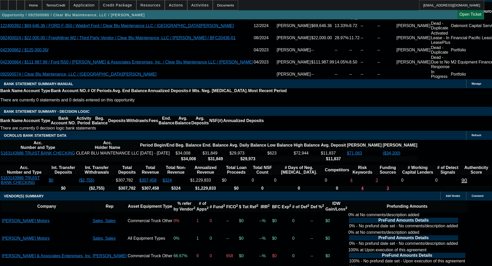
scroll to position [542, 0]
click at [117, 7] on span "Credit Package" at bounding box center [117, 5] width 29 height 4
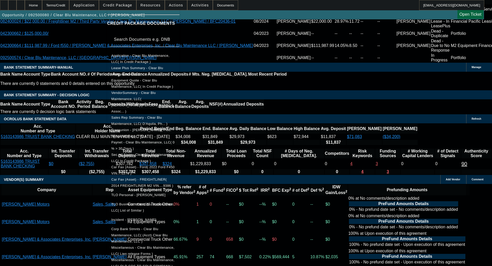
scroll to position [975, 0]
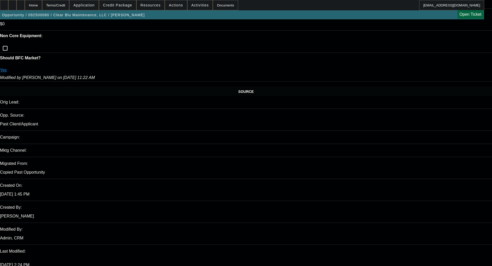
scroll to position [0, 0]
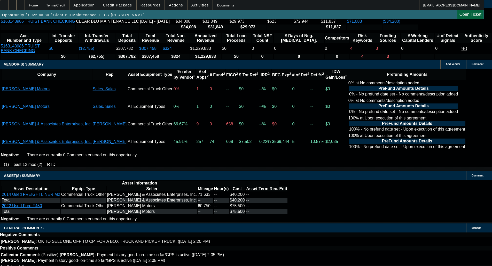
scroll to position [1104, 0]
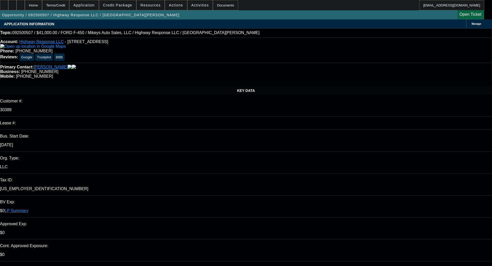
select select "0"
select select "2"
select select "0"
select select "6"
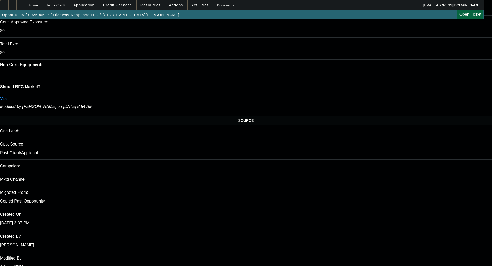
scroll to position [258, 0]
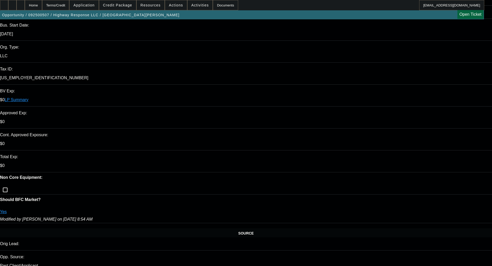
scroll to position [0, 0]
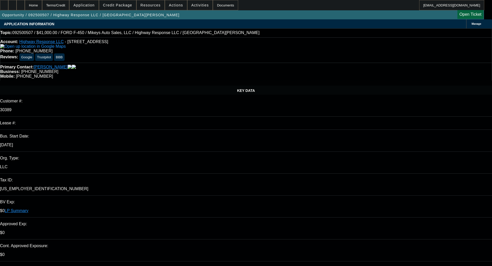
click at [121, 1] on span at bounding box center [117, 5] width 37 height 12
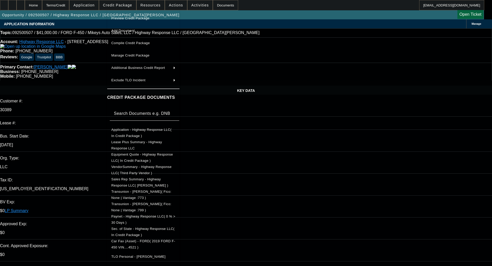
click at [126, 18] on span "Preview Credit Package" at bounding box center [130, 18] width 38 height 4
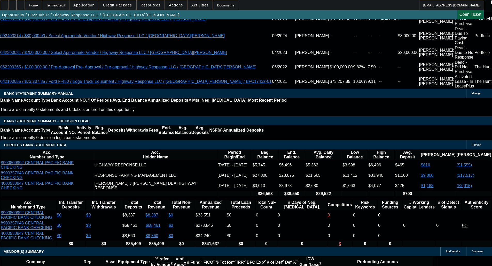
scroll to position [955, 0]
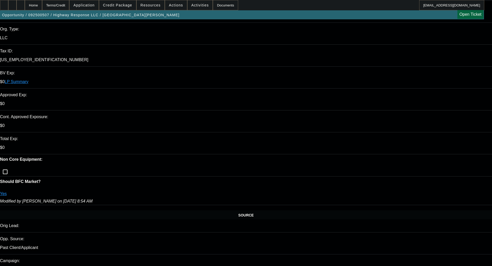
scroll to position [155, 0]
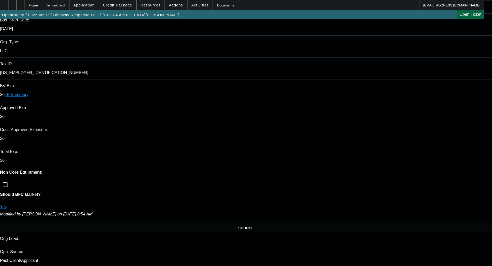
scroll to position [52, 0]
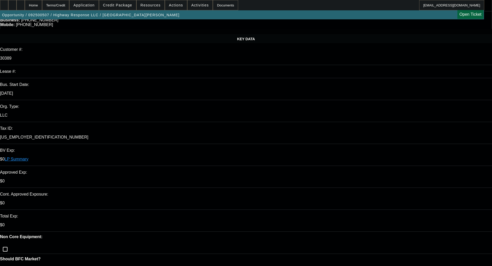
drag, startPoint x: 227, startPoint y: 79, endPoint x: 196, endPoint y: 88, distance: 32.3
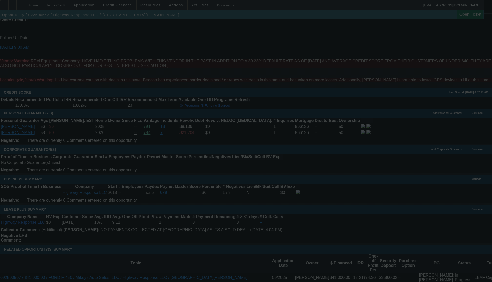
scroll to position [747, 0]
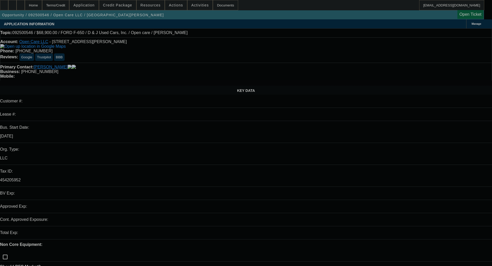
select select "0"
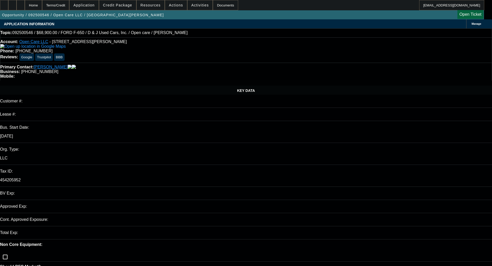
select select "3"
select select "0"
select select "6"
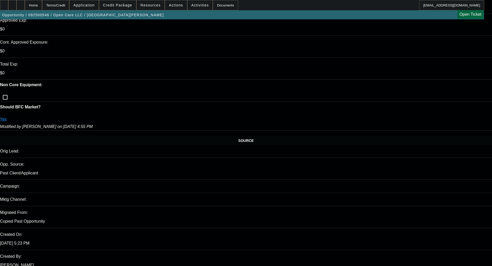
scroll to position [181, 0]
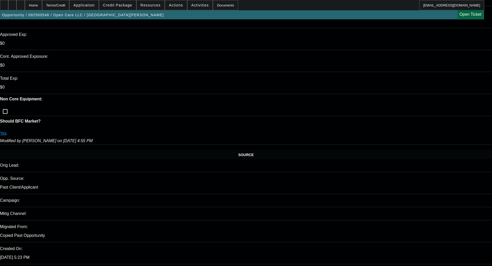
type textarea "l"
type textarea "LIGHT CBR; PAYNET IS NEW - OKAY TO SELL"
drag, startPoint x: 352, startPoint y: 25, endPoint x: 338, endPoint y: 23, distance: 13.8
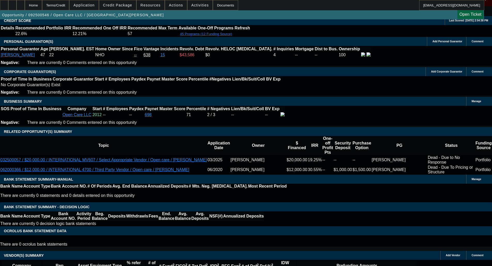
scroll to position [759, 0]
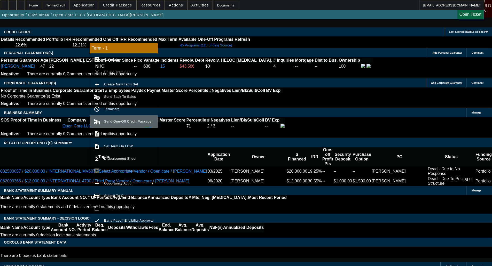
click at [124, 127] on button "send_and_archive Send One-Off Credit Package" at bounding box center [124, 121] width 68 height 12
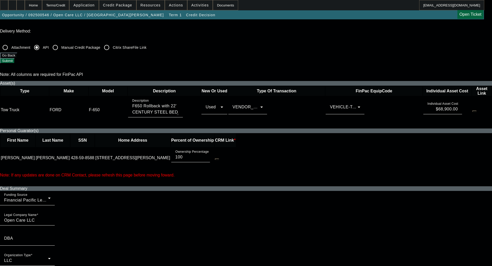
scroll to position [232, 0]
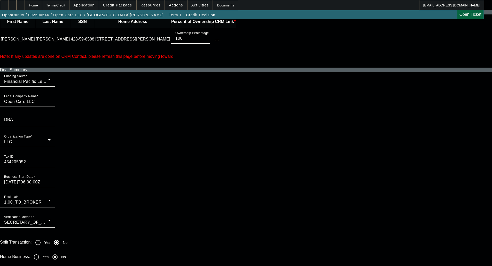
click at [42, 252] on input "Yes" at bounding box center [36, 257] width 10 height 10
radio input "true"
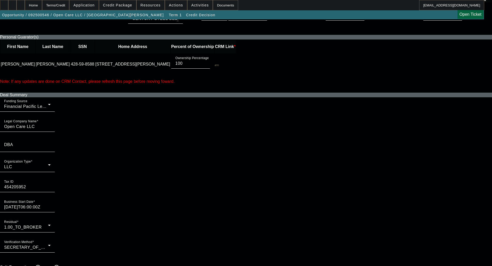
scroll to position [258, 0]
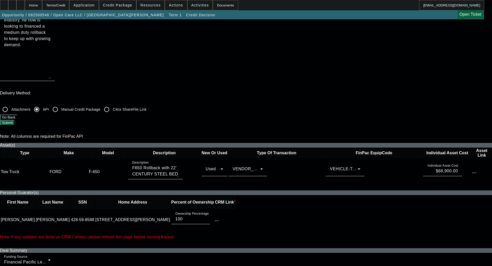
scroll to position [77, 0]
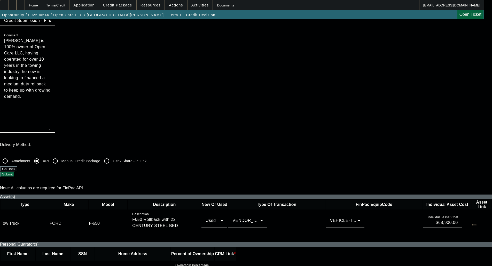
click at [15, 172] on button "Submit" at bounding box center [7, 174] width 15 height 5
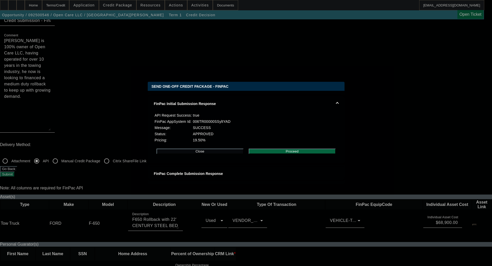
click at [282, 154] on button "Proceed" at bounding box center [292, 151] width 87 height 5
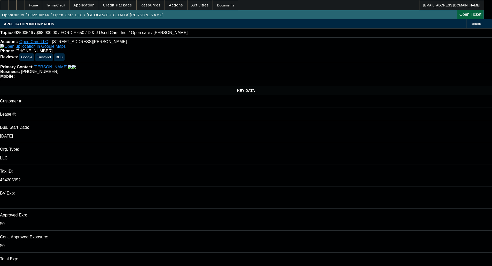
select select "0"
select select "3"
select select "0"
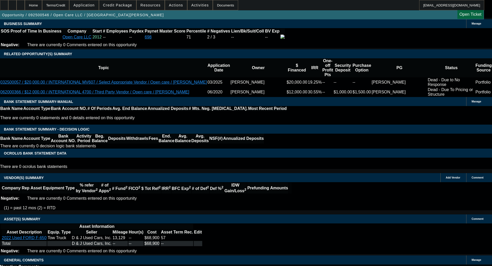
select select "6"
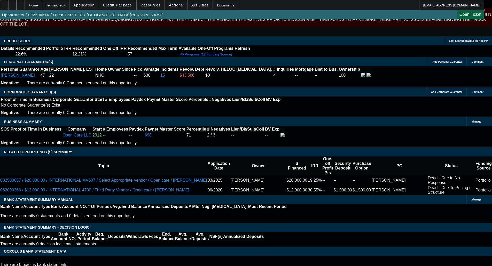
scroll to position [756, 0]
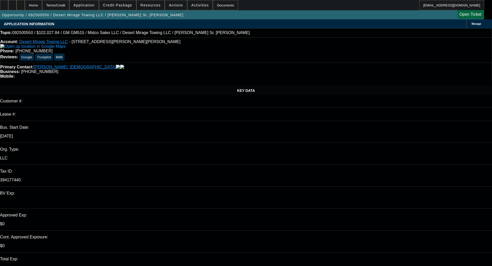
select select "0"
select select "3"
select select "0.1"
select select "4"
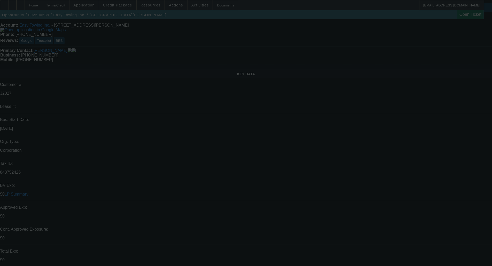
scroll to position [26, 0]
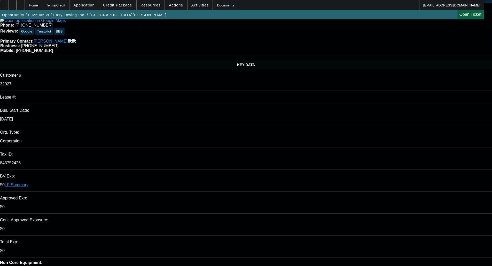
select select "0"
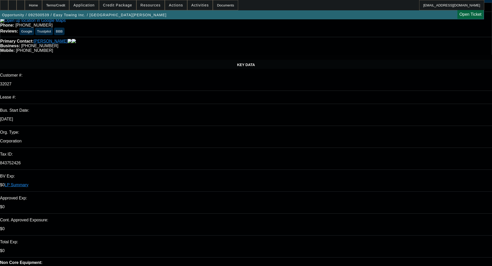
select select "0"
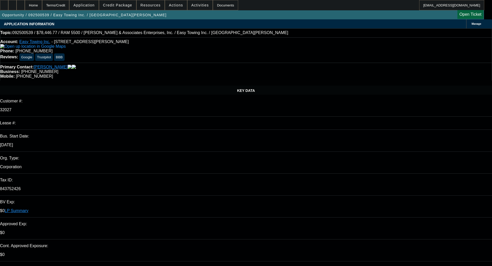
select select "1"
select select "2"
select select "6"
select select "1"
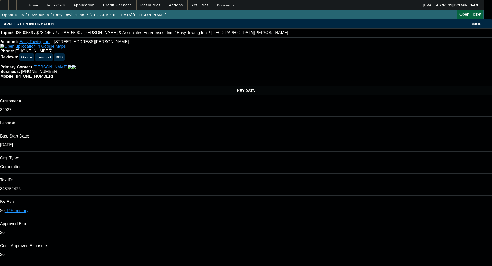
select select "6"
select select "1"
select select "6"
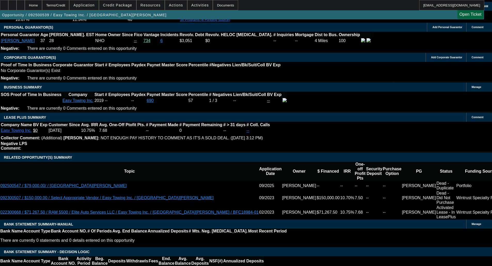
scroll to position [804, 0]
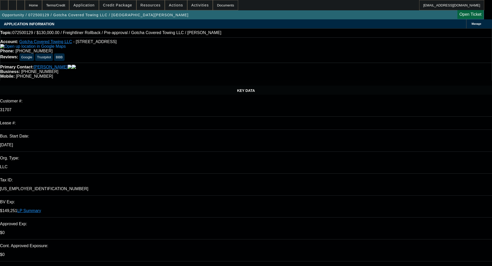
select select "0"
select select "3"
select select "0.1"
select select "4"
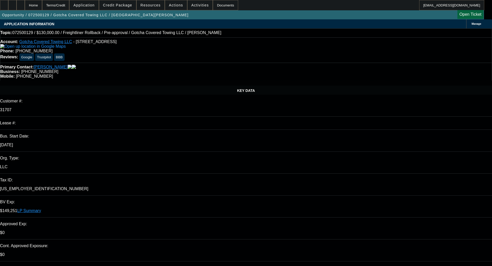
select select "0"
select select "3"
select select "0.1"
select select "4"
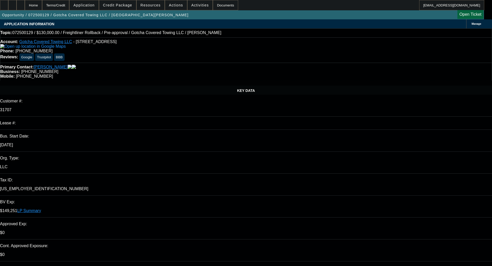
select select "0"
select select "3"
select select "0.1"
select select "4"
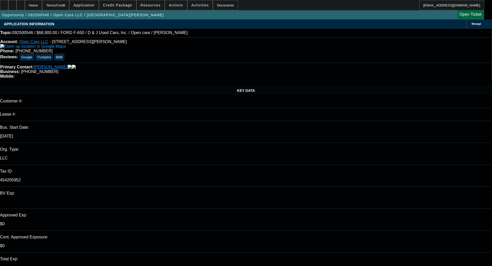
select select "0"
select select "3"
select select "0"
select select "6"
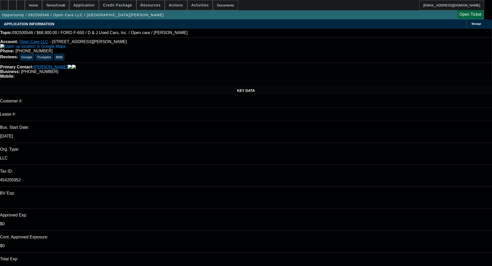
click at [132, 5] on span "Credit Package" at bounding box center [117, 5] width 29 height 4
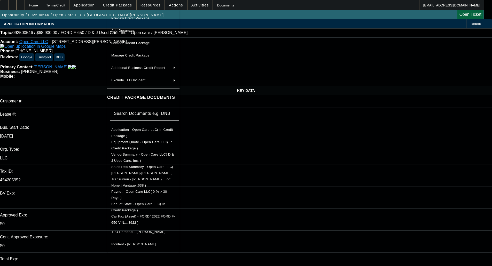
click at [131, 230] on span "TLO Personal - Jackson, Wardell" at bounding box center [138, 232] width 54 height 4
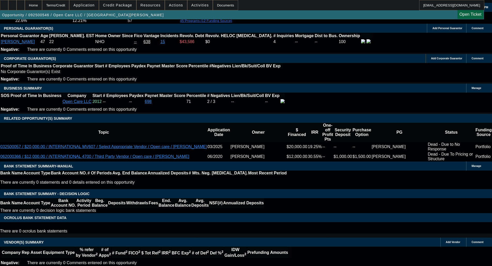
scroll to position [833, 0]
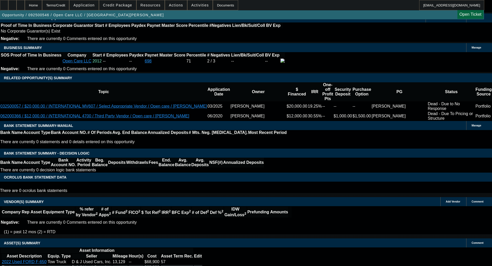
select select "4"
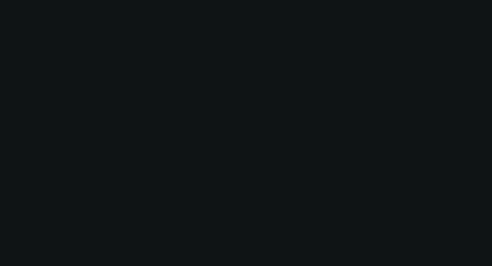
scroll to position [0, 0]
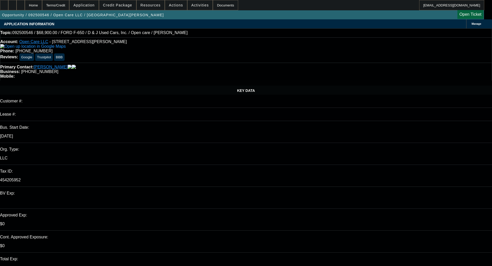
type input "03:00"
type input "03:14"
drag, startPoint x: 386, startPoint y: 225, endPoint x: 386, endPoint y: 213, distance: 11.6
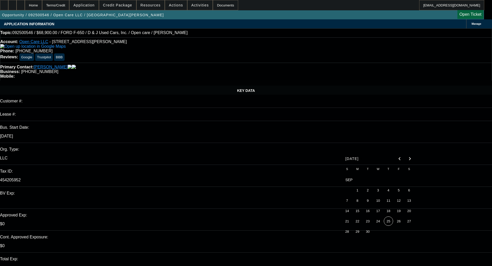
click at [386, 225] on span "25" at bounding box center [388, 221] width 9 height 9
type input "9/25/2025"
paste textarea "We will have to pass as the Federal Tax ID number submitted brings up a differe…"
type textarea "DECLINED BY FINPAC - "We will have to pass as the Federal Tax ID number submitt…"
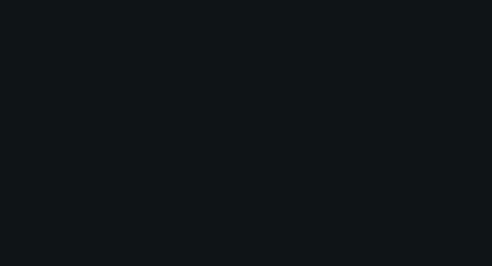
select select "0"
select select "3"
select select "0"
select select "6"
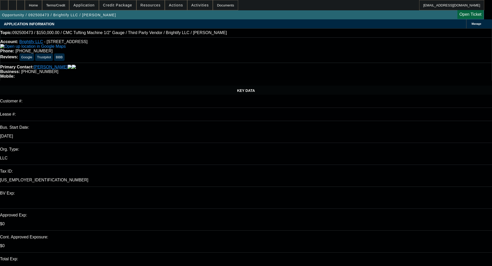
select select "0"
select select "3"
select select "0.1"
select select "4"
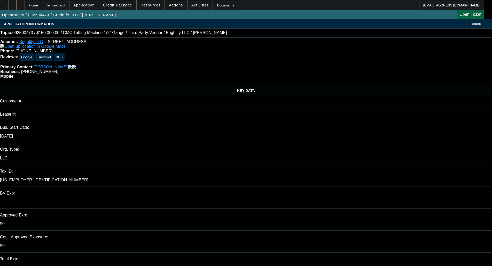
select select "0"
select select "3"
select select "0.1"
select select "4"
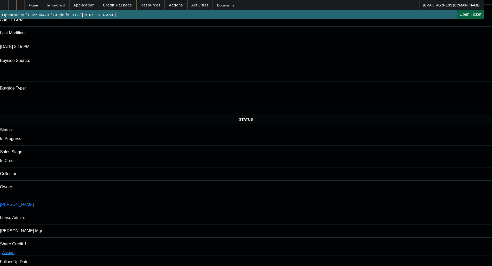
scroll to position [413, 0]
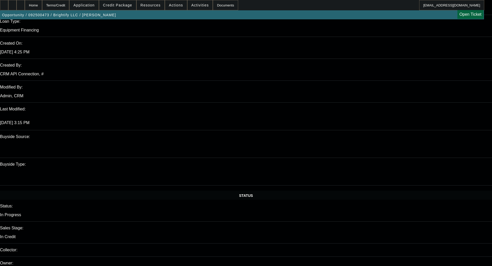
click at [115, 7] on span "Credit Package" at bounding box center [117, 5] width 29 height 4
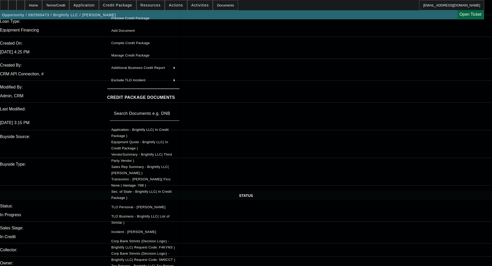
click at [141, 147] on button "Equipment Quote - Brightify LLC( In Credit Package )" at bounding box center [143, 145] width 72 height 12
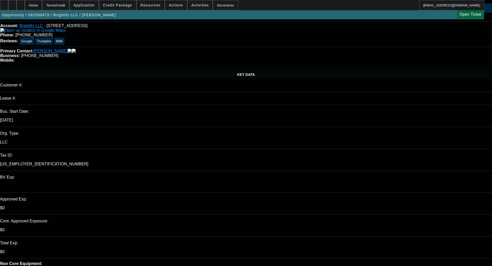
scroll to position [0, 0]
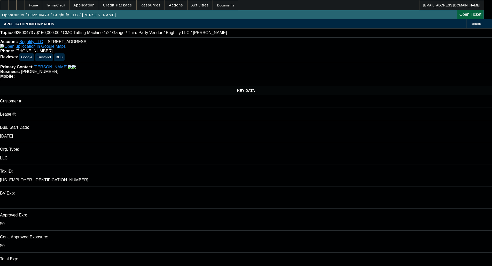
checkbox input "true"
click at [122, 5] on span "Credit Package" at bounding box center [117, 5] width 29 height 4
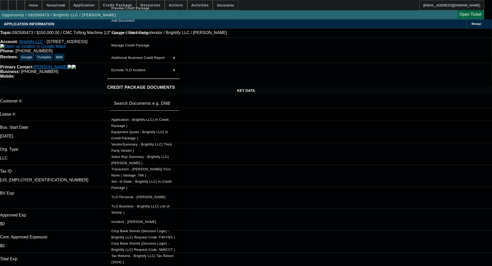
click at [129, 7] on span "Preview Credit Package" at bounding box center [130, 8] width 38 height 4
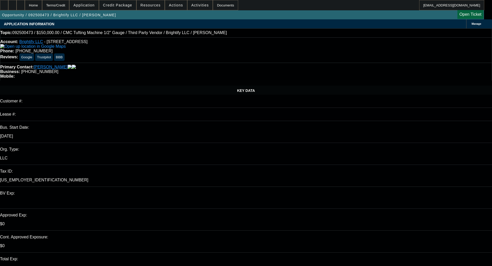
click at [121, 6] on span "Credit Package" at bounding box center [117, 5] width 29 height 4
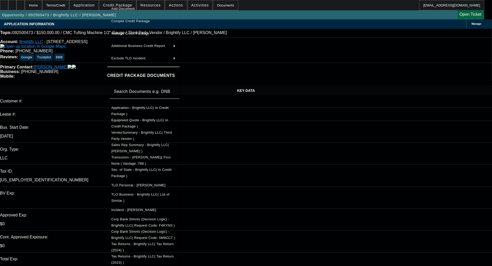
click at [142, 171] on span "Sec. of State - Brightify LLC( In Credit Package )" at bounding box center [141, 173] width 60 height 10
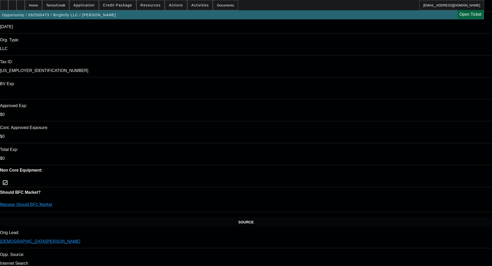
scroll to position [155, 0]
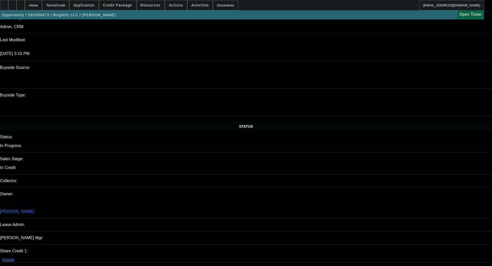
scroll to position [516, 0]
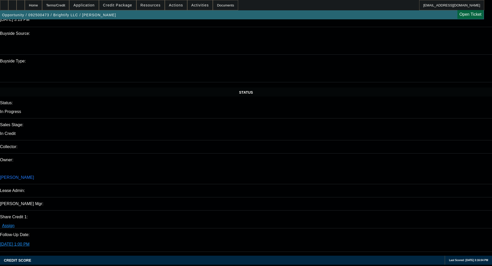
click at [117, 2] on span at bounding box center [117, 5] width 37 height 12
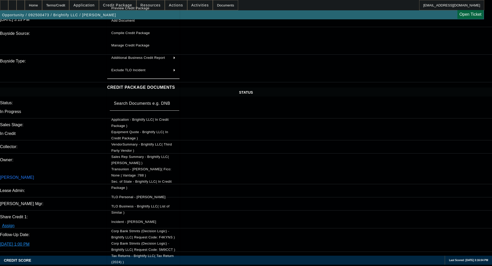
click at [96, 98] on div at bounding box center [246, 133] width 492 height 266
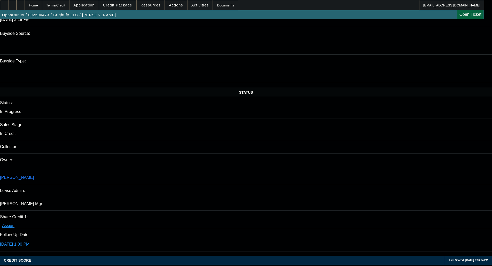
click at [119, 4] on span "Credit Package" at bounding box center [117, 5] width 29 height 4
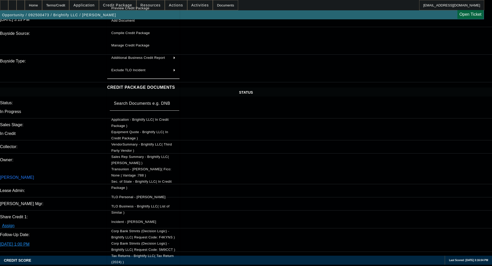
scroll to position [12, 0]
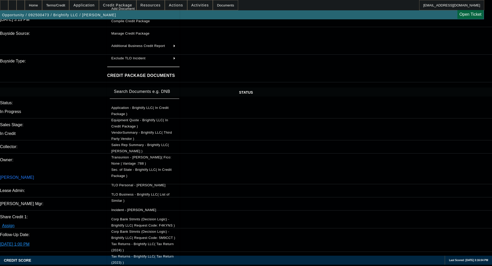
click at [136, 123] on span "Equipment Quote - Brightify LLC( In Credit Package )" at bounding box center [143, 123] width 64 height 12
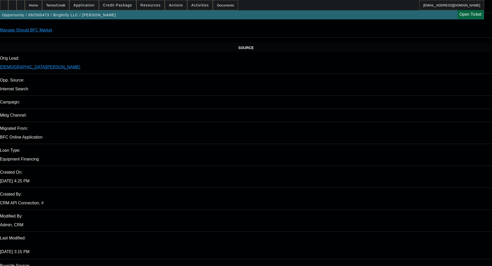
scroll to position [0, 0]
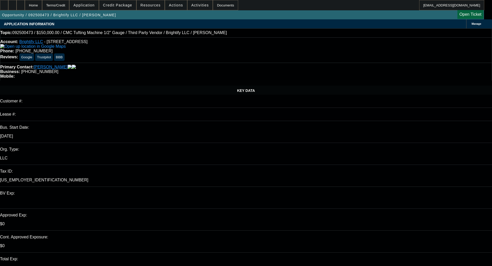
click at [174, 5] on span "Actions" at bounding box center [176, 5] width 14 height 4
click at [174, 5] on div at bounding box center [246, 133] width 492 height 266
click at [258, 6] on div "Home Terms/Credit Application Credit Package Resources Actions Activities Docum…" at bounding box center [242, 5] width 484 height 10
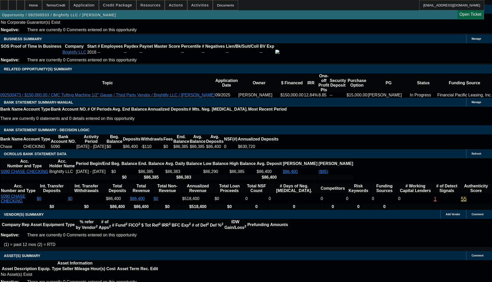
select select "0"
select select "2"
select select "0.1"
select select "4"
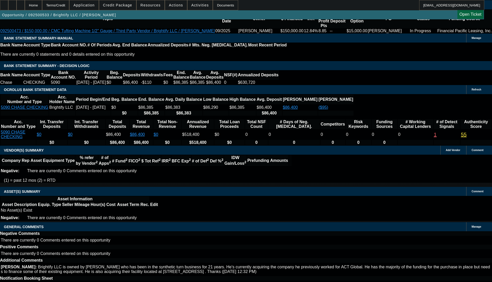
select select "1"
select select "2"
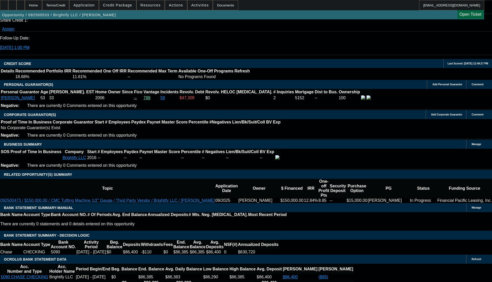
scroll to position [693, 0]
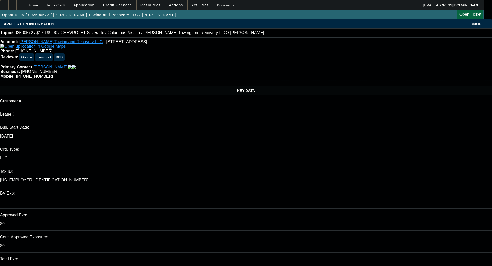
select select "0"
select select "2"
select select "0"
select select "21"
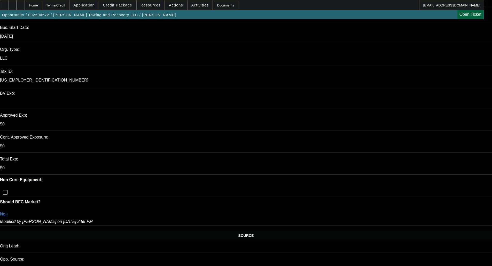
scroll to position [155, 0]
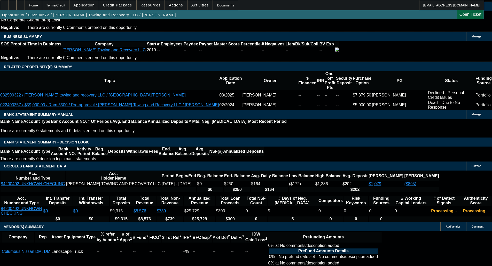
scroll to position [800, 0]
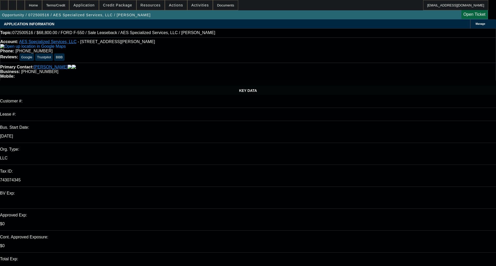
select select "0"
select select "6"
select select "0"
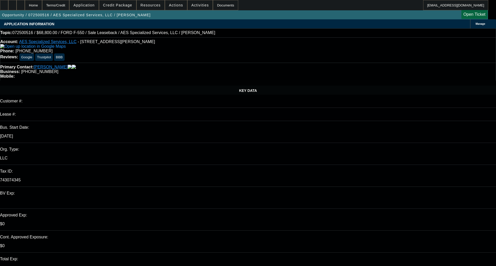
select select "0"
select select "6"
select select "0.2"
select select "0"
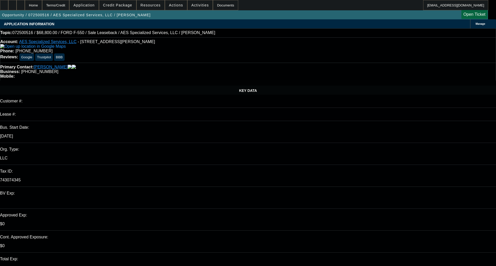
select select "0"
select select "6"
select select "0.1"
select select "0"
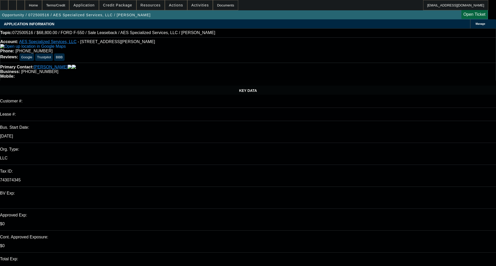
select select "6"
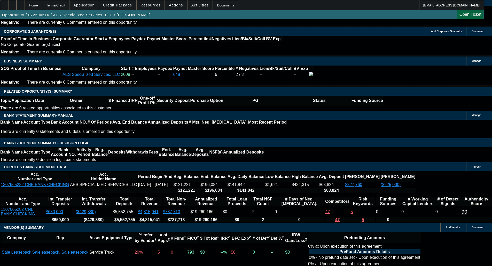
scroll to position [810, 0]
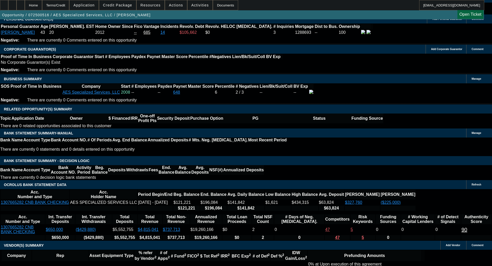
click at [119, 6] on span "Credit Package" at bounding box center [117, 5] width 29 height 4
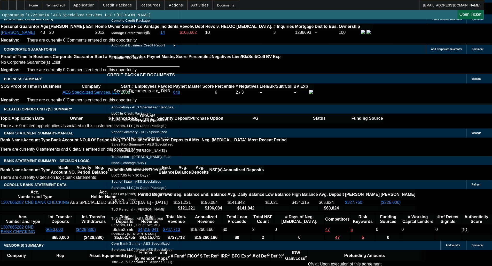
scroll to position [77, 0]
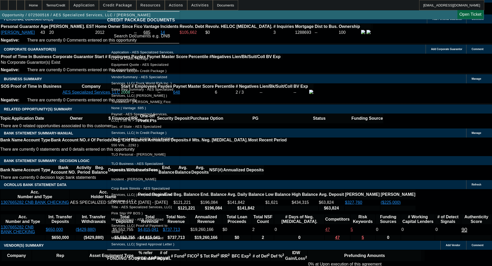
click at [157, 204] on span "Title - AES Specialized Services, LLC( Pink Slip/ PP BOS )" at bounding box center [143, 210] width 64 height 12
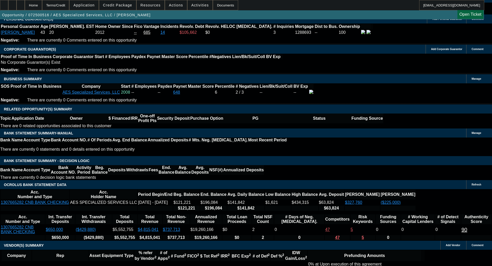
click at [120, 3] on span at bounding box center [117, 5] width 37 height 12
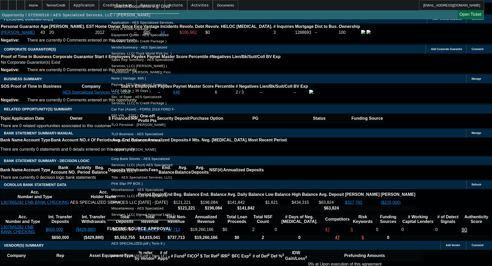
scroll to position [103, 0]
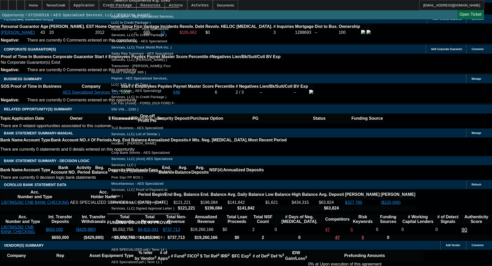
click at [155, 183] on span "Miscellaneous - AES Specialized Services, LLC( Proof of Payment to Seller )" at bounding box center [139, 190] width 56 height 16
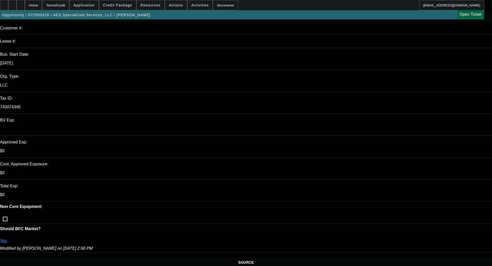
scroll to position [77, 0]
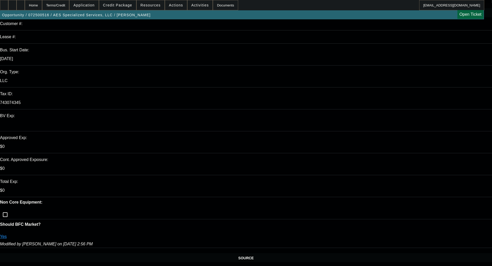
click at [130, 10] on span at bounding box center [117, 5] width 37 height 12
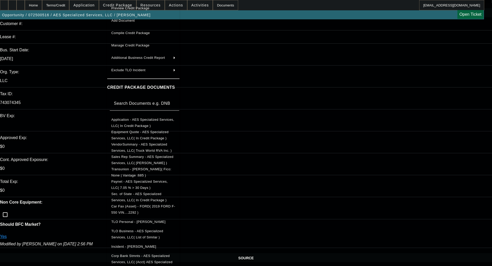
click at [134, 132] on span "Equipment Quote - AES Specialized Services, LLC( In Credit Package )" at bounding box center [139, 135] width 57 height 10
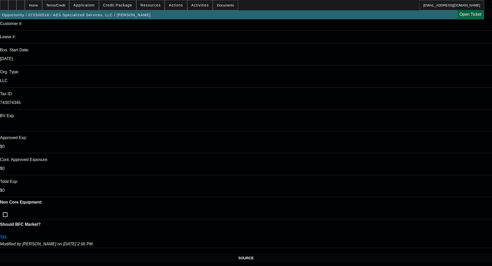
click at [122, 5] on span "Credit Package" at bounding box center [117, 5] width 29 height 4
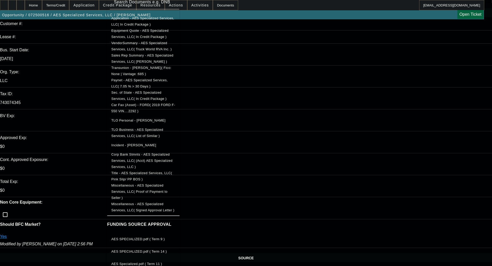
scroll to position [103, 0]
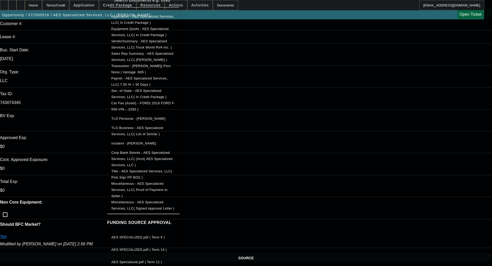
click at [140, 169] on span "Title - AES Specialized Services, LLC( Pink Slip/ PP BOS )" at bounding box center [141, 174] width 61 height 10
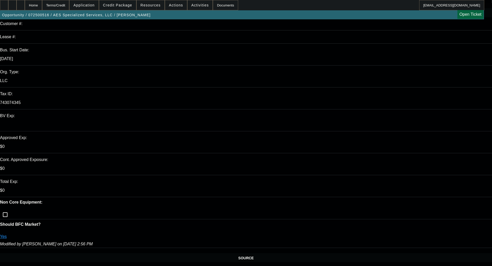
click at [122, 5] on span "Credit Package" at bounding box center [117, 5] width 29 height 4
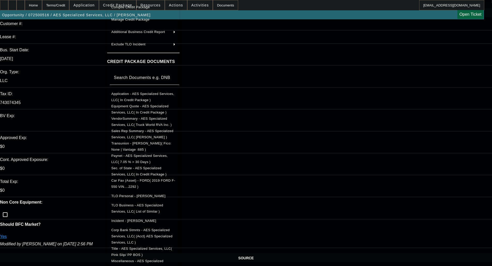
scroll to position [52, 0]
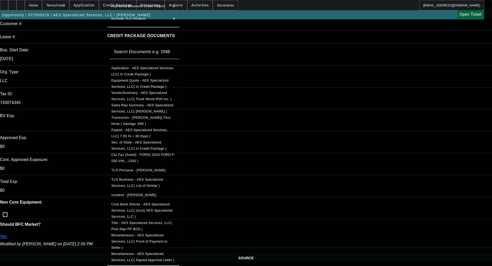
click at [168, 234] on span "Miscellaneous - AES Specialized Services, LLC( Proof of Payment to Seller )" at bounding box center [139, 241] width 56 height 16
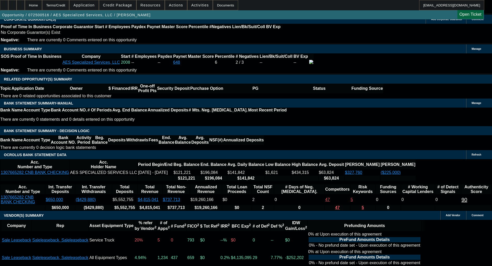
scroll to position [836, 0]
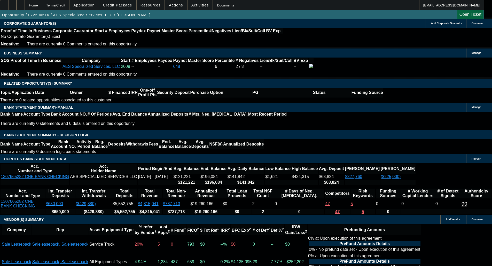
click at [123, 9] on span at bounding box center [117, 5] width 37 height 12
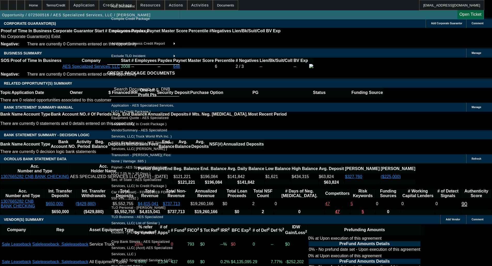
scroll to position [52, 0]
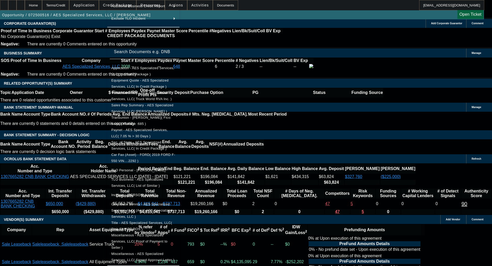
click at [148, 224] on button "Title - AES Specialized Services, LLC( Pink Slip/ PP BOS )" at bounding box center [143, 226] width 72 height 12
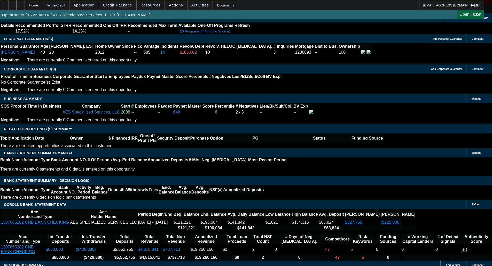
scroll to position [785, 0]
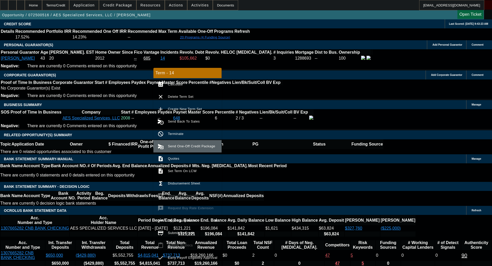
click at [180, 146] on span "Send One-Off Credit Package" at bounding box center [191, 146] width 47 height 4
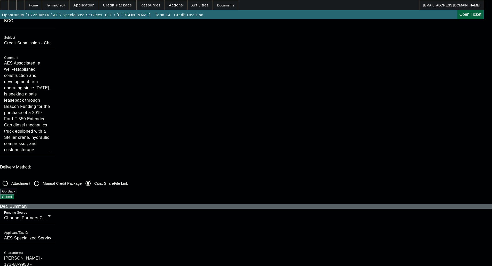
scroll to position [129, 0]
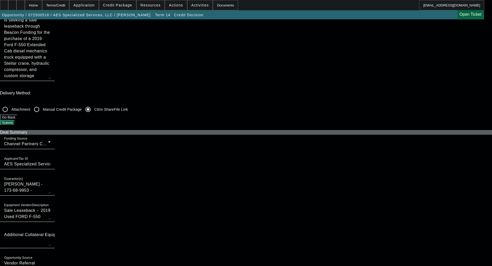
checkbox input "true"
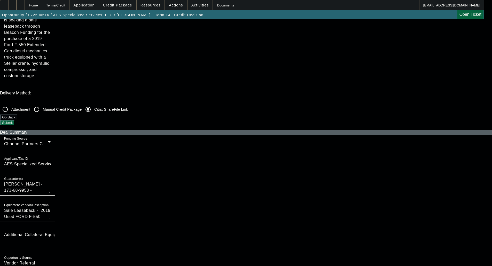
checkbox input "true"
checkbox input "false"
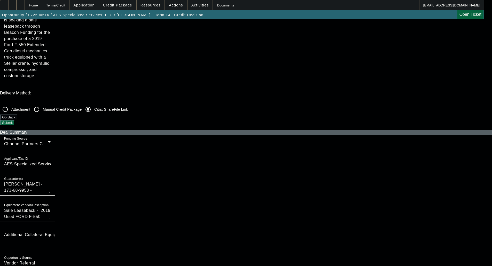
checkbox input "false"
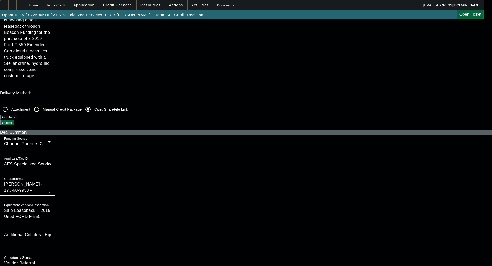
checkbox input "false"
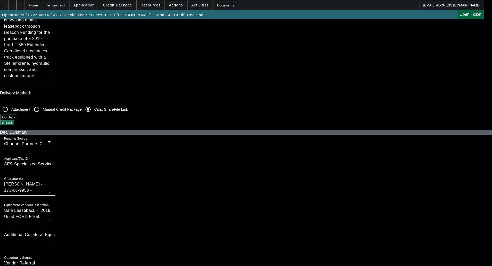
checkbox input "false"
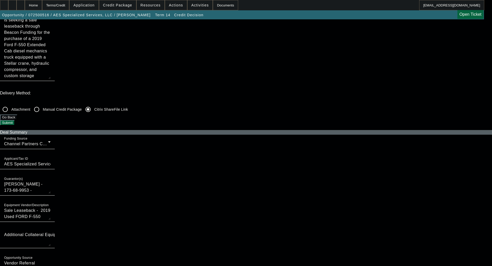
checkbox input "true"
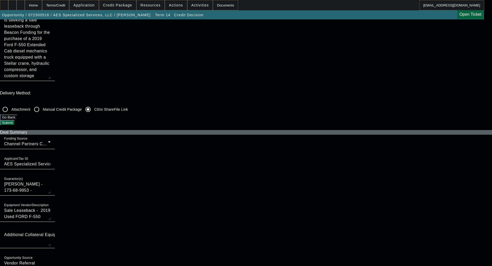
checkbox input "true"
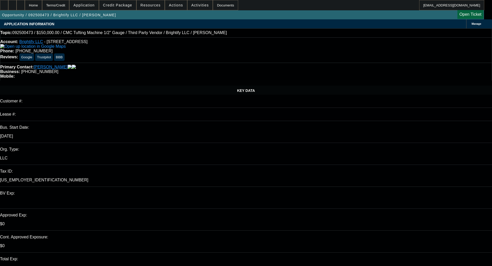
select select "0"
select select "3"
select select "0.1"
select select "4"
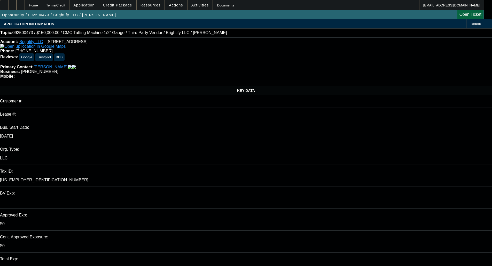
select select "0"
select select "3"
select select "0.1"
select select "4"
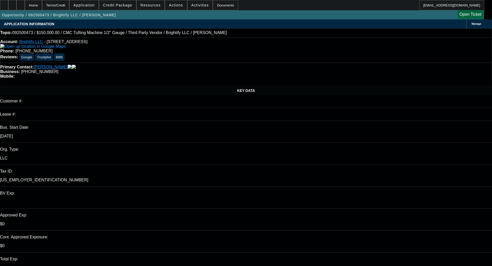
select select "0"
select select "3"
select select "0.1"
select select "4"
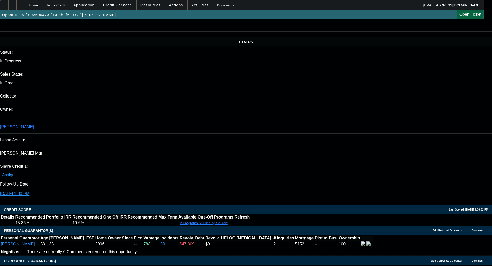
scroll to position [568, 0]
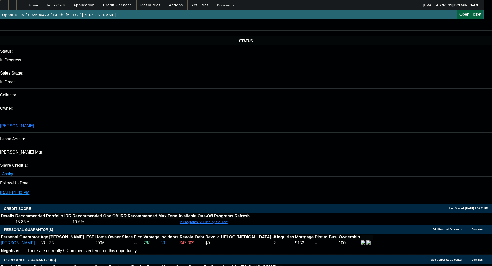
type textarea "n"
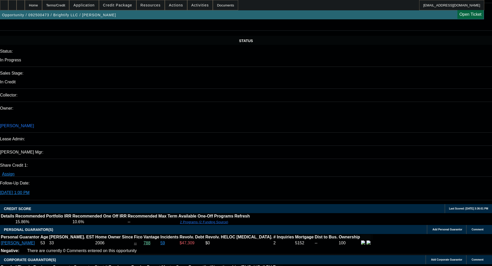
type textarea "NON CORE, NO PREFUNDING GIVEN EQUIPMENT & PPS - OKAY TO SELL"
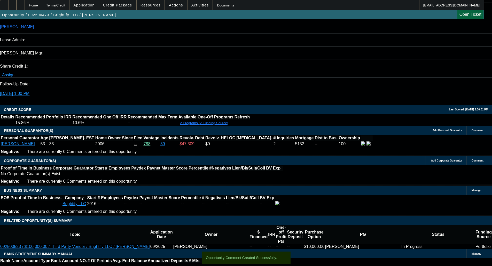
scroll to position [671, 0]
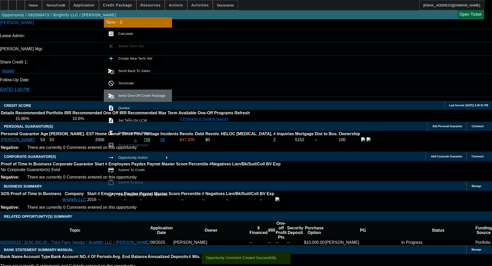
click at [134, 94] on span "Send One-Off Credit Package" at bounding box center [141, 96] width 47 height 4
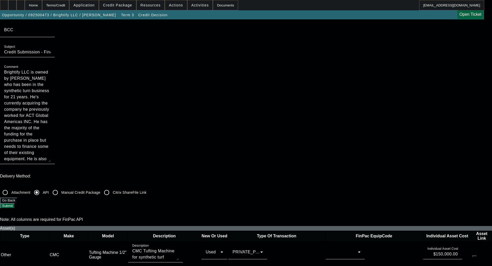
scroll to position [52, 0]
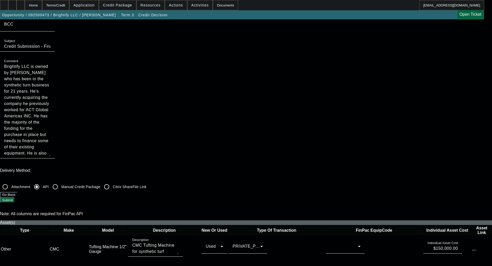
click at [330, 243] on div at bounding box center [344, 246] width 28 height 6
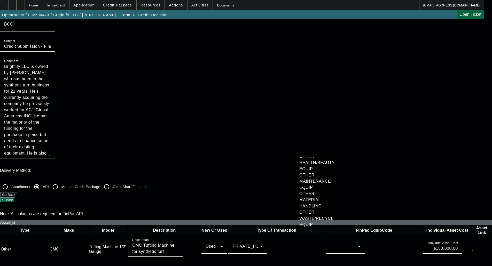
scroll to position [942, 0]
click at [306, 47] on span "MANUFACTURING EQUIPMENT" at bounding box center [318, 41] width 38 height 12
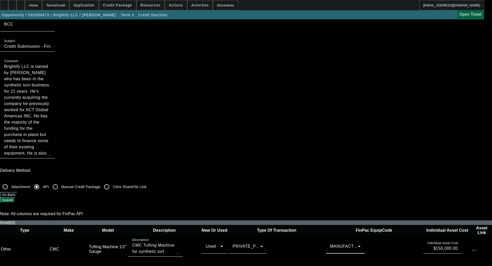
click at [310, 108] on span "MANUFACTURING EQUIPMENT" at bounding box center [318, 102] width 38 height 12
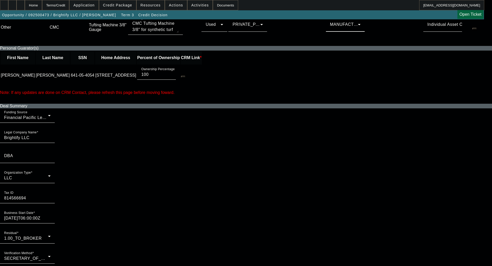
scroll to position [258, 0]
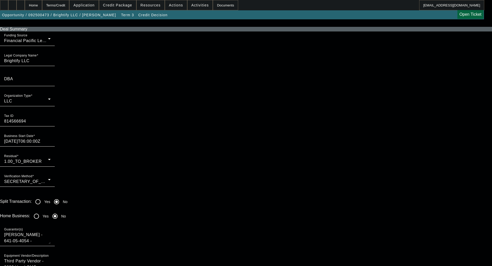
scroll to position [387, 0]
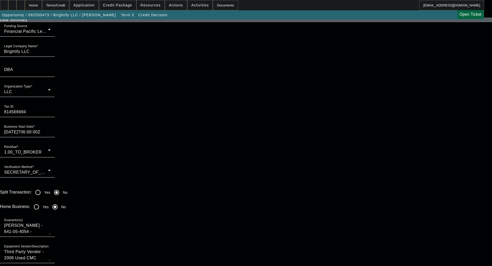
click at [42, 202] on input "Yes" at bounding box center [36, 207] width 10 height 10
radio input "true"
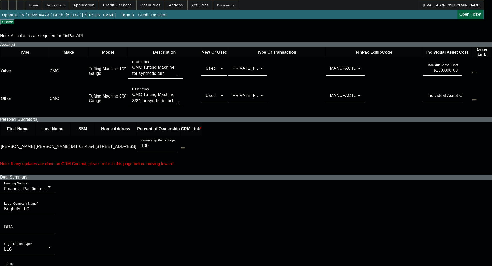
scroll to position [232, 0]
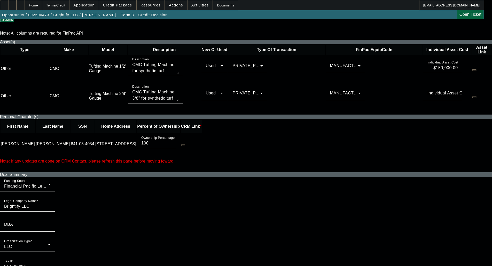
click at [51, 203] on input "Brightify LLC" at bounding box center [27, 206] width 46 height 6
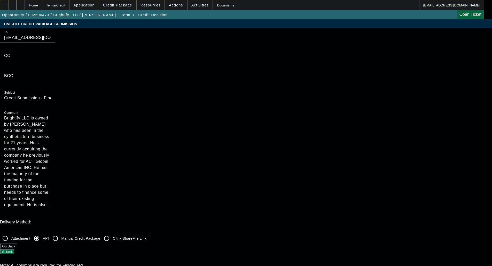
click at [51, 115] on textarea "Brightify LLC is owned by John Baize who has been in the synthetic turn busines…" at bounding box center [27, 161] width 46 height 93
drag, startPoint x: 351, startPoint y: 43, endPoint x: 360, endPoint y: 43, distance: 9.6
click at [51, 115] on textarea "Brightify LLC is owned by John Baize who has been in the synthetic turn busines…" at bounding box center [27, 161] width 46 height 93
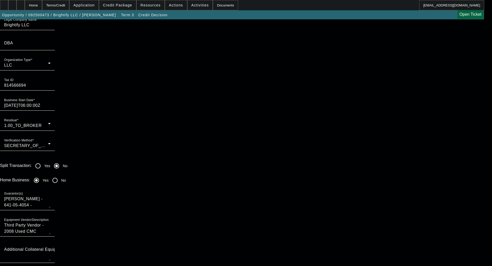
scroll to position [439, 0]
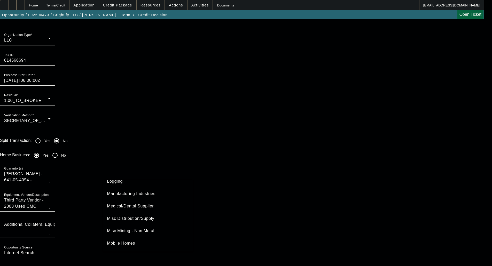
click at [129, 194] on span "Manufacturing Industries" at bounding box center [131, 194] width 48 height 6
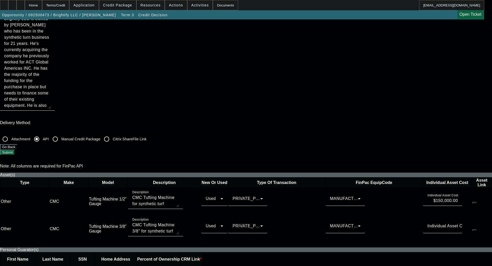
scroll to position [26, 0]
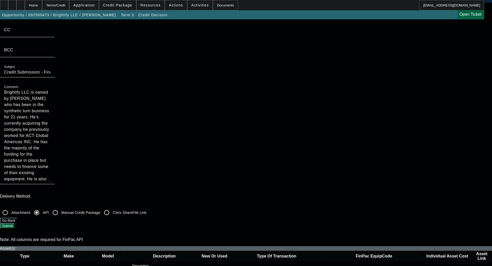
click at [55, 184] on div at bounding box center [27, 187] width 55 height 6
click at [15, 223] on button "Submit" at bounding box center [7, 225] width 15 height 5
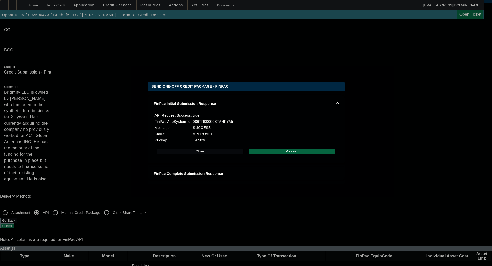
click at [289, 154] on button "Proceed" at bounding box center [292, 151] width 87 height 5
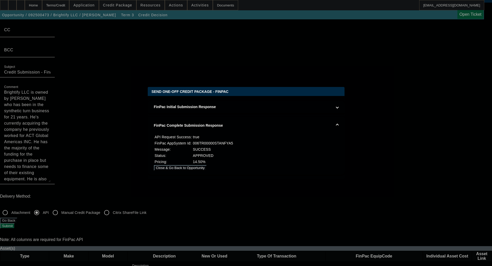
click at [207, 165] on button "Close & Go Back to Opportunity" at bounding box center [180, 167] width 53 height 5
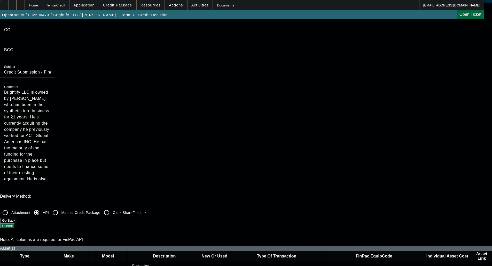
scroll to position [26, 0]
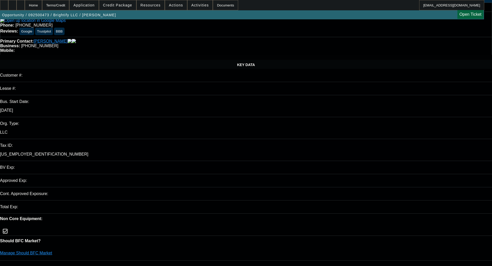
select select "0"
select select "3"
select select "0.1"
select select "4"
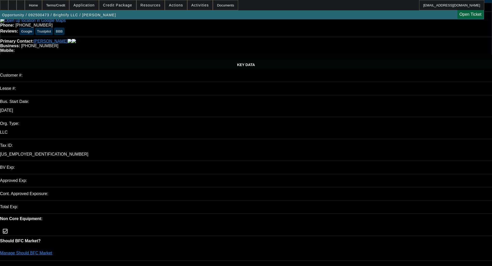
select select "0"
select select "3"
select select "0.1"
select select "4"
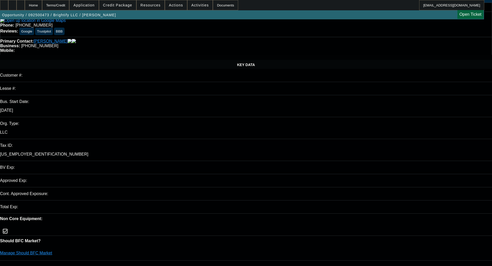
select select "0"
select select "3"
select select "0.1"
select select "4"
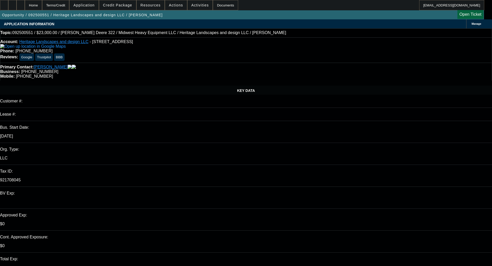
select select "0"
select select "2"
select select "0.1"
select select "4"
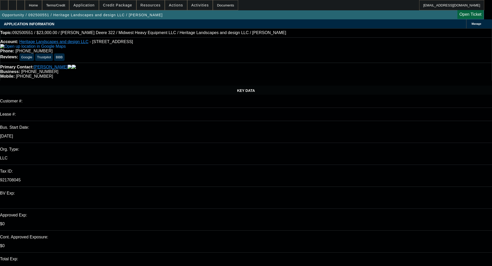
select select "0"
select select "2"
select select "0.1"
select select "4"
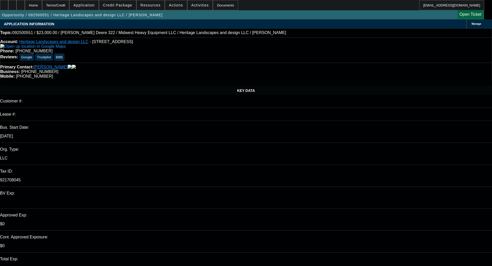
select select "0"
select select "2"
select select "0.1"
select select "4"
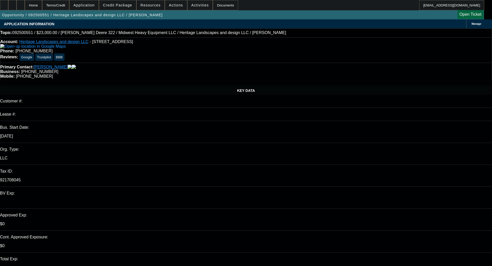
select select "0"
select select "2"
select select "0.1"
select select "4"
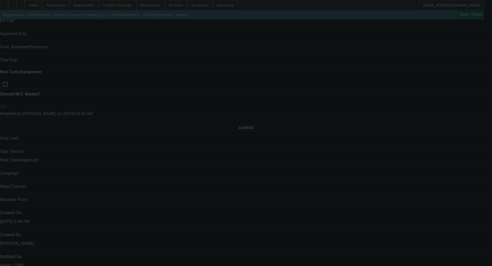
scroll to position [211, 0]
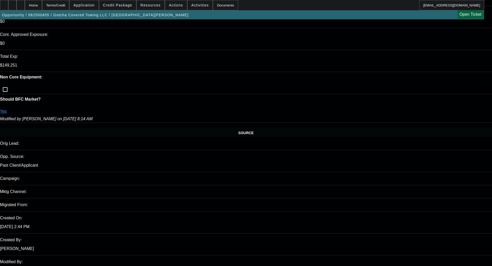
select select "0"
select select "0.1"
select select "0"
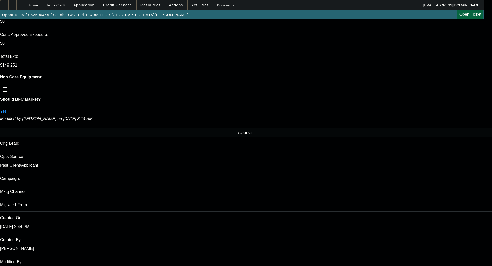
select select "0.1"
select select "0"
select select "0.1"
select select "0"
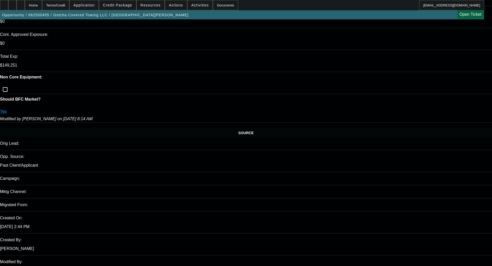
select select "2"
select select "0.1"
select select "1"
select select "3"
select select "4"
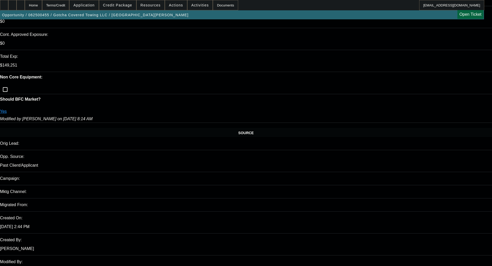
select select "1"
select select "3"
select select "4"
select select "1"
select select "3"
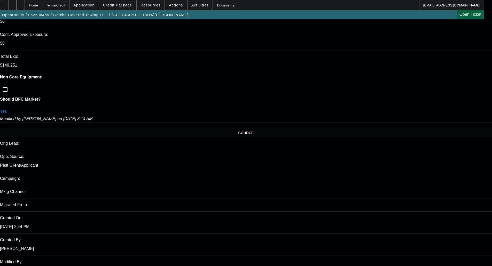
select select "4"
select select "1"
select select "2"
select select "4"
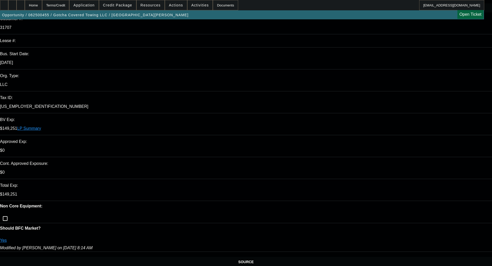
scroll to position [0, 0]
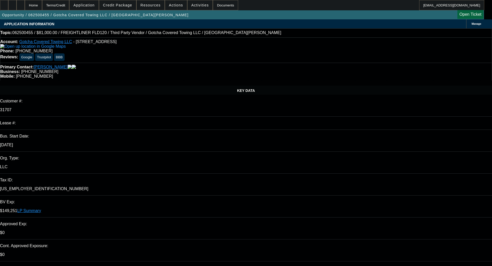
click at [41, 209] on link "LP Summary" at bounding box center [29, 211] width 24 height 4
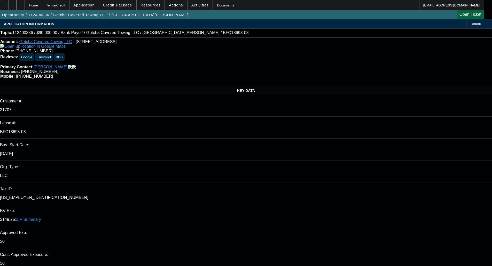
select select "0"
select select "3"
select select "0.1"
select select "0"
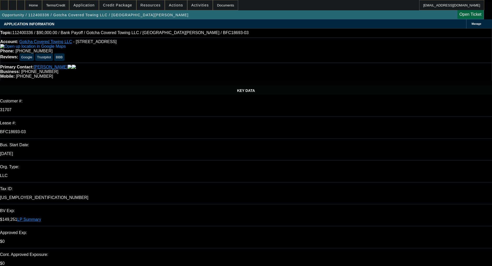
select select "0"
select select "3"
select select "0.1"
select select "0"
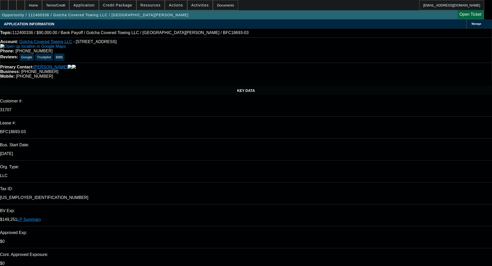
select select "3"
select select "0.1"
select select "0"
select select "3"
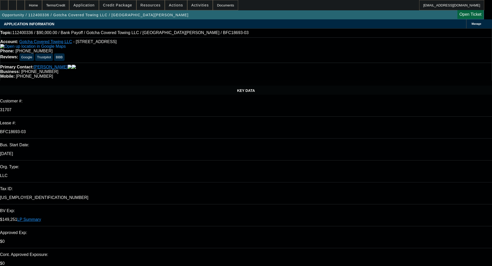
select select "0.1"
select select "4"
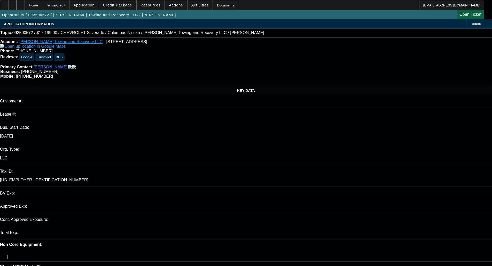
select select "0"
select select "2"
select select "0"
select select "21"
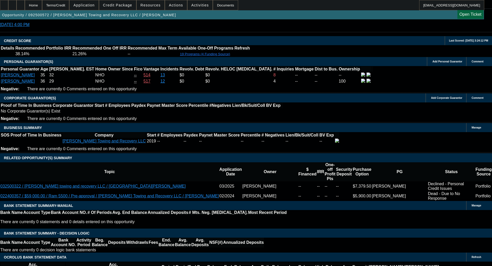
scroll to position [697, 0]
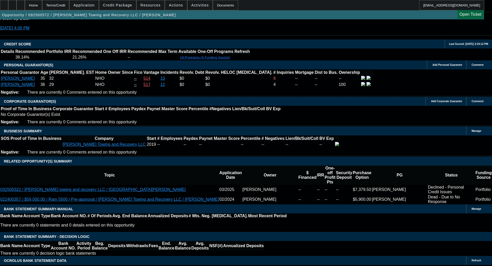
type textarea "d"
type textarea "TERRIBLE CREDIT; ALREADY DNC"
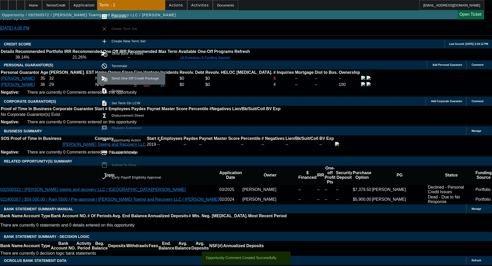
click at [126, 77] on span "Send One-Off Credit Package" at bounding box center [135, 78] width 47 height 4
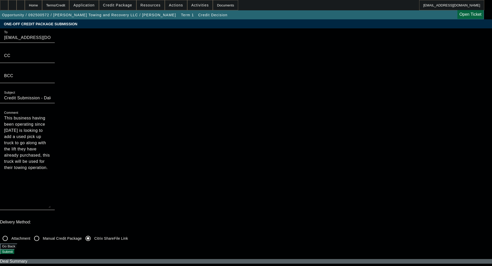
click at [15, 249] on button "Submit" at bounding box center [7, 251] width 15 height 5
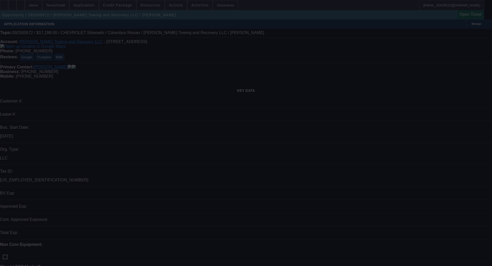
select select "0"
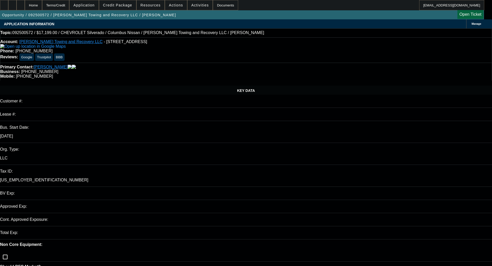
select select "0"
select select "1"
select select "2"
select select "21"
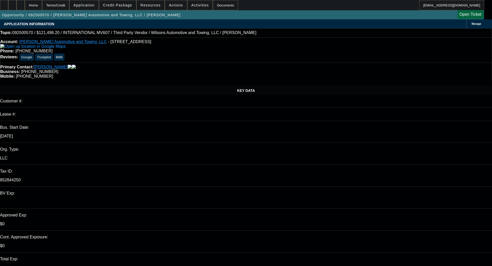
select select "0"
select select "6"
click at [126, 3] on span "Credit Package" at bounding box center [117, 5] width 29 height 4
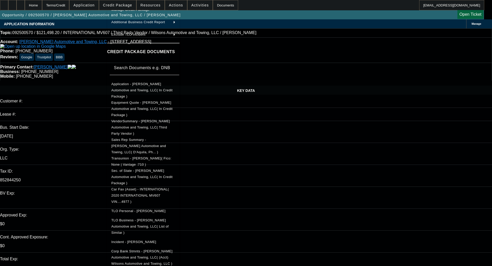
scroll to position [52, 0]
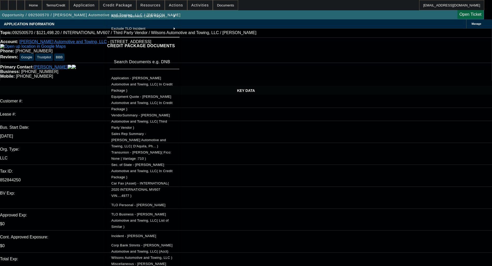
click at [163, 261] on span "Miscellaneous - [PERSON_NAME] Automotive and Towing, LLC( Bank Reference )" at bounding box center [143, 270] width 64 height 19
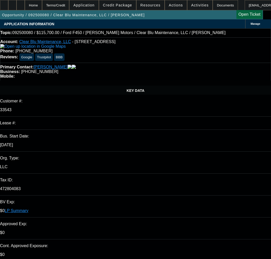
select select "0"
select select "6"
select select "0"
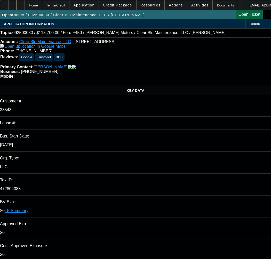
select select "0"
select select "6"
select select "0"
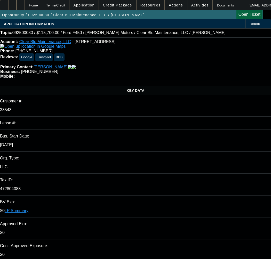
select select "0"
select select "6"
select select "0"
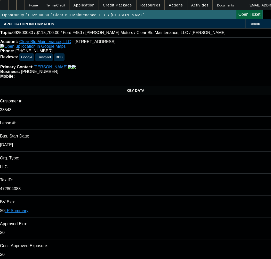
select select "6"
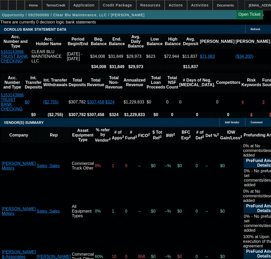
scroll to position [1110, 0]
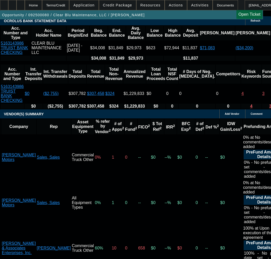
select select "5"
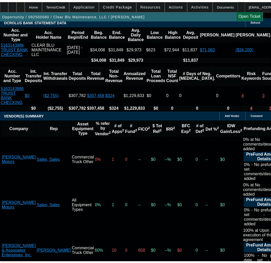
scroll to position [0, 0]
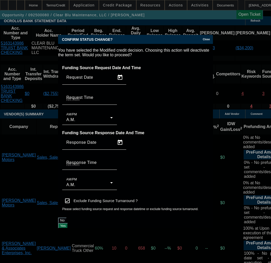
click at [68, 223] on button "Yes" at bounding box center [63, 225] width 10 height 5
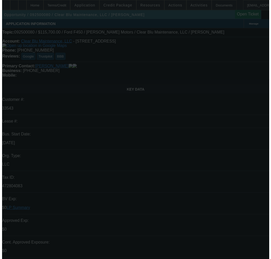
scroll to position [1110, 0]
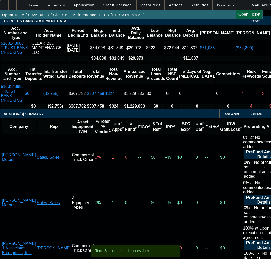
select select "0"
select select "6"
select select "0"
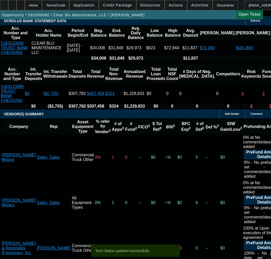
select select "0"
select select "6"
select select "0"
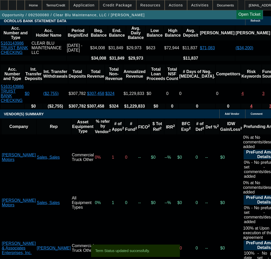
select select "0"
select select "6"
select select "0"
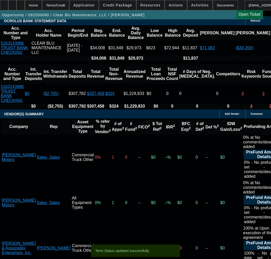
select select "6"
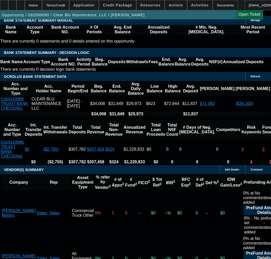
scroll to position [1007, 0]
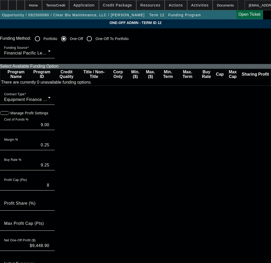
paste input "0000247088,"
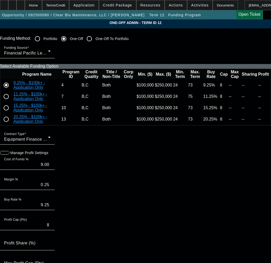
type input "0000247088"
paste input "247088"
type input "247088"
click at [11, 113] on input "radio" at bounding box center [6, 108] width 10 height 10
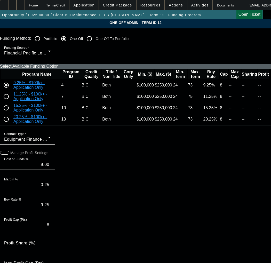
radio input "true"
type input "14.50"
type input "0.75"
type input "15.25"
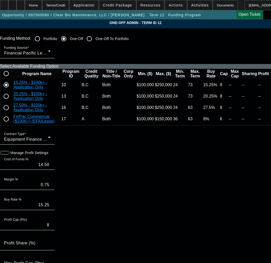
click at [11, 101] on input "radio" at bounding box center [6, 96] width 10 height 10
radio input "true"
type input "19.50"
type input "20.25"
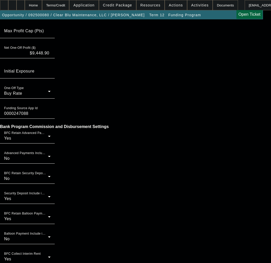
scroll to position [451, 0]
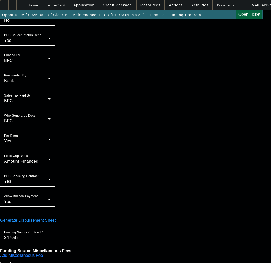
type input "03:53"
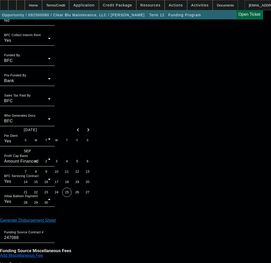
click at [63, 196] on span "25" at bounding box center [66, 192] width 9 height 9
type input "[DATE]"
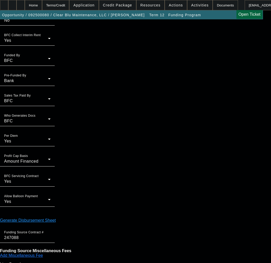
type input "02:44"
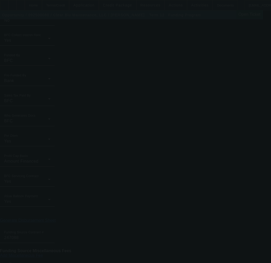
type input "9.00"
type input "0.25"
type input "9.25"
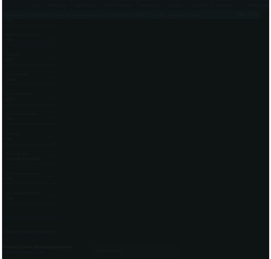
scroll to position [0, 0]
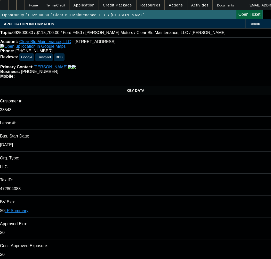
select select "0"
select select "6"
select select "0"
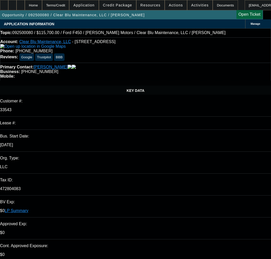
select select "0"
select select "6"
select select "0"
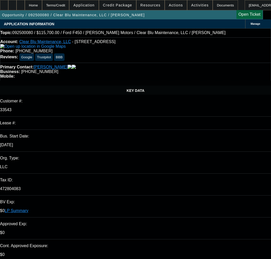
select select "0"
select select "6"
select select "0"
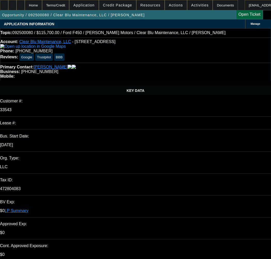
select select "6"
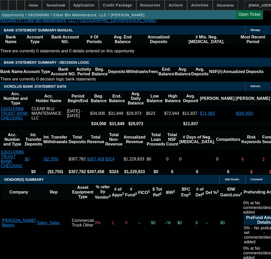
scroll to position [1142, 0]
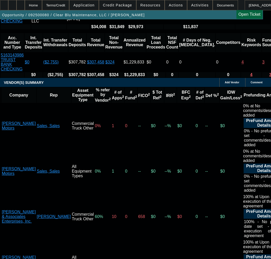
select select "9"
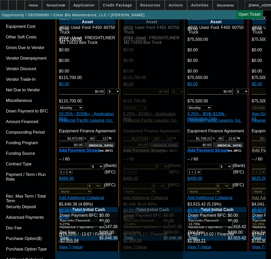
scroll to position [1717, 0]
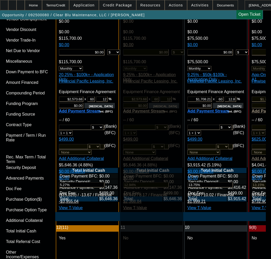
type input "[DATE]"
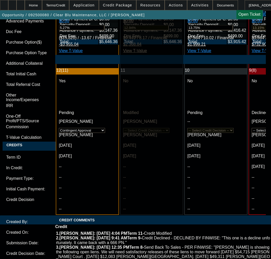
scroll to position [1898, 0]
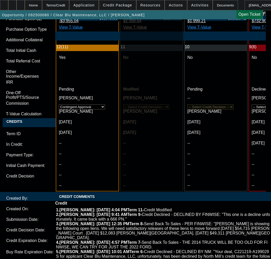
type input "[DATE]"
paste textarea "Amount: $115,700.00 Approved Term: 60 months"
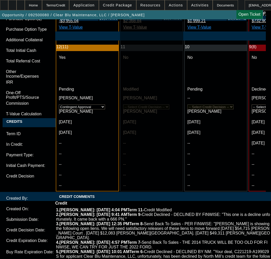
paste textarea "Approved Pricing: 19.5%"
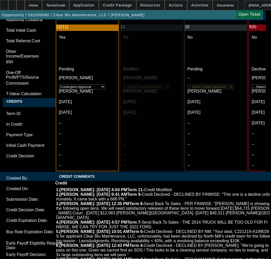
scroll to position [1924, 0]
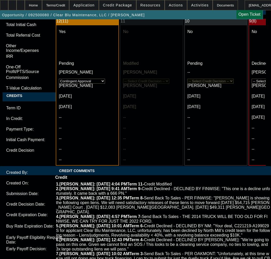
type textarea "APPROVED BY FINPAC - Amount: $115,700.00; Approved Term: 60 months; Approved Pr…"
paste textarea "Equipment Condition Report & Photos Equipment Invoice"
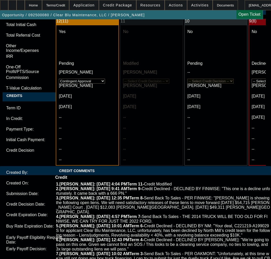
type textarea "CONTINGENT ON Equipment Condition Report & Photos; Equipment Invoice; EQUIPMENT…"
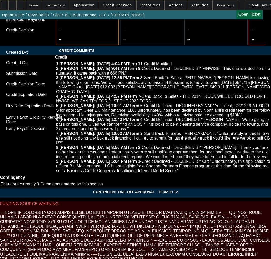
scroll to position [2053, 0]
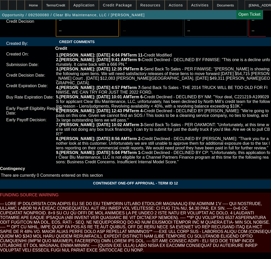
type textarea "APPROVED BY FINPAC - Amount: $115,700.00; Approved Term: 60 months; Approved Pr…"
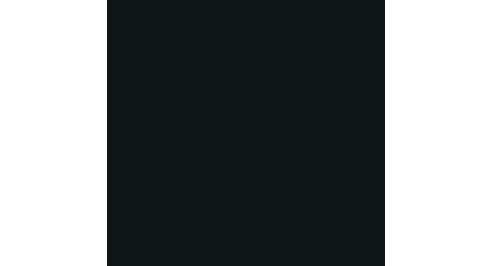
scroll to position [1109, 0]
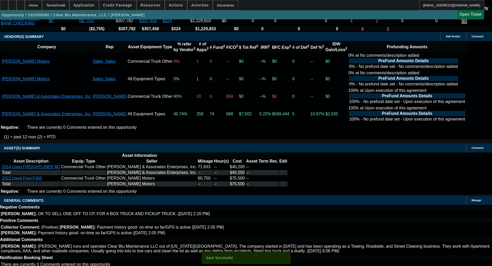
select select "0"
select select "6"
select select "0"
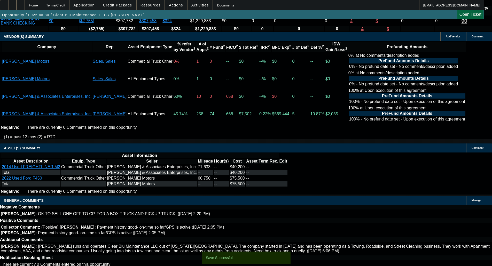
select select "0"
select select "6"
select select "0"
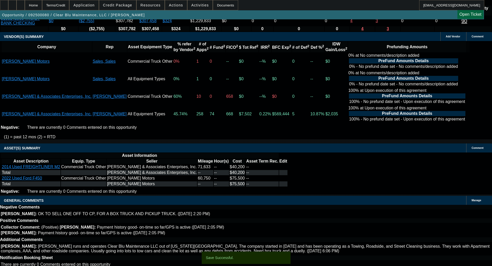
select select "0"
select select "6"
select select "0"
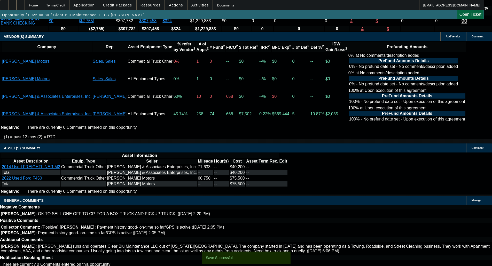
select select "6"
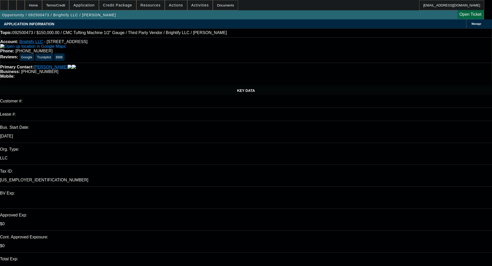
select select "0"
select select "3"
select select "0.1"
select select "4"
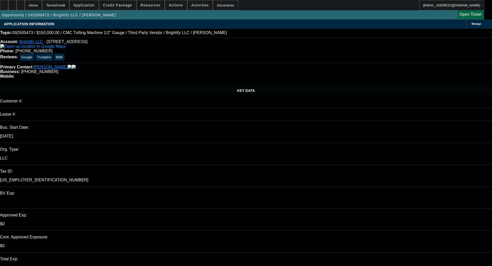
select select "0"
select select "3"
select select "0.1"
select select "4"
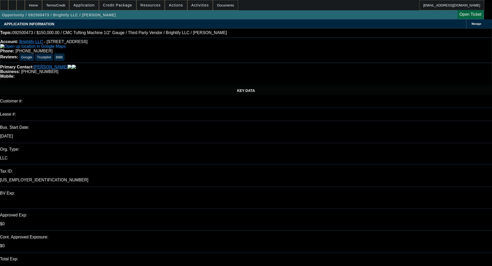
select select "0"
select select "3"
select select "0.1"
select select "4"
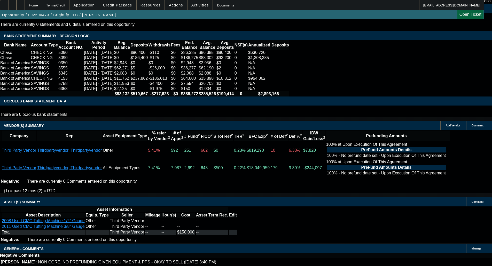
scroll to position [931, 0]
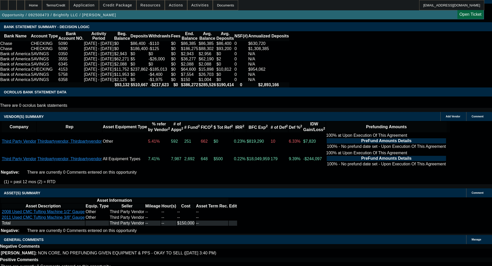
select select "4"
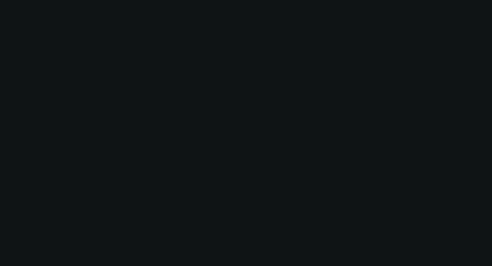
scroll to position [0, 0]
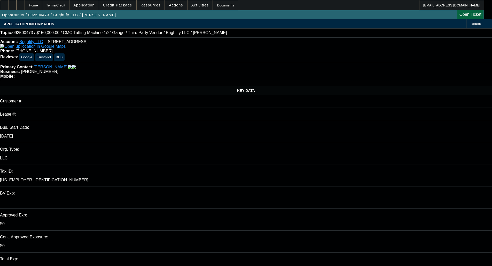
type input "03:46"
type input "04:07"
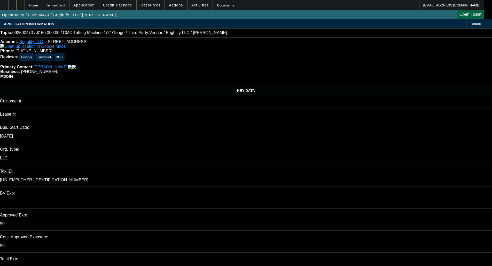
click at [388, 225] on span "25" at bounding box center [388, 221] width 9 height 9
type input "[DATE]"
paste textarea "We do not finance the purchase of equipment when the business is being purchase…"
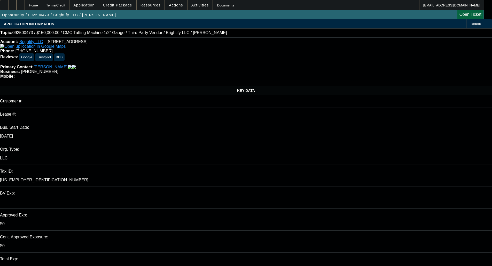
type textarea "DECLINED BY FINPAC - "We do not finance the purchase of equipment when the busi…"
select select "0"
select select "3"
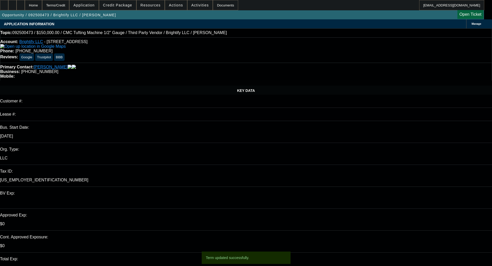
select select "0.1"
select select "4"
select select "0"
select select "3"
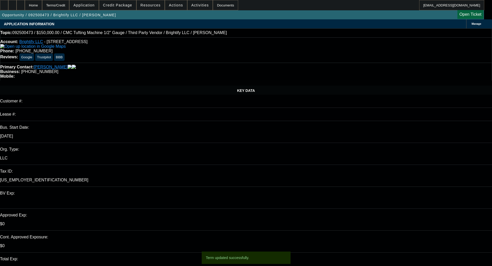
select select "0.1"
select select "4"
select select "0"
select select "3"
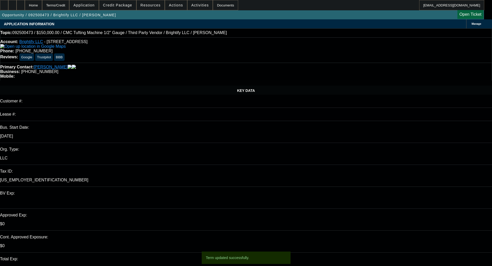
select select "0.1"
select select "4"
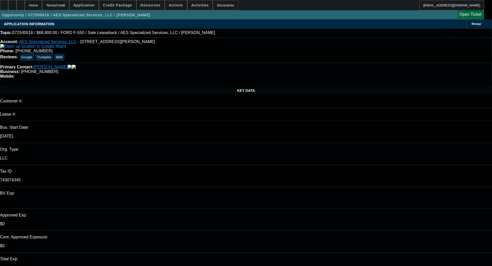
select select "0"
select select "6"
select select "0"
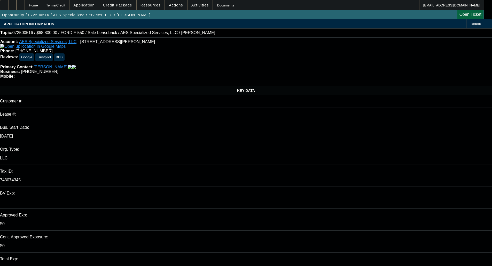
select select "0"
select select "6"
select select "0.2"
select select "0"
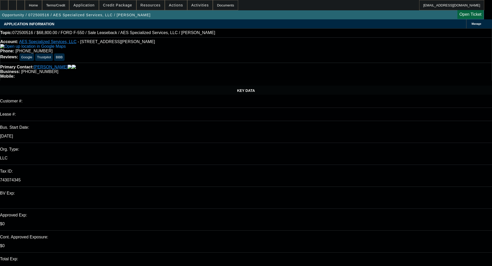
select select "0"
select select "6"
select select "0.1"
select select "0"
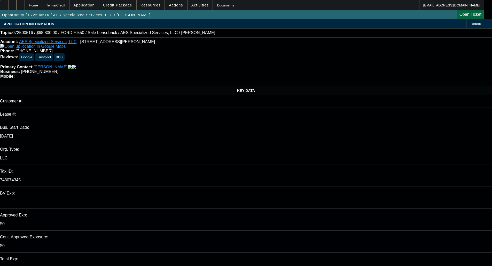
select select "6"
select select "1"
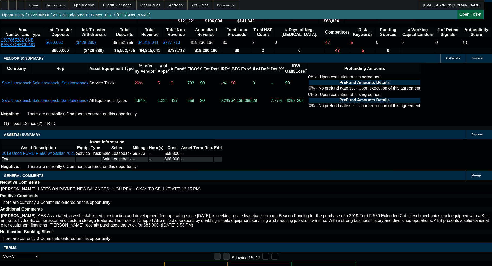
scroll to position [1017, 0]
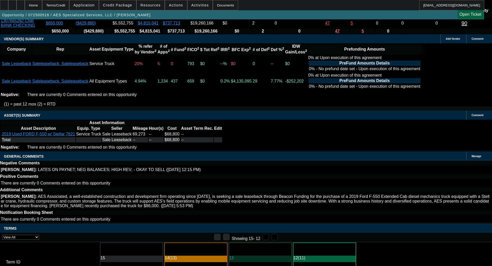
drag, startPoint x: 152, startPoint y: 163, endPoint x: 250, endPoint y: 166, distance: 98.7
copy span "APPROVED BY CPEF - Approval Amount (10% Variance Allowed) $68,800.00; 20% down …"
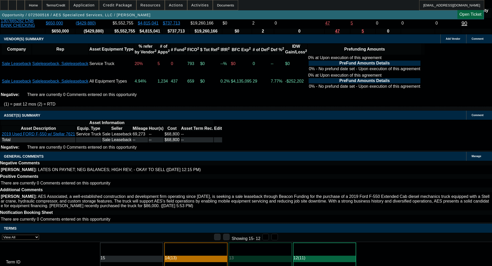
select select "3"
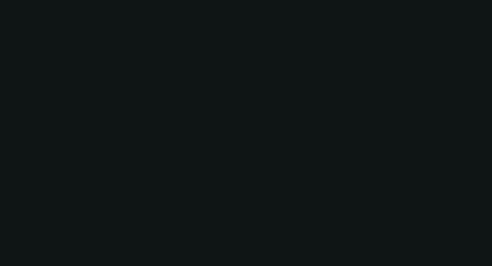
scroll to position [0, 0]
radio input "true"
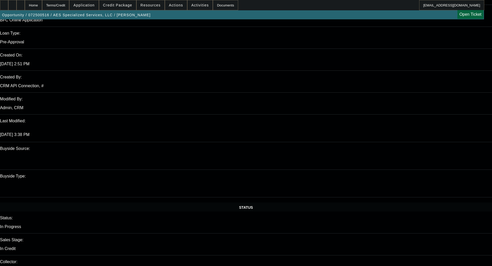
scroll to position [439, 0]
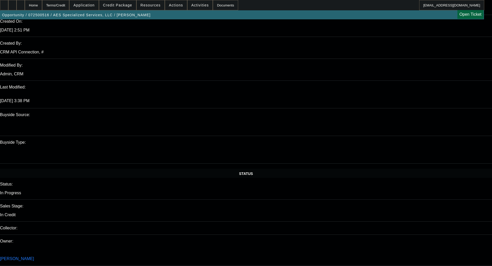
paste textarea "APPROVED BY CPEF - Approval Amount (10% Variance Allowed) $68,800.00; 20% down …"
type textarea "APPROVED BY CPEF - Approval Amount (10% Variance Allowed) $68,800.00; 20% down …"
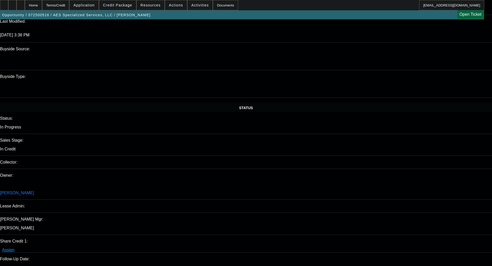
scroll to position [516, 0]
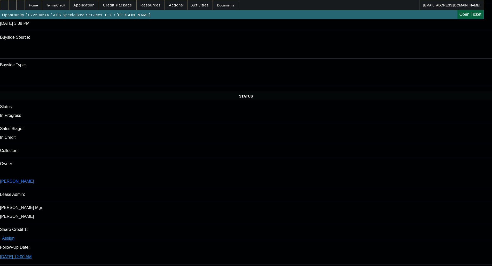
type input "04:25"
click at [390, 230] on span "25" at bounding box center [388, 229] width 9 height 9
type input "[DATE]"
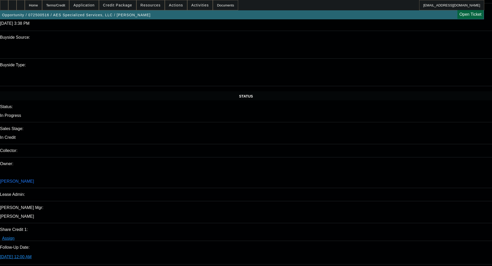
type input "03:37"
drag, startPoint x: 399, startPoint y: 63, endPoint x: 438, endPoint y: 56, distance: 39.2
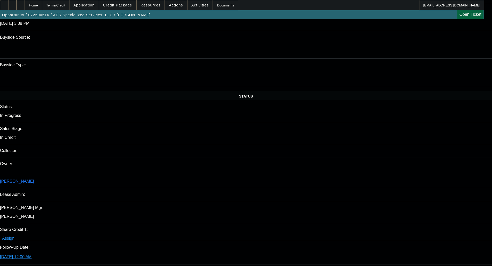
type textarea "APPROVED BY CPEF - Approval Amount (10% Variance Allowed) $68,800.00; 20% down …"
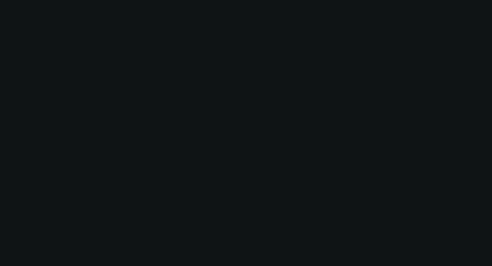
select select "0"
select select "6"
select select "0"
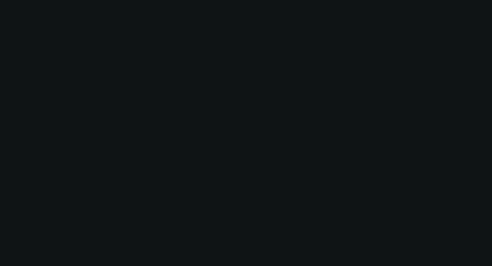
select select "0"
select select "6"
select select "0.2"
select select "0"
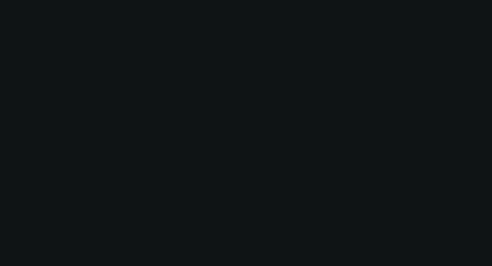
select select "0"
select select "6"
select select "0.1"
select select "0"
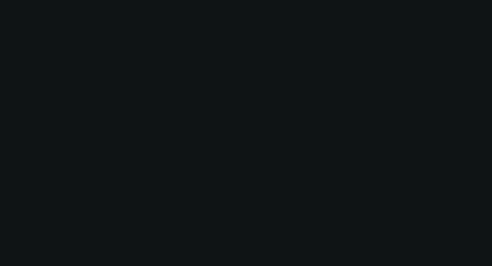
select select "6"
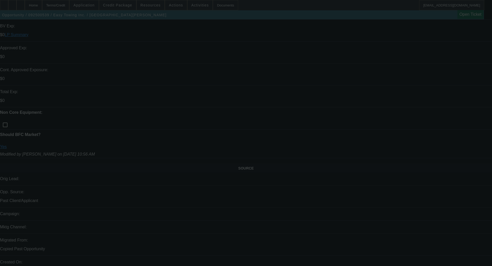
scroll to position [181, 0]
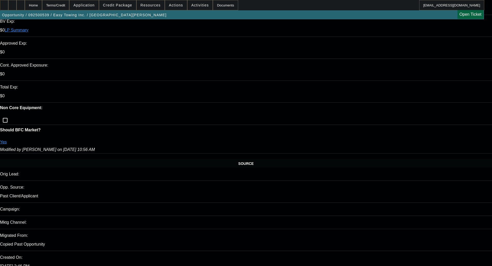
select select "0"
select select "2"
select select "0"
select select "6"
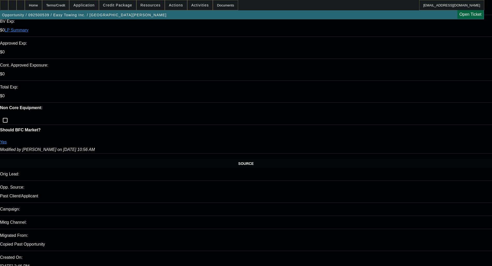
select select "0"
select select "2"
select select "0"
select select "6"
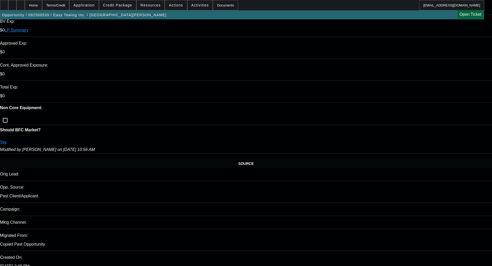
select select "0"
select select "2"
select select "0"
select select "6"
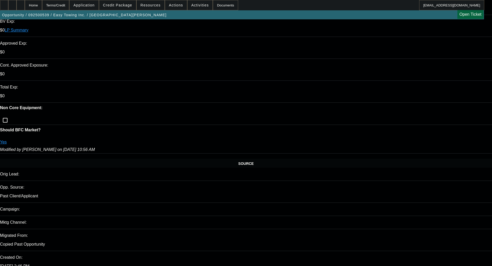
select select "0"
select select "6"
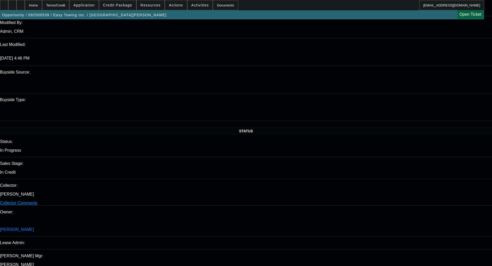
scroll to position [465, 0]
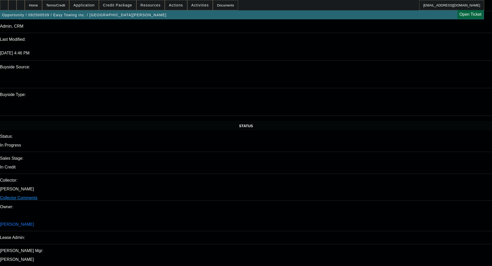
click at [118, 11] on div "Opportunity / 092500539 / Easy Towing Inc. / [GEOGRAPHIC_DATA][PERSON_NAME] Ope…" at bounding box center [242, 14] width 484 height 9
click at [120, 6] on span "Credit Package" at bounding box center [117, 5] width 29 height 4
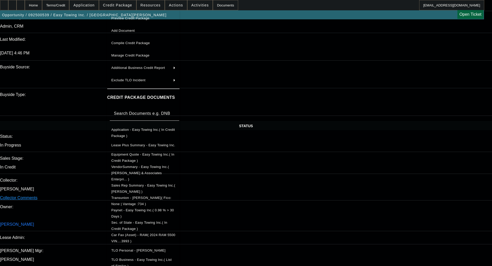
click at [137, 154] on span "Equipment Quote - Easy Towing Inc.( In Credit Package )" at bounding box center [142, 158] width 63 height 10
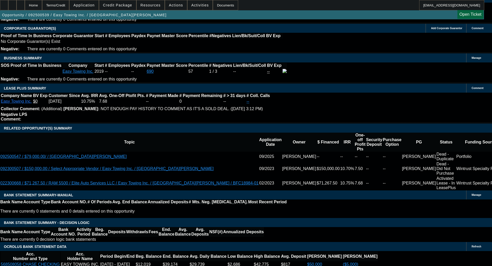
scroll to position [803, 0]
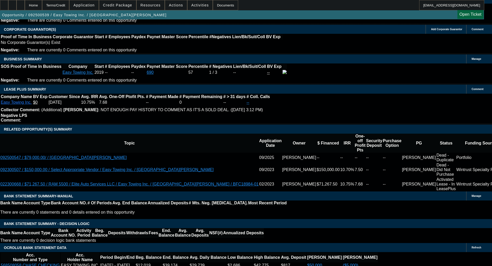
click at [117, 1] on span at bounding box center [117, 5] width 37 height 12
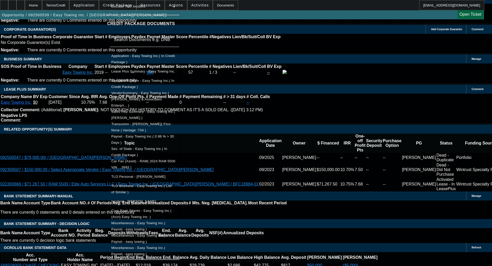
scroll to position [95, 0]
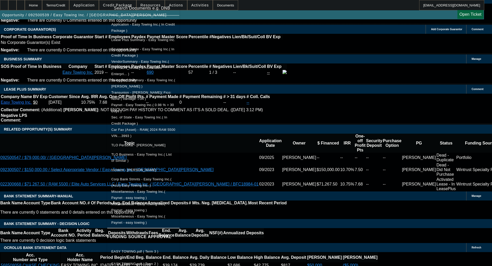
click at [133, 53] on span "Equipment Quote - Easy Towing Inc.( In Credit Package )" at bounding box center [143, 52] width 64 height 12
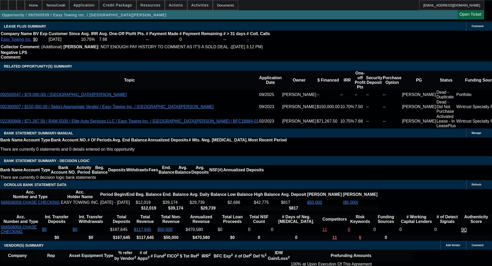
scroll to position [983, 0]
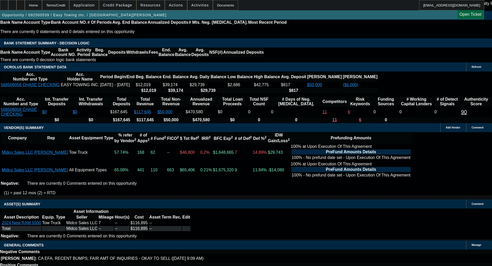
select select "6"
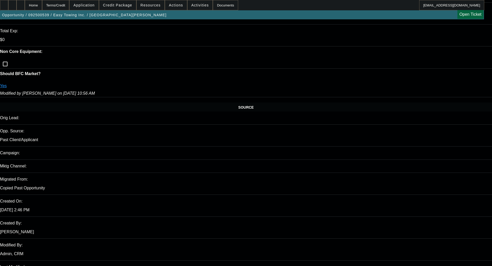
scroll to position [0, 0]
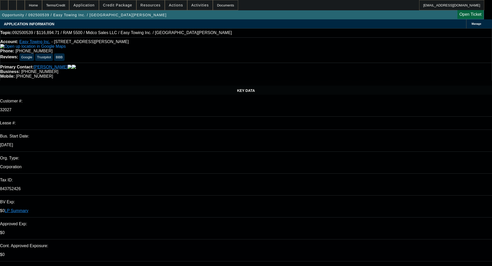
paste textarea "This is a customer with BFC history so it will not qualify for that program."
type textarea "This is a customer with BFC history so it will not qualify for the new vendor t…"
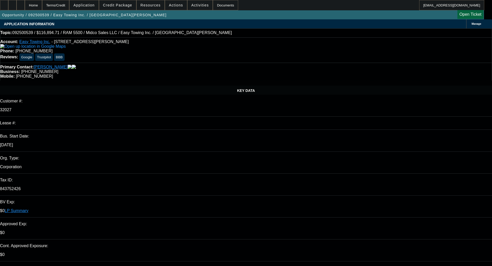
checkbox input "true"
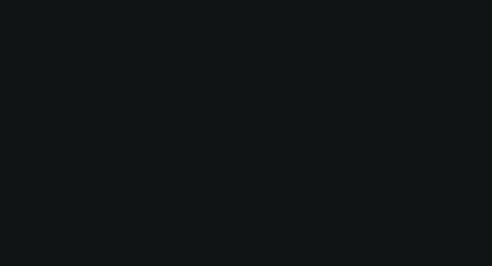
select select "0"
select select "2"
select select "0"
select select "6"
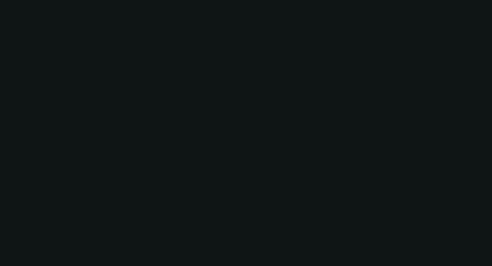
select select "0"
select select "2"
select select "0"
select select "6"
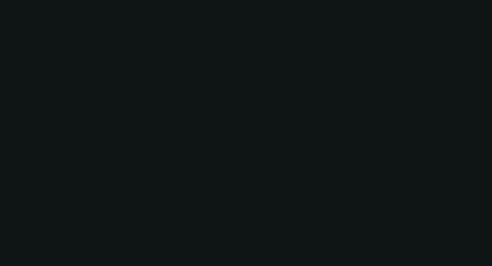
select select "0"
select select "2"
select select "0"
select select "6"
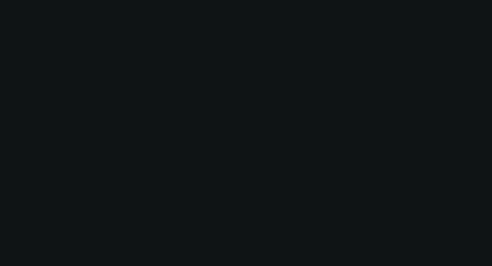
select select "0"
select select "2"
select select "0"
select select "6"
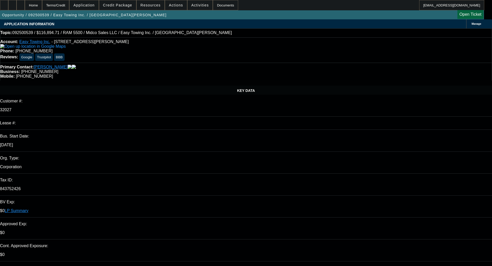
select select "0"
select select "2"
select select "0"
select select "6"
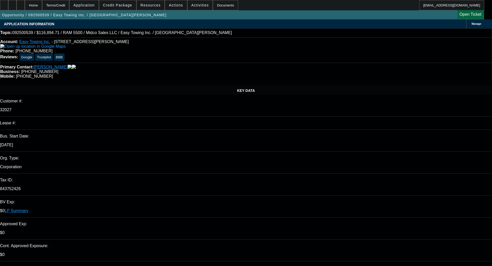
select select "0"
select select "2"
select select "0"
select select "6"
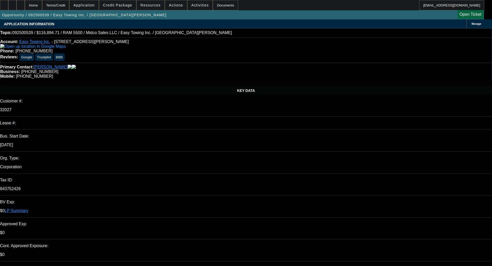
select select "0"
select select "2"
select select "0"
select select "6"
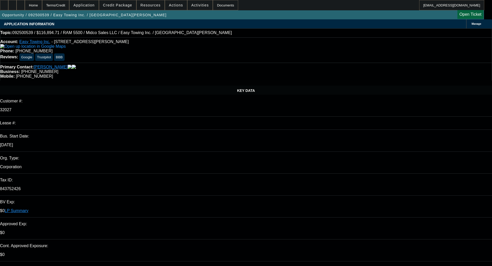
select select "0"
select select "2"
select select "0"
select select "6"
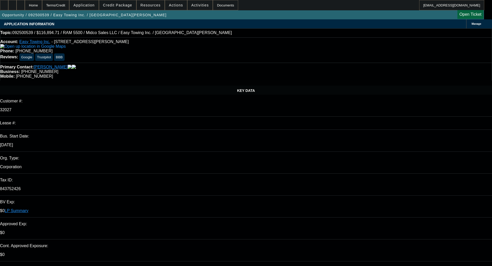
click at [122, 3] on span "Credit Package" at bounding box center [117, 5] width 29 height 4
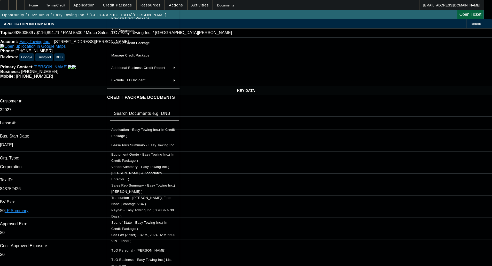
click at [130, 155] on span "Equipment Quote - Easy Towing Inc.( In Credit Package )" at bounding box center [142, 158] width 63 height 10
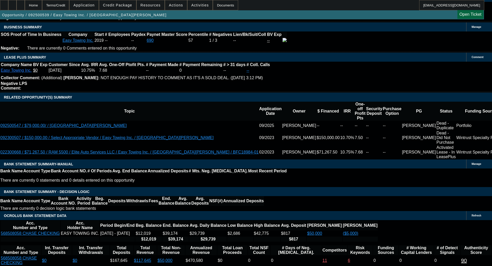
scroll to position [826, 0]
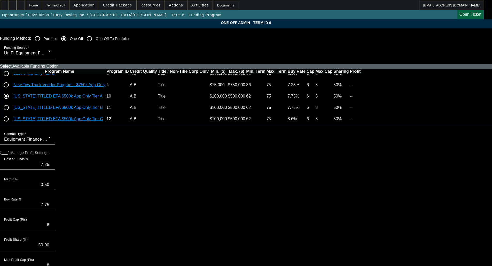
scroll to position [49, 0]
click at [11, 105] on input "radio" at bounding box center [6, 107] width 10 height 10
radio input "true"
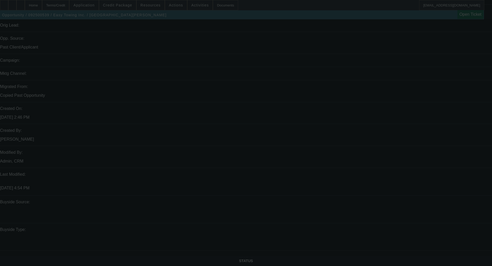
select select "0"
select select "2"
select select "0"
select select "6"
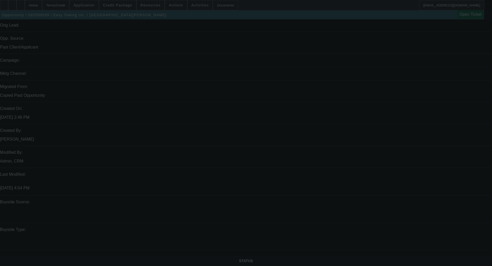
select select "0"
select select "2"
select select "0"
select select "6"
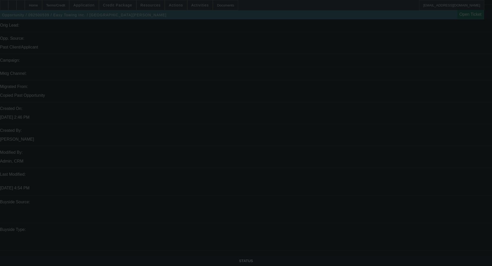
select select "0"
select select "2"
select select "0"
select select "6"
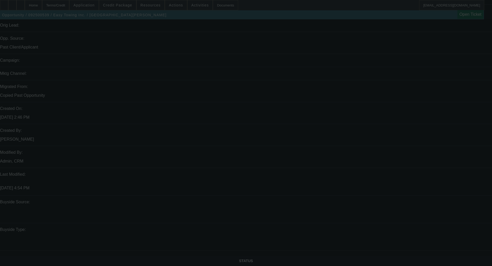
select select "0"
select select "2"
select select "0"
select select "6"
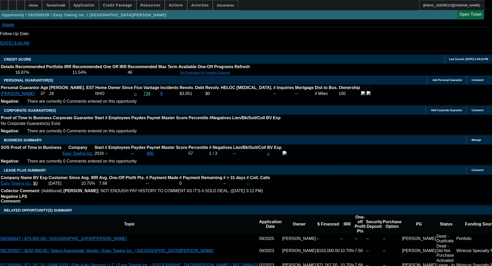
scroll to position [775, 0]
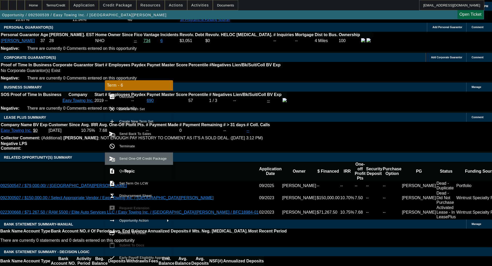
click at [133, 155] on button "send_and_archive Send One-Off Credit Package" at bounding box center [139, 159] width 68 height 12
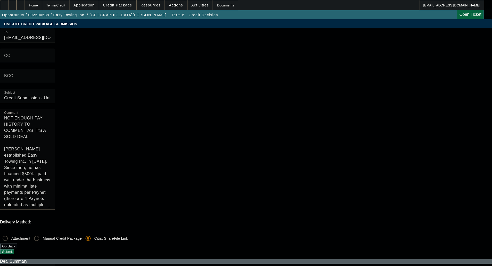
drag, startPoint x: 262, startPoint y: 51, endPoint x: 246, endPoint y: 41, distance: 19.6
click at [246, 109] on div "Comment NOT ENOUGH PAY HISTORY TO COMMENT AS IT'S A SOLD DEAL. [PERSON_NAME] es…" at bounding box center [246, 162] width 492 height 107
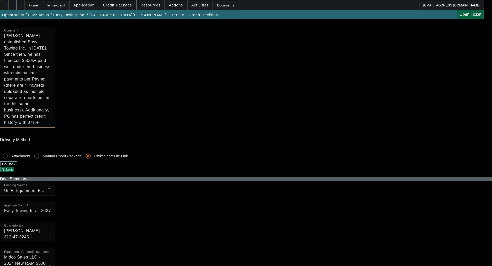
scroll to position [103, 0]
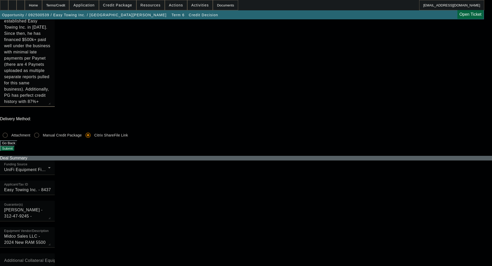
type textarea "[PERSON_NAME] established Easy Towing Inc. in [DATE]. Since then, he has financ…"
checkbox input "true"
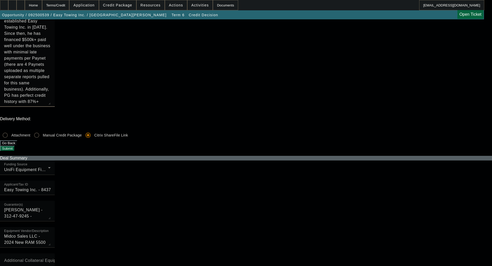
checkbox input "true"
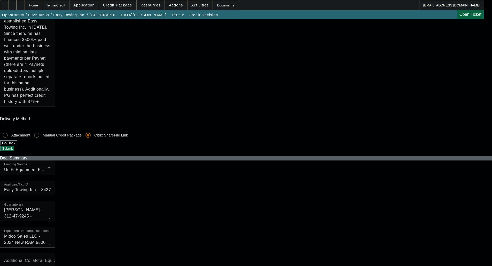
checkbox input "false"
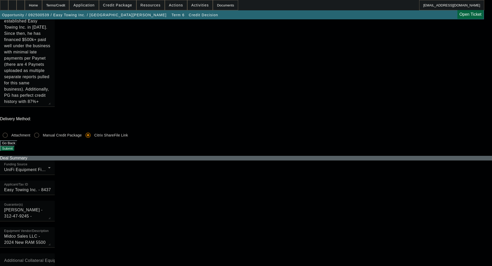
checkbox input "false"
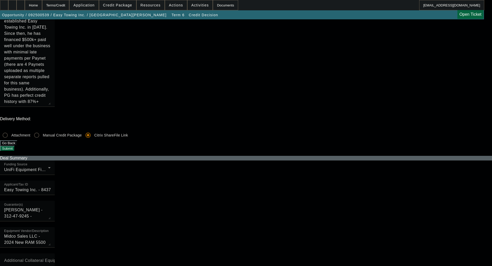
checkbox input "false"
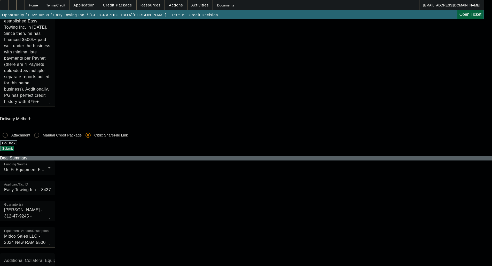
checkbox input "false"
checkbox input "true"
